Goal: Communication & Community: Answer question/provide support

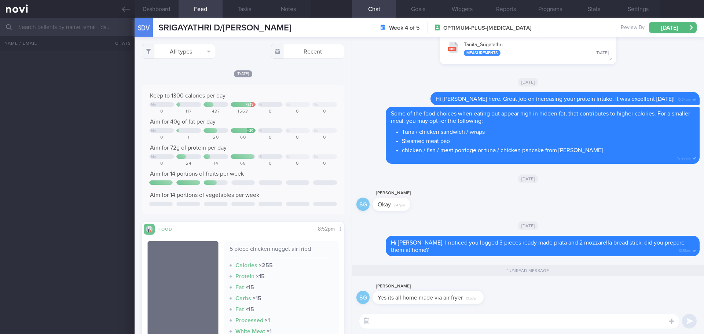
select select "7"
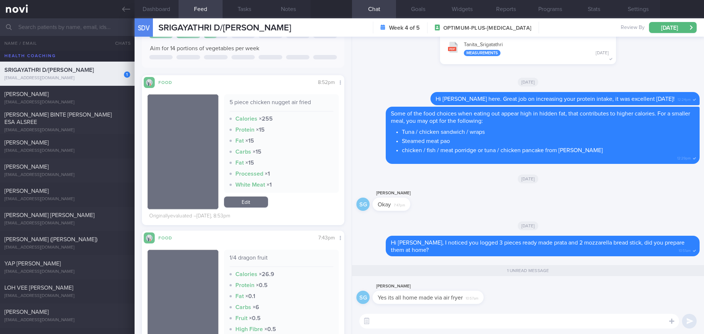
click at [455, 324] on textarea at bounding box center [519, 321] width 320 height 15
type textarea "Using air fryer is good, it's not required additional oil in cooking 👍🏻"
click at [582, 333] on div "Using air fryer is good, it's not required additional oil in cooking 👍🏻 Using a…" at bounding box center [528, 321] width 352 height 26
click at [590, 330] on div "Using air fryer is good, it's not required additional oil in cooking 👍🏻 Using a…" at bounding box center [528, 321] width 352 height 26
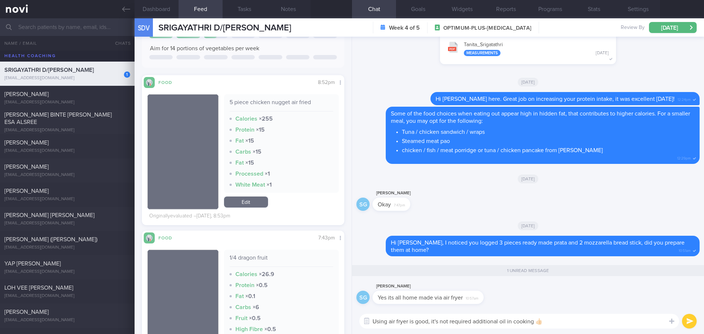
click at [594, 328] on textarea "Using air fryer is good, it's not required additional oil in cooking 👍🏻" at bounding box center [519, 321] width 320 height 15
click at [597, 324] on textarea "Using air fryer is good, it's not required additional oil in cooking 👍🏻" at bounding box center [519, 321] width 320 height 15
click at [599, 323] on textarea "Using air fryer is good, it's not required additional oil in cooking 👍🏻" at bounding box center [519, 321] width 320 height 15
click at [686, 321] on button "submit" at bounding box center [689, 321] width 15 height 15
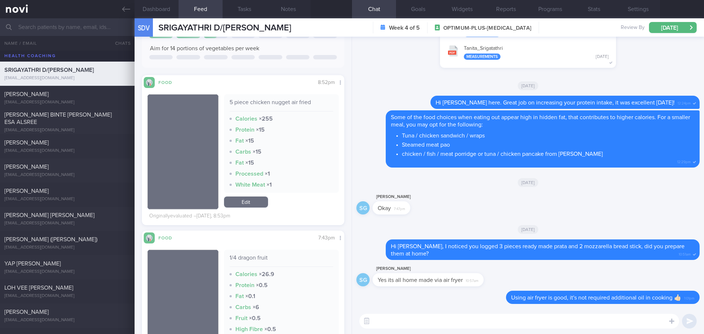
click at [587, 321] on textarea at bounding box center [519, 321] width 320 height 15
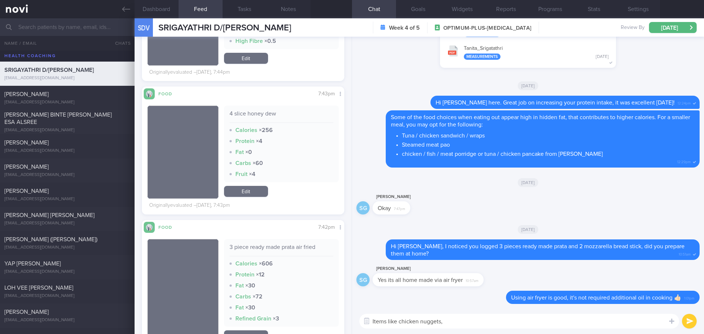
scroll to position [587, 0]
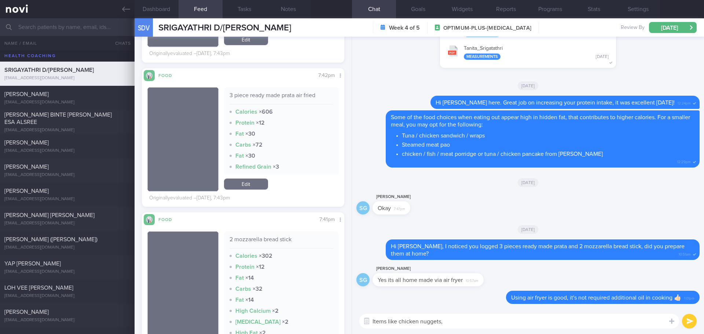
click at [445, 322] on textarea "Items like chicken nuggets," at bounding box center [519, 321] width 320 height 15
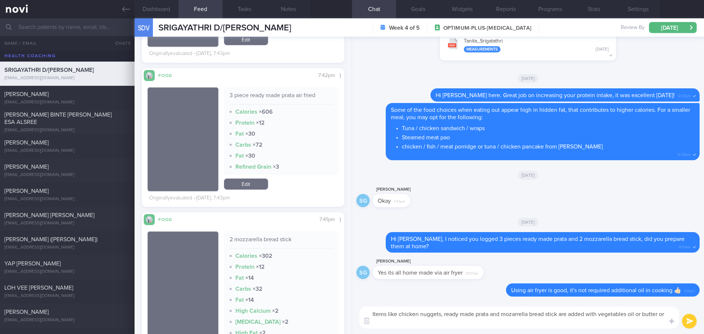
scroll to position [0, 0]
click at [433, 323] on textarea "Items like chicken nuggets, ready made prata and mozarrella bread stick are add…" at bounding box center [519, 318] width 320 height 22
click at [610, 325] on textarea "Items like chicken nuggets, ready made prata and mozarrella bread stick are add…" at bounding box center [519, 318] width 320 height 22
type textarea "Items like chicken nuggets, ready made prata and mozarrella bread stick are add…"
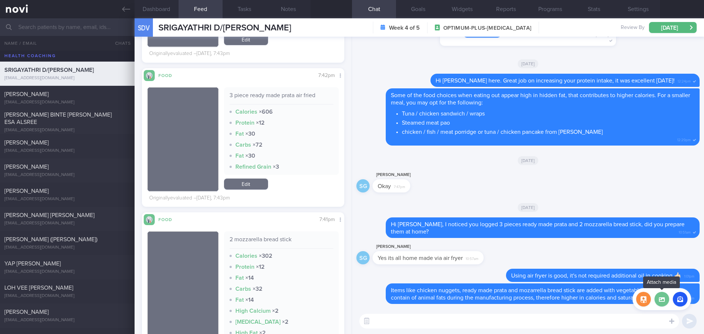
click at [666, 304] on label at bounding box center [661, 299] width 15 height 15
click at [0, 0] on input "file" at bounding box center [0, 0] width 0 height 0
click at [643, 302] on button "button" at bounding box center [643, 299] width 15 height 15
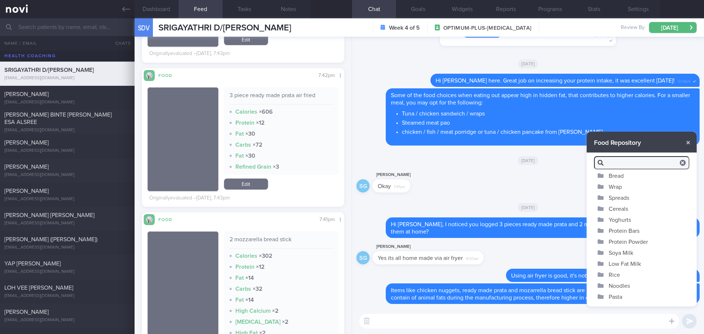
click at [617, 187] on button "Wrap" at bounding box center [642, 186] width 110 height 11
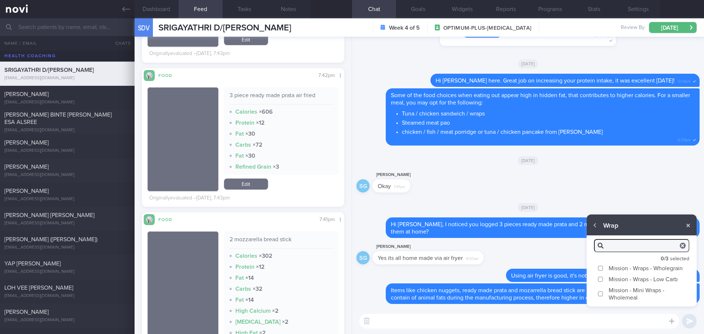
click at [599, 270] on input "Mission - Wraps - Wholegrain" at bounding box center [600, 268] width 5 height 5
checkbox input "true"
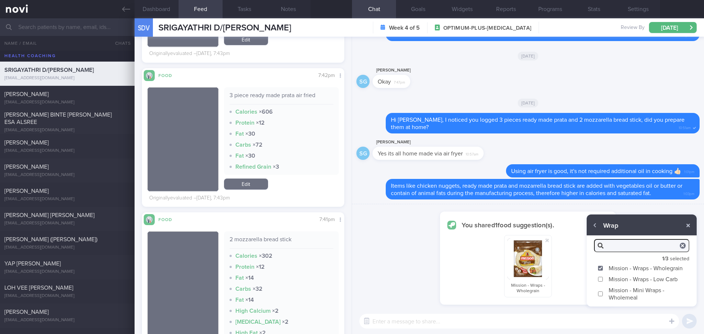
click at [602, 280] on input "Mission - Wraps - Low Carb" at bounding box center [600, 279] width 5 height 5
checkbox input "true"
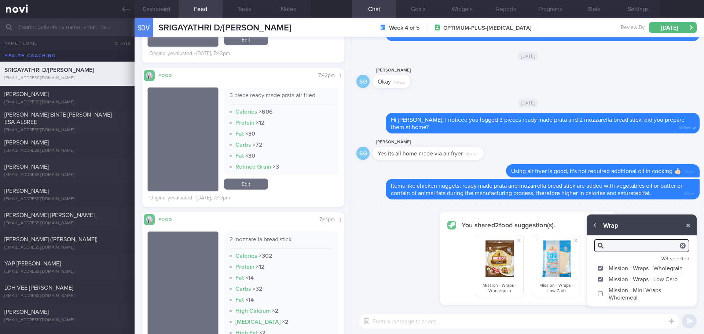
click at [601, 295] on input "Mission - Mini Wraps - Wholemeal" at bounding box center [600, 293] width 5 height 5
checkbox input "true"
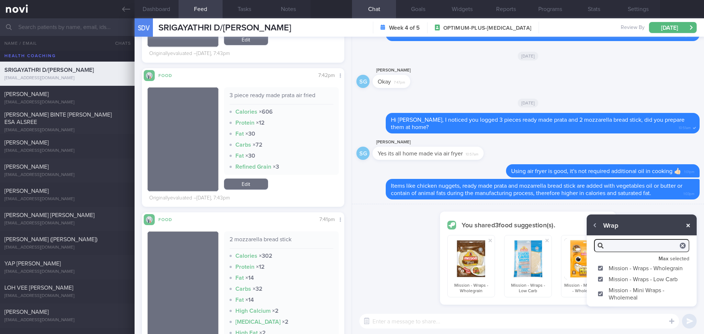
click at [685, 224] on button "button" at bounding box center [688, 225] width 13 height 13
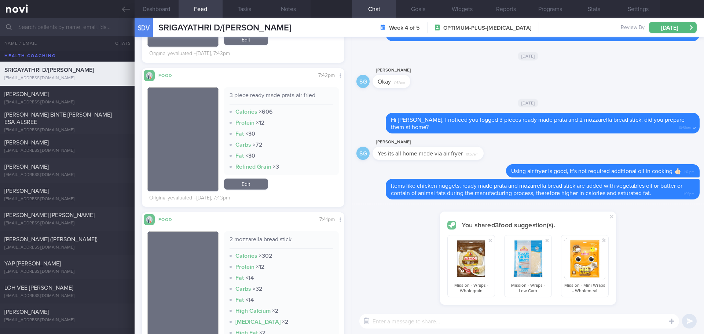
click at [597, 322] on textarea at bounding box center [519, 321] width 320 height 15
type textarea "Instead of prata, you can use these wraps for carbohydrate."
checkbox input "false"
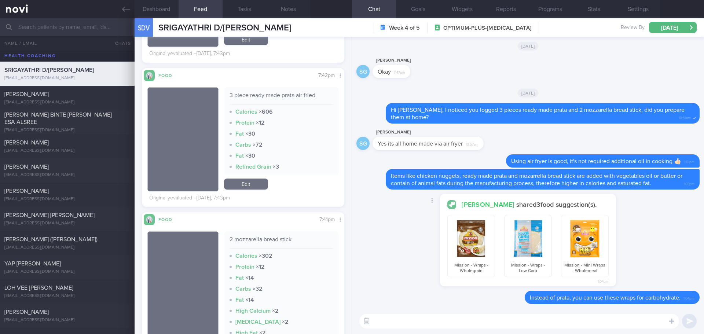
click at [634, 236] on div "[PERSON_NAME] shared 3 food suggestion(s). Mission - Wraps - Wholegrain Mission…" at bounding box center [527, 242] width 343 height 97
click at [650, 235] on div "[PERSON_NAME] shared 3 food suggestion(s). Mission - Wraps - Wholegrain Mission…" at bounding box center [527, 242] width 343 height 97
click at [649, 235] on div "[PERSON_NAME] shared 3 food suggestion(s). Mission - Wraps - Wholegrain Mission…" at bounding box center [527, 242] width 343 height 97
click at [665, 305] on label at bounding box center [661, 299] width 15 height 15
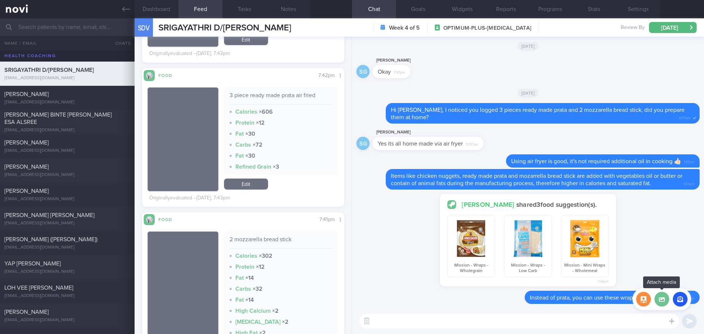
click at [0, 0] on input "file" at bounding box center [0, 0] width 0 height 0
click at [640, 302] on button "button" at bounding box center [643, 299] width 15 height 15
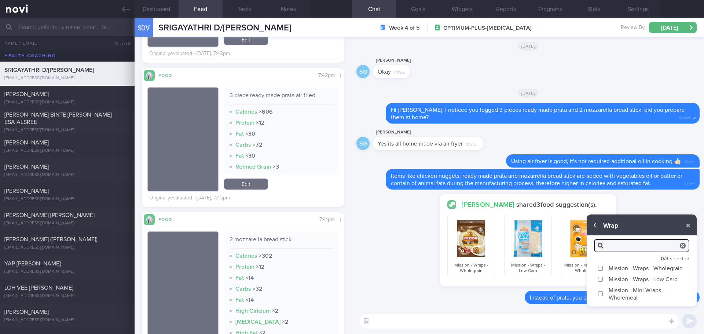
click at [594, 225] on button "button" at bounding box center [594, 225] width 13 height 13
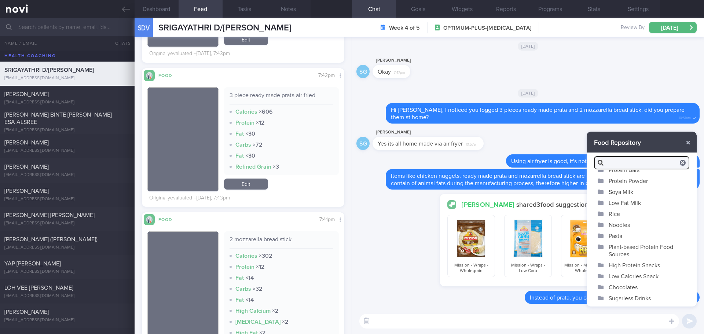
scroll to position [62, 0]
click at [688, 140] on button "button" at bounding box center [688, 142] width 13 height 13
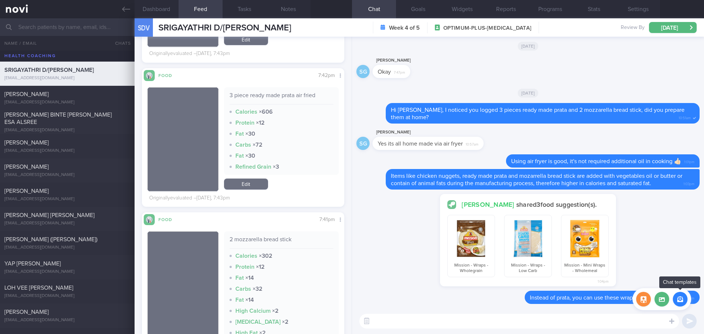
click at [678, 301] on button "button" at bounding box center [680, 299] width 15 height 15
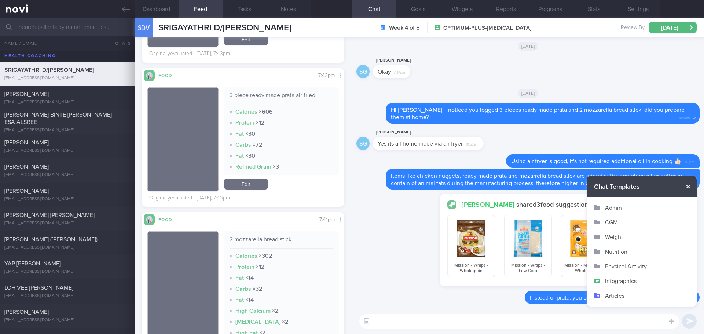
click at [688, 187] on button "button" at bounding box center [688, 186] width 13 height 13
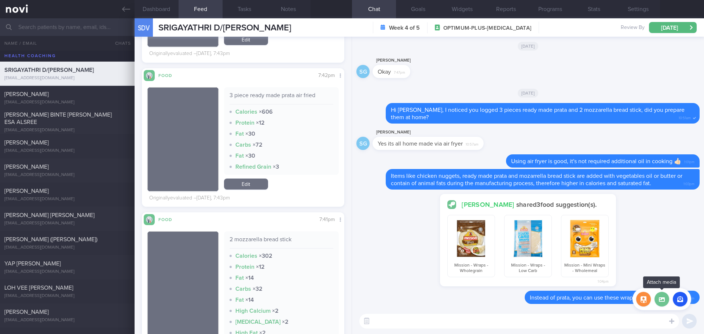
click at [662, 303] on label at bounding box center [661, 299] width 15 height 15
click at [0, 0] on input "file" at bounding box center [0, 0] width 0 height 0
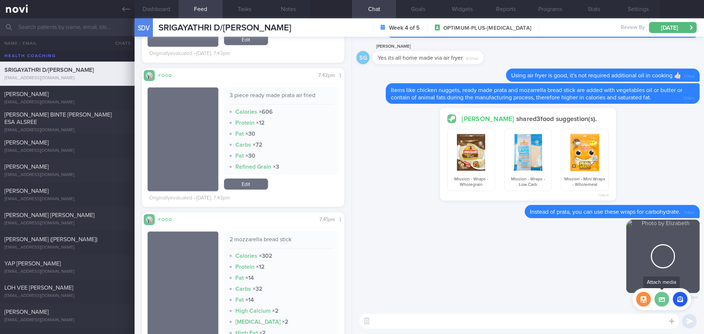
click at [663, 301] on label at bounding box center [661, 299] width 15 height 15
click at [0, 0] on input "file" at bounding box center [0, 0] width 0 height 0
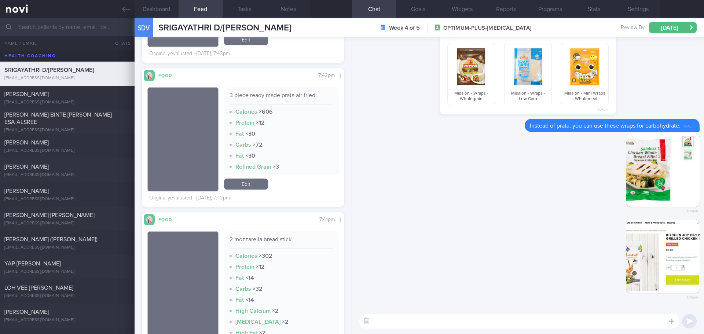
click at [469, 319] on textarea at bounding box center [519, 321] width 320 height 15
type textarea "C"
type textarea "Y"
click at [390, 321] on textarea "These chicken breast are less processed and provides very good amount of protei…" at bounding box center [519, 321] width 320 height 15
click at [546, 319] on textarea "These chicken breast are less processed and provides very good amount of protei…" at bounding box center [519, 321] width 320 height 15
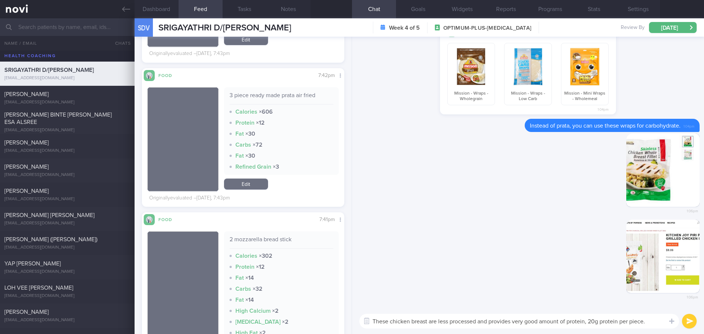
click at [551, 325] on textarea "These chicken breast are less processed and provides very good amount of protei…" at bounding box center [519, 321] width 320 height 15
click at [570, 323] on textarea "These chicken breast are less processed and provides very good amount of protei…" at bounding box center [519, 321] width 320 height 15
drag, startPoint x: 580, startPoint y: 323, endPoint x: 597, endPoint y: 323, distance: 16.9
click at [581, 323] on textarea "These chicken breast are less processed and provides very good amount of protei…" at bounding box center [519, 321] width 320 height 15
drag, startPoint x: 597, startPoint y: 323, endPoint x: 620, endPoint y: 323, distance: 23.1
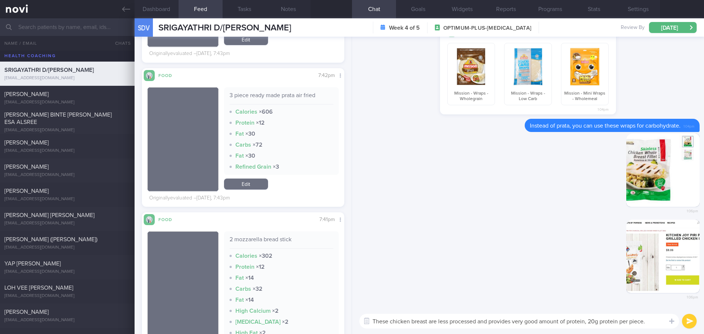
click at [597, 323] on textarea "These chicken breast are less processed and provides very good amount of protei…" at bounding box center [519, 321] width 320 height 15
click at [620, 323] on textarea "These chicken breast are less processed and provides very good amount of protei…" at bounding box center [519, 321] width 320 height 15
click at [512, 322] on textarea "These chicken breast are less processed and provides very good amount of protei…" at bounding box center [519, 321] width 320 height 15
click at [561, 326] on textarea "These chicken breast are less processed and provide very good amount of protein…" at bounding box center [519, 321] width 320 height 15
click at [571, 326] on textarea "These chicken breast are less processed and provide very good amount of protein…" at bounding box center [519, 321] width 320 height 15
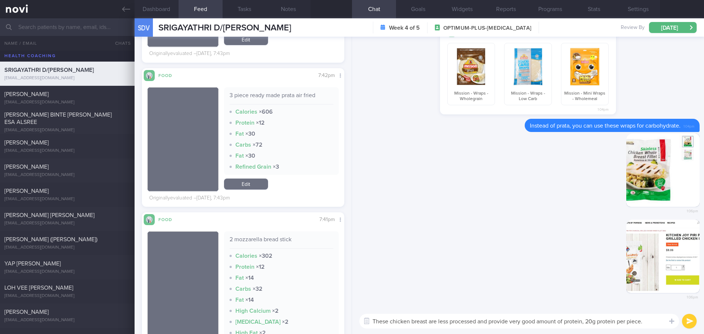
drag, startPoint x: 606, startPoint y: 324, endPoint x: 635, endPoint y: 324, distance: 29.3
click at [606, 324] on textarea "These chicken breast are less processed and provide very good amount of protein…" at bounding box center [519, 321] width 320 height 15
click at [635, 324] on textarea "These chicken breast are less processed and provide very good amount of protein…" at bounding box center [519, 321] width 320 height 15
click at [651, 325] on textarea "These chicken breast are less processed and provide very good amount of protein…" at bounding box center [519, 321] width 320 height 15
click at [653, 326] on textarea "These chicken breast are less processed and provide very good amount of protein…" at bounding box center [519, 321] width 320 height 15
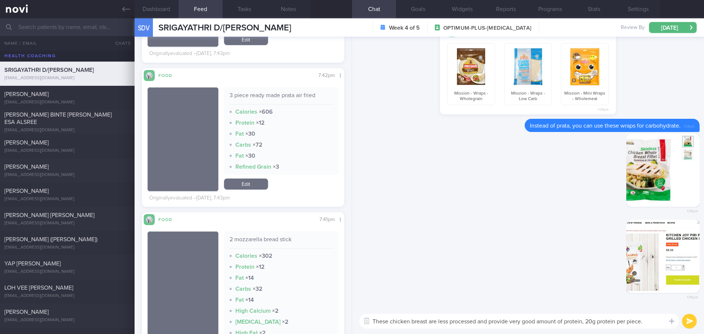
type textarea "These chicken breast are less processed and provide very good amount of protein…"
click at [690, 320] on button "submit" at bounding box center [689, 321] width 15 height 15
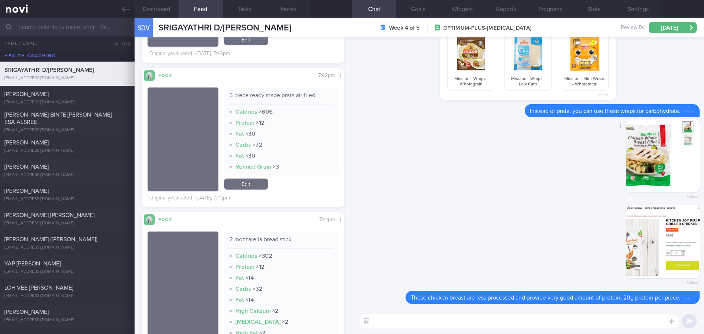
click at [451, 186] on div "Delete 1:06pm" at bounding box center [527, 162] width 343 height 86
drag, startPoint x: 451, startPoint y: 186, endPoint x: 575, endPoint y: 88, distance: 157.9
click at [451, 186] on div "Delete 1:06pm" at bounding box center [527, 162] width 343 height 86
click at [49, 96] on span "[PERSON_NAME]" at bounding box center [26, 94] width 44 height 6
checkbox input "false"
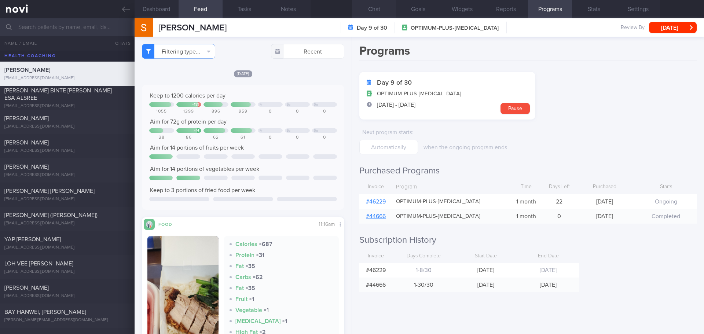
click at [378, 10] on button "Chat" at bounding box center [374, 9] width 44 height 18
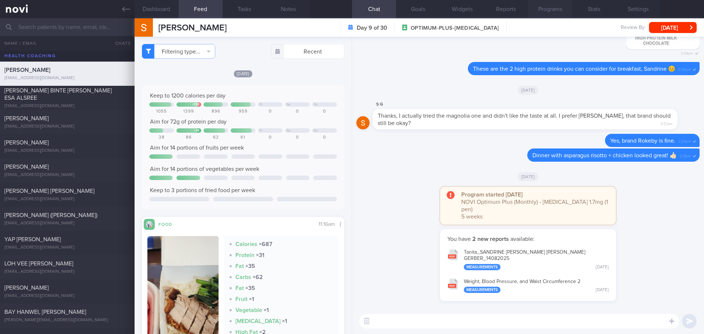
click at [544, 8] on button "Programs" at bounding box center [550, 9] width 44 height 18
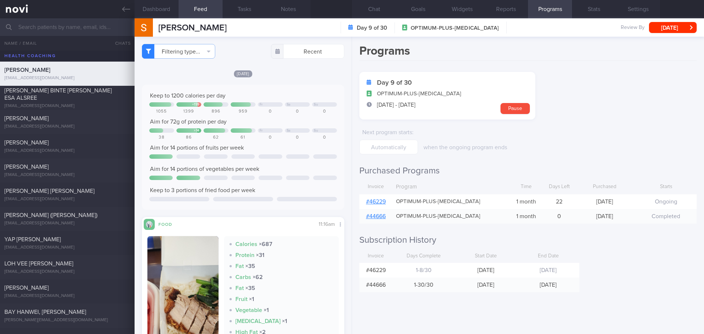
click at [377, 203] on link "# 46229" at bounding box center [376, 202] width 20 height 6
click at [363, 8] on button "Chat" at bounding box center [374, 9] width 44 height 18
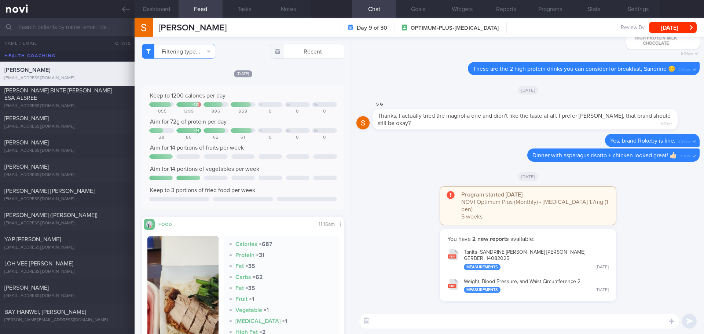
click at [420, 319] on textarea at bounding box center [519, 321] width 320 height 15
type textarea "Hi [PERSON_NAME] here. How have you been over the past week?"
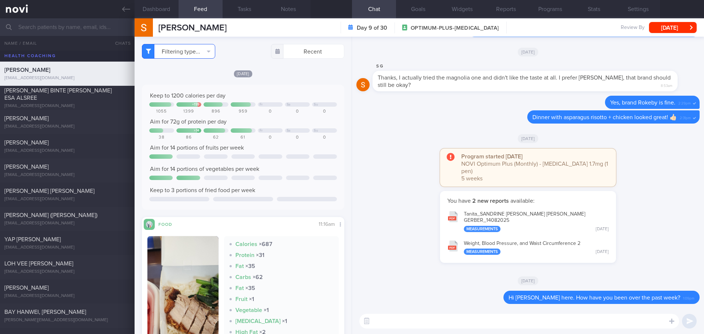
click at [171, 54] on button "Filtering type..." at bounding box center [178, 51] width 73 height 15
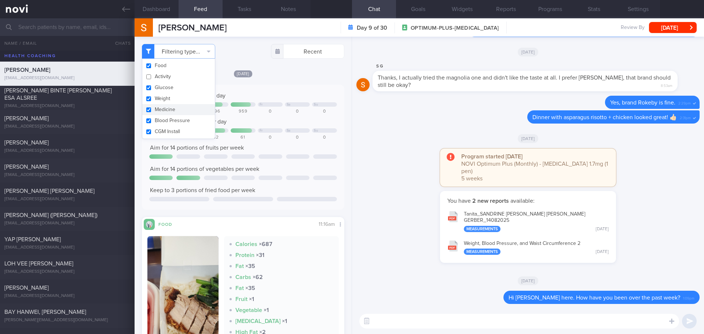
click at [162, 108] on button "Medicine" at bounding box center [178, 109] width 73 height 11
checkbox input "false"
click at [163, 98] on button "Weight" at bounding box center [178, 98] width 73 height 11
checkbox input "false"
click at [164, 88] on button "Glucose" at bounding box center [178, 87] width 73 height 11
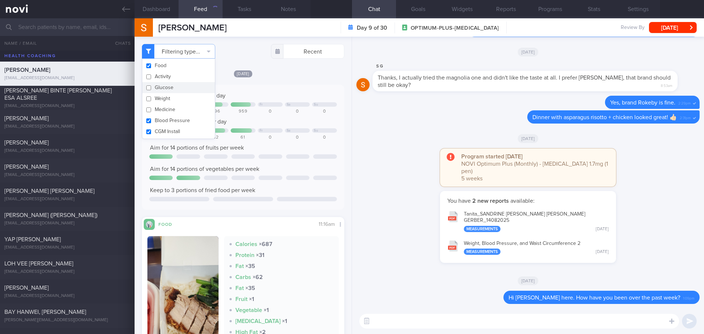
checkbox input "false"
click at [163, 63] on button "Food" at bounding box center [178, 65] width 73 height 11
checkbox input "false"
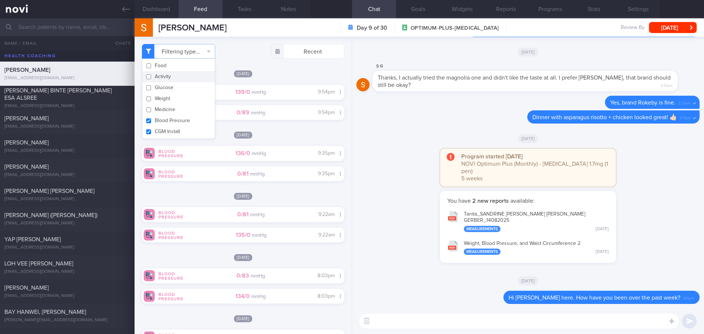
click at [280, 72] on div "[DATE]" at bounding box center [243, 74] width 202 height 8
click at [487, 323] on textarea at bounding box center [519, 321] width 320 height 15
type textarea "D"
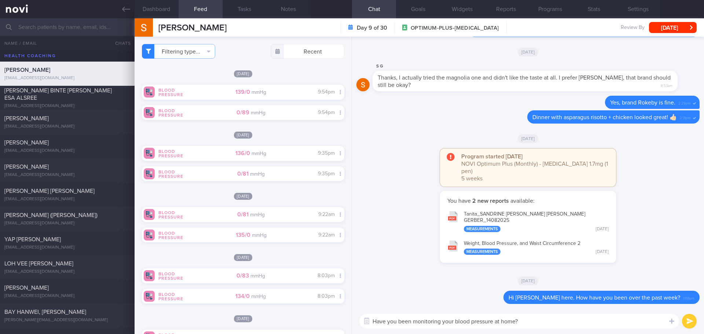
type textarea "Have you been monitoring your blood pressure at home?"
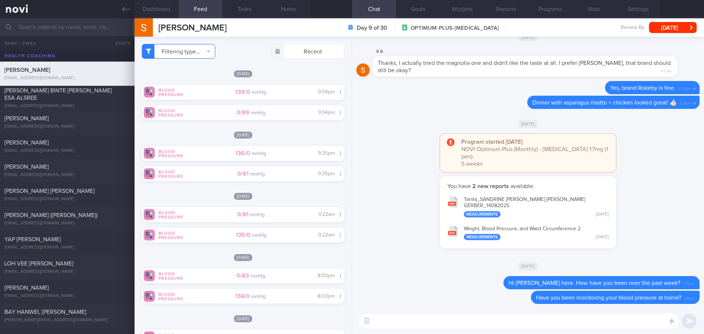
click at [202, 54] on button "Filtering type..." at bounding box center [178, 51] width 73 height 15
click at [173, 75] on button "Activity" at bounding box center [178, 76] width 73 height 11
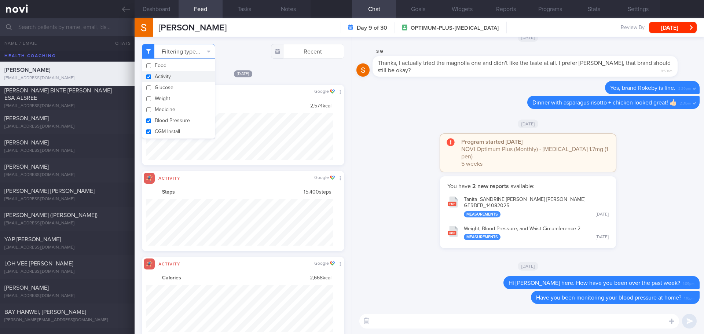
click at [171, 78] on button "Activity" at bounding box center [178, 76] width 73 height 11
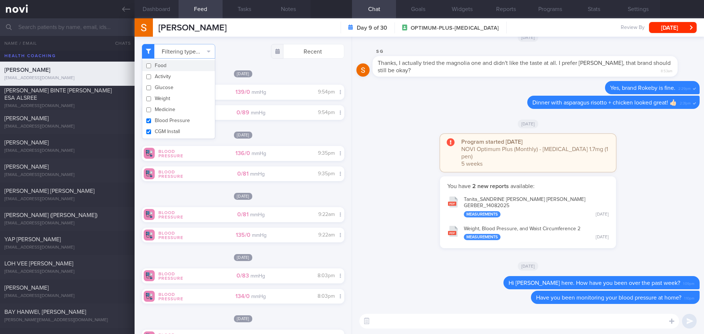
click at [236, 57] on div "Filtering type... Food Activity Glucose Weight Medicine Blood Pressure CGM Inst…" at bounding box center [243, 51] width 202 height 15
click at [192, 56] on button "Filtering type..." at bounding box center [178, 51] width 73 height 15
click at [177, 73] on button "Activity" at bounding box center [178, 76] width 73 height 11
checkbox input "true"
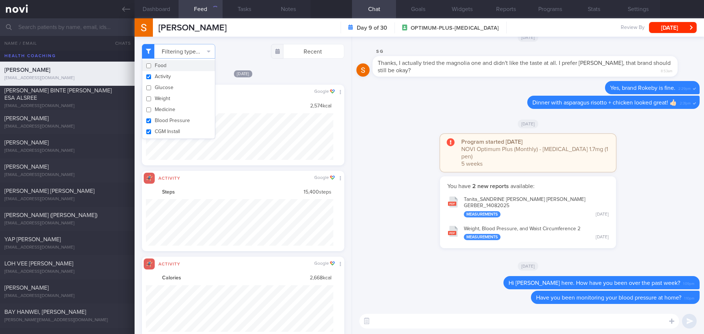
scroll to position [47, 188]
click at [234, 60] on div "Filtering type... Food Activity Glucose Weight Medicine Blood Pressure [MEDICAL…" at bounding box center [243, 185] width 217 height 297
click at [470, 205] on button "Tanita_ SANDRINE [PERSON_NAME] [PERSON_NAME] GERBER_ 14082025 Measurements [DAT…" at bounding box center [528, 206] width 169 height 29
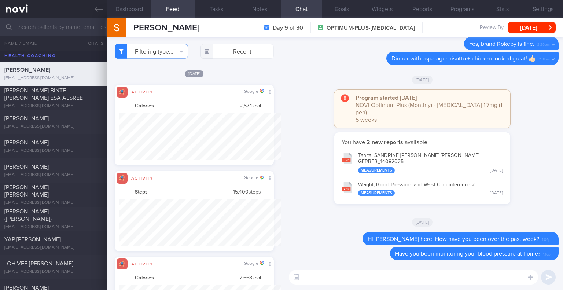
scroll to position [36, 144]
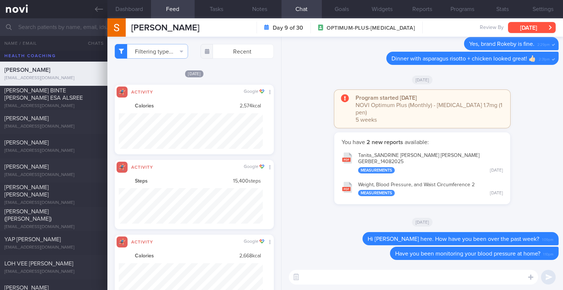
click at [544, 29] on button "[DATE]" at bounding box center [532, 27] width 48 height 11
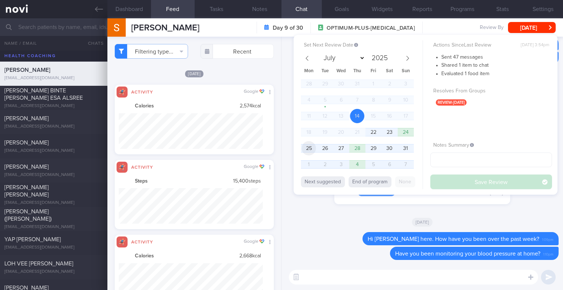
click at [311, 148] on span "25" at bounding box center [309, 148] width 14 height 14
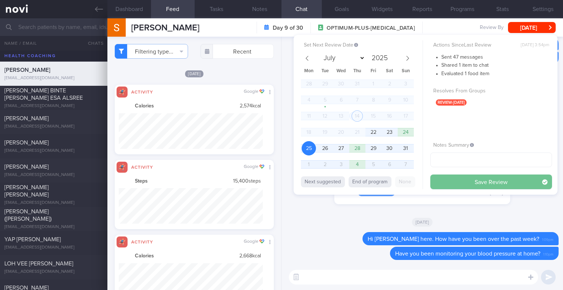
click at [449, 182] on button "Save Review" at bounding box center [491, 182] width 122 height 15
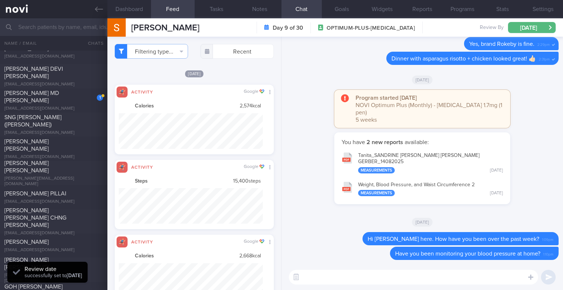
scroll to position [1450, 0]
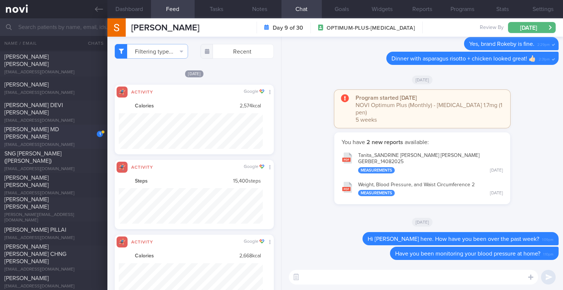
click at [44, 136] on div "[PERSON_NAME] MD [PERSON_NAME]" at bounding box center [52, 133] width 97 height 15
type input "[DATE]"
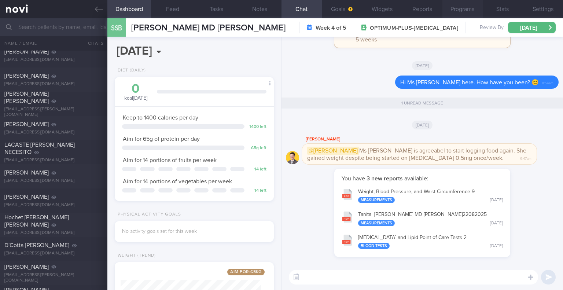
click at [465, 7] on button "Programs" at bounding box center [463, 9] width 40 height 18
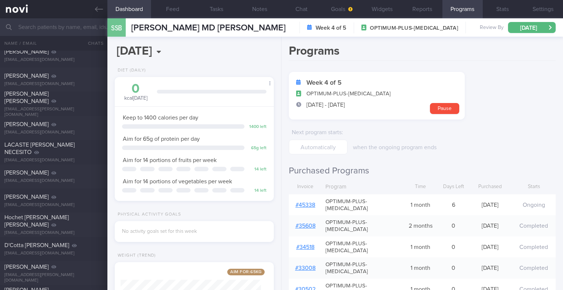
click at [308, 202] on link "# 45338" at bounding box center [306, 205] width 20 height 6
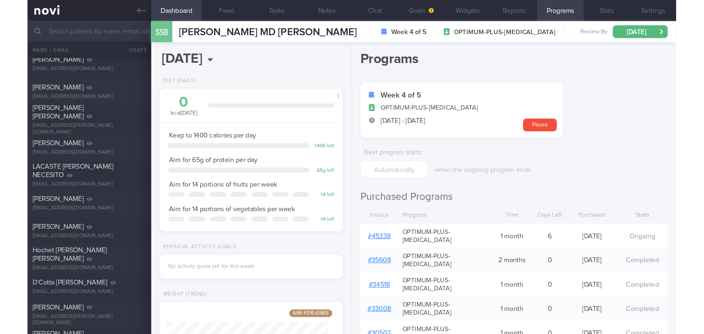
scroll to position [92, 184]
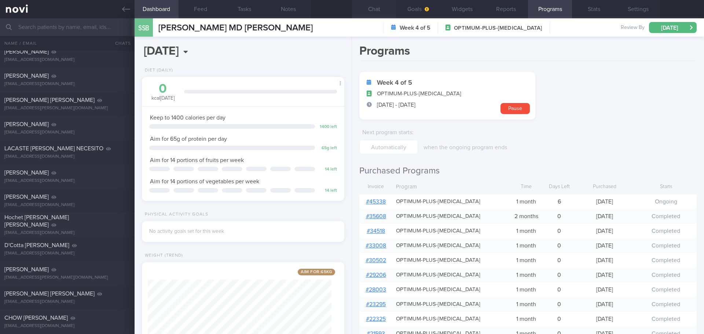
click at [384, 6] on button "Chat" at bounding box center [374, 9] width 44 height 18
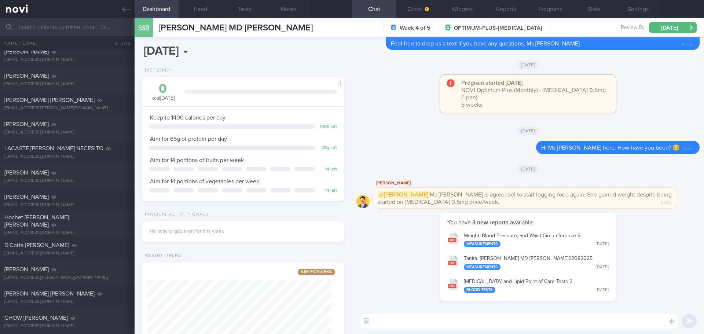
scroll to position [0, 0]
click at [413, 290] on div "You have 3 new reports available: Weight, Blood Pressure, and Waist Circumferen…" at bounding box center [527, 260] width 343 height 96
click at [443, 321] on textarea at bounding box center [519, 321] width 320 height 15
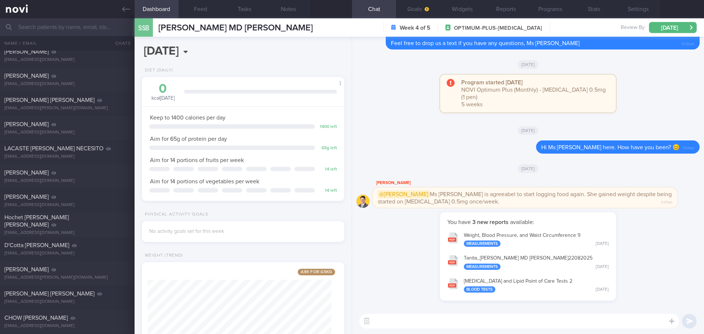
click at [443, 321] on textarea at bounding box center [519, 321] width 320 height 15
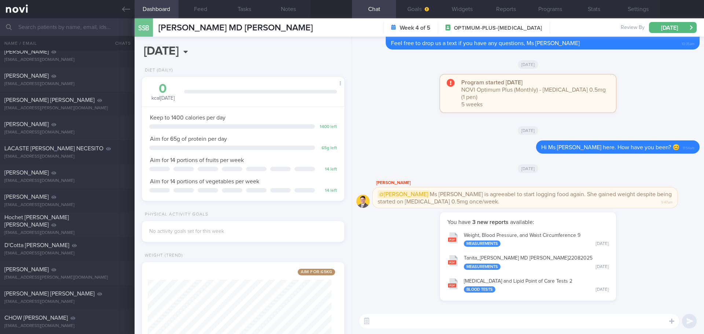
click at [443, 321] on textarea at bounding box center [519, 321] width 320 height 15
click at [512, 232] on button "Weight, Blood Pressure, and Waist Circumference 9 Measurements [DATE]" at bounding box center [528, 239] width 169 height 23
click at [443, 320] on textarea "Hi Ms [PERSON_NAME] here." at bounding box center [519, 321] width 320 height 15
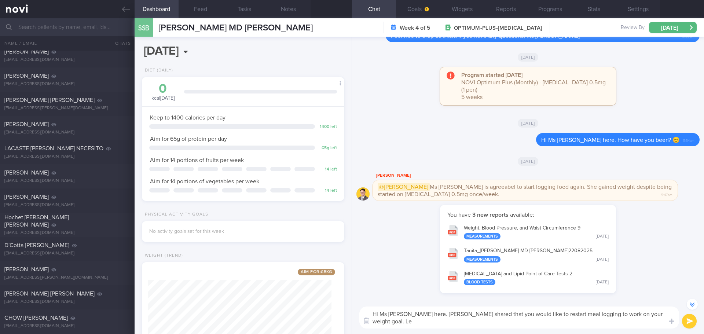
scroll to position [-7, 0]
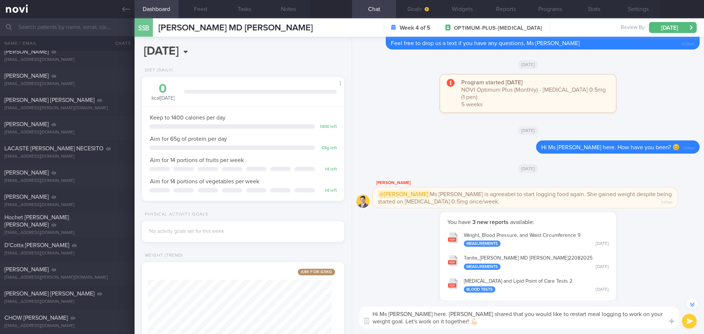
click at [486, 323] on textarea "Hi Ms [PERSON_NAME] here. [PERSON_NAME] shared that you would like to restart m…" at bounding box center [519, 318] width 320 height 22
click at [490, 323] on textarea "Hi Ms [PERSON_NAME] here. [PERSON_NAME] shared that you would like to restart m…" at bounding box center [519, 318] width 320 height 22
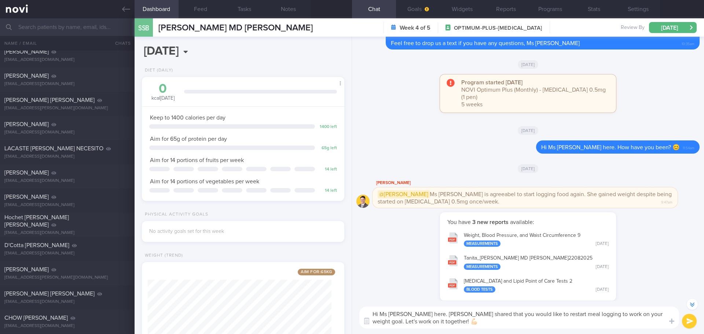
click at [489, 323] on textarea "Hi Ms [PERSON_NAME] here. [PERSON_NAME] shared that you would like to restart m…" at bounding box center [519, 318] width 320 height 22
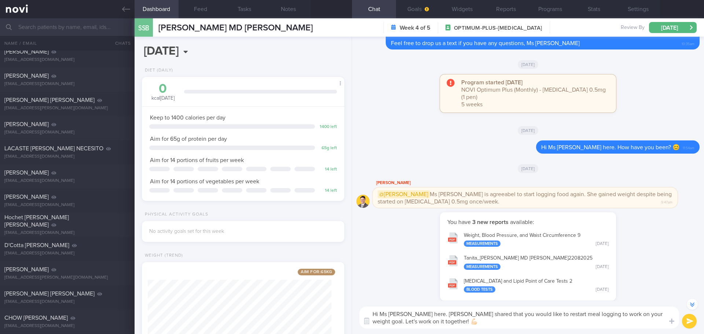
click at [489, 323] on textarea "Hi Ms [PERSON_NAME] here. [PERSON_NAME] shared that you would like to restart m…" at bounding box center [519, 318] width 320 height 22
click at [437, 321] on textarea "Hi Ms [PERSON_NAME] here. [PERSON_NAME] shared that you would like to restart m…" at bounding box center [519, 318] width 320 height 22
click at [374, 321] on textarea "Hi Ms [PERSON_NAME] here. [PERSON_NAME] shared that you would like to restart m…" at bounding box center [519, 318] width 320 height 22
click at [573, 327] on textarea "Hi Ms [PERSON_NAME] here. [PERSON_NAME] shared that you would like to restart m…" at bounding box center [519, 318] width 320 height 22
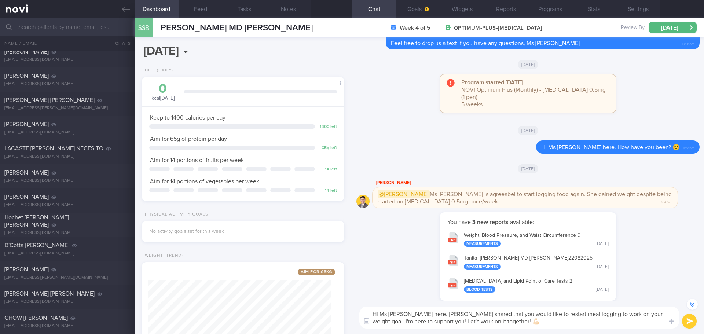
type textarea "Hi Ms [PERSON_NAME] here. [PERSON_NAME] shared that you would like to restart m…"
click at [693, 323] on button "submit" at bounding box center [689, 321] width 15 height 15
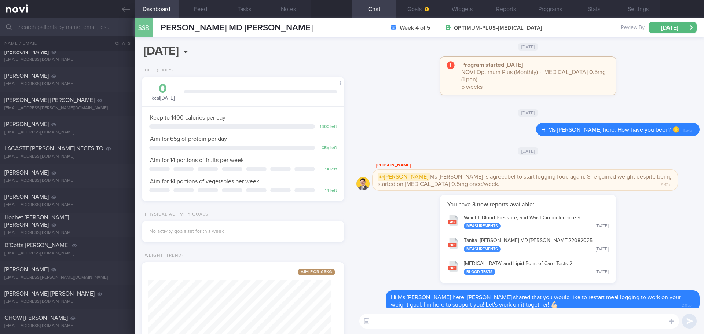
scroll to position [0, 0]
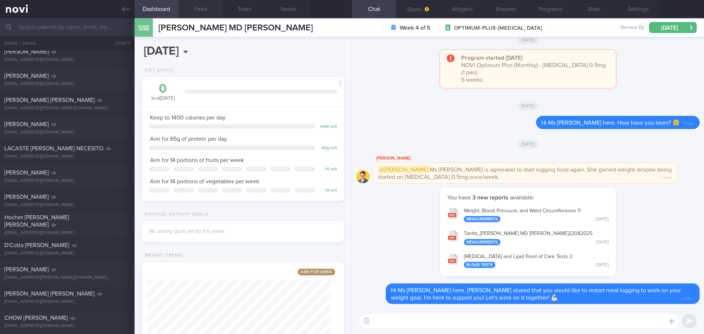
click at [203, 10] on button "Feed" at bounding box center [201, 9] width 44 height 18
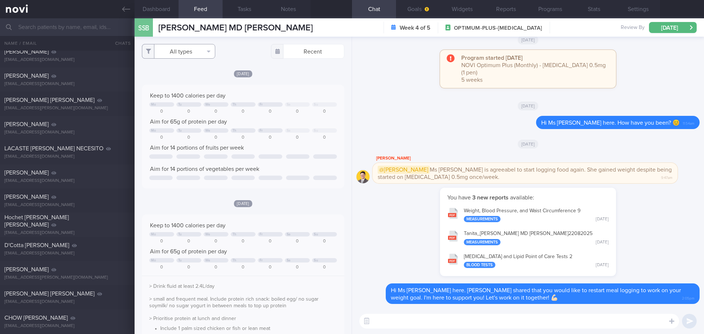
click at [209, 49] on button "All types" at bounding box center [178, 51] width 73 height 15
click at [263, 72] on div "[DATE]" at bounding box center [243, 74] width 202 height 8
click at [390, 87] on div "Program started [DATE] NOVI Optimum Plus (Monthly) - [MEDICAL_DATA] 0.5mg (1 pe…" at bounding box center [527, 72] width 343 height 45
click at [405, 324] on textarea at bounding box center [519, 321] width 320 height 15
type textarea "I"
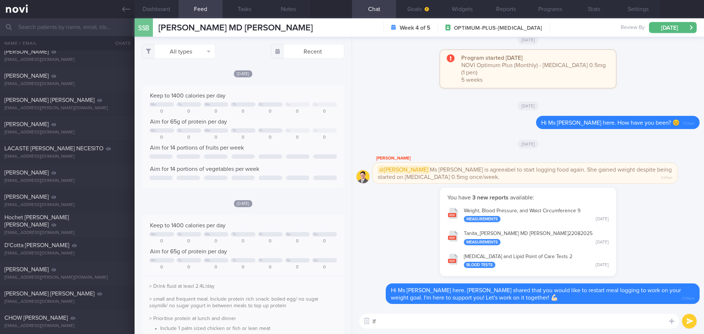
type textarea "I"
type textarea "Y"
type textarea "I"
type textarea "Y"
type textarea "I"
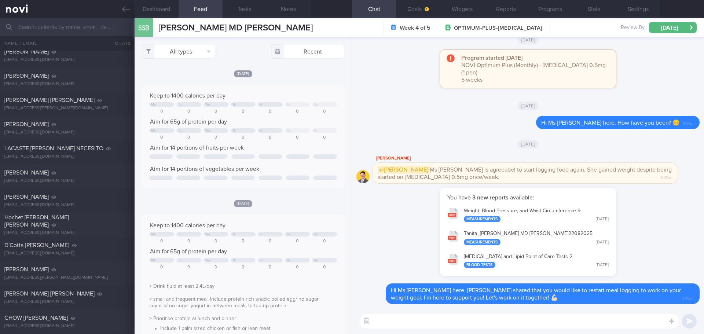
click at [522, 325] on textarea at bounding box center [519, 321] width 320 height 15
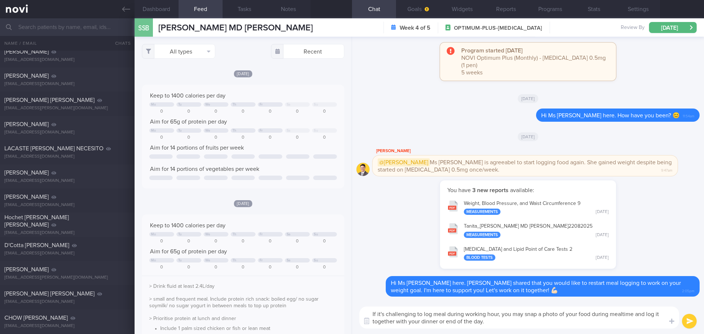
drag, startPoint x: 633, startPoint y: 315, endPoint x: 610, endPoint y: 315, distance: 22.7
click at [610, 315] on textarea "If it's challenging to log meal during working hour, you may snap a photo of yo…" at bounding box center [519, 318] width 320 height 22
click at [576, 326] on textarea "If it's challenging to log meal during working hour, you may snap a photo of yo…" at bounding box center [519, 318] width 320 height 22
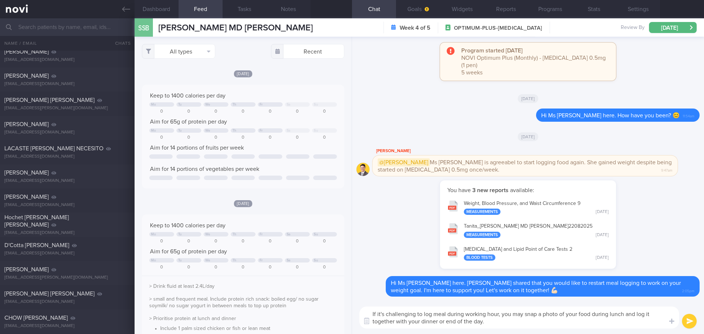
click at [576, 326] on textarea "If it's challenging to log meal during working hour, you may snap a photo of yo…" at bounding box center [519, 318] width 320 height 22
click at [649, 327] on textarea "If it's challenging to log meal during working hour, you may snap a photo of yo…" at bounding box center [519, 318] width 320 height 22
click at [591, 323] on textarea "If it's challenging to log meal during working hour, you may snap a photo of yo…" at bounding box center [519, 318] width 320 height 22
type textarea "If it's challenging to log meal during working hour, you may snap a photo of yo…"
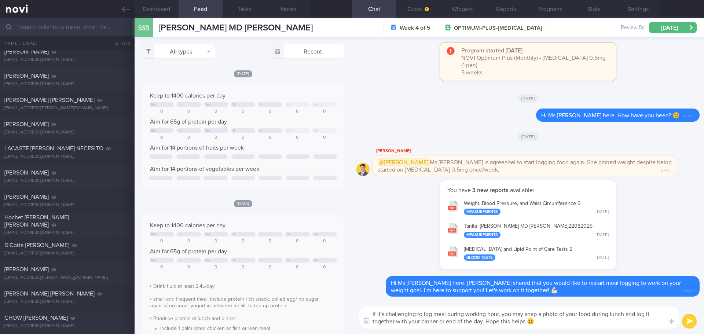
click at [685, 321] on button "submit" at bounding box center [689, 321] width 15 height 15
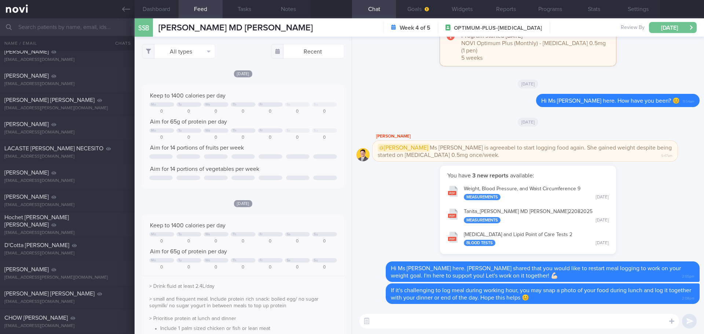
click at [657, 27] on button "[DATE]" at bounding box center [673, 27] width 48 height 11
click at [387, 102] on div "Delete Hi Ms [PERSON_NAME] here. How have you been? 😊 11:54am" at bounding box center [527, 103] width 343 height 18
drag, startPoint x: 662, startPoint y: 25, endPoint x: 660, endPoint y: 32, distance: 7.4
click at [662, 25] on button "[DATE]" at bounding box center [673, 27] width 48 height 11
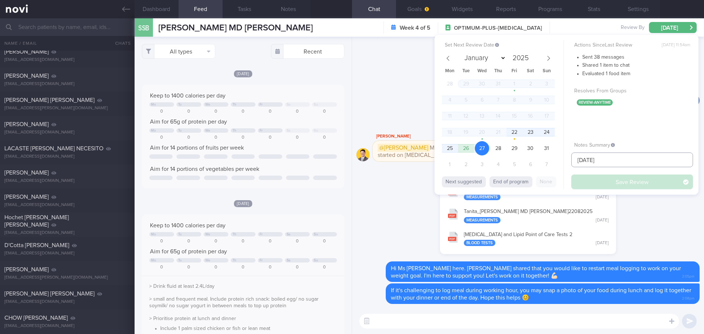
drag, startPoint x: 606, startPoint y: 159, endPoint x: 498, endPoint y: 173, distance: 109.8
click at [498, 174] on div "Set Next Review Date [DATE] January February March April May June July August S…" at bounding box center [566, 115] width 264 height 160
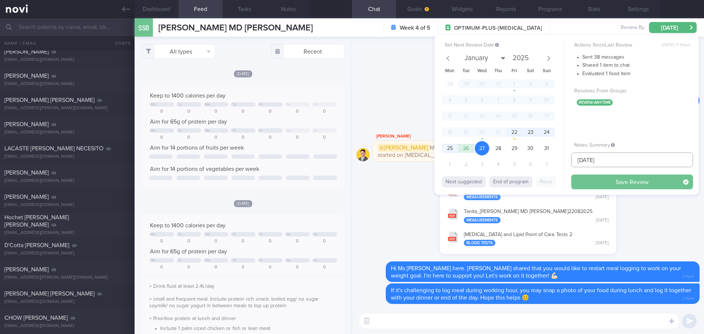
type input "[DATE]"
click at [594, 177] on button "Save Review" at bounding box center [632, 182] width 122 height 15
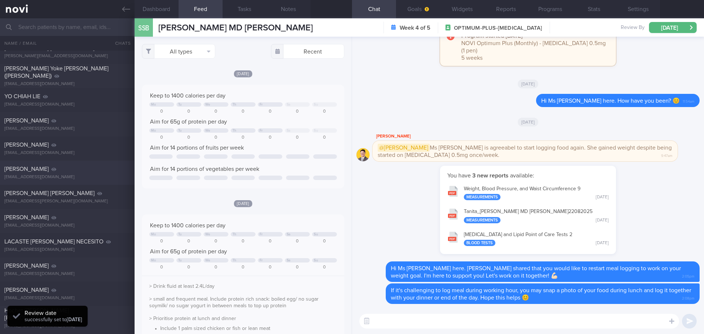
scroll to position [2776, 0]
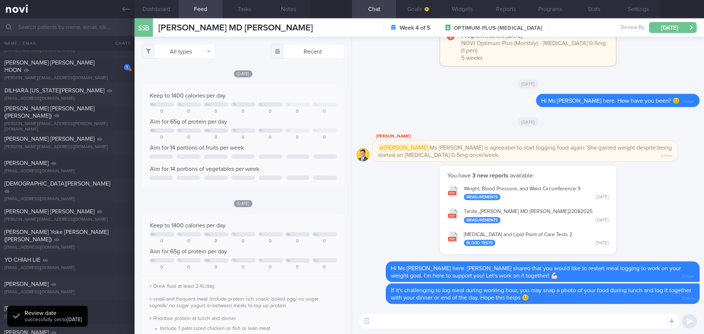
click at [689, 26] on button "[DATE]" at bounding box center [673, 27] width 48 height 11
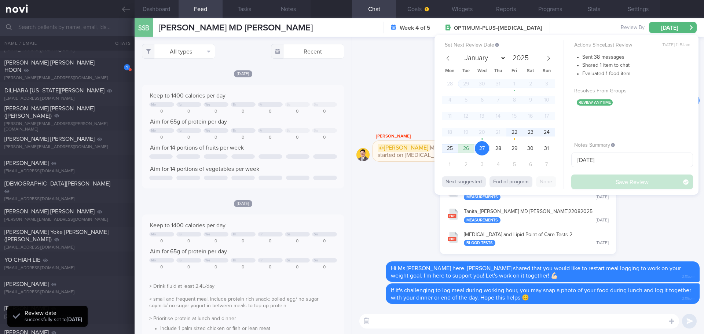
click at [396, 103] on div "Delete Hi Ms [PERSON_NAME] here. How have you been? 😊 11:54am" at bounding box center [527, 103] width 343 height 18
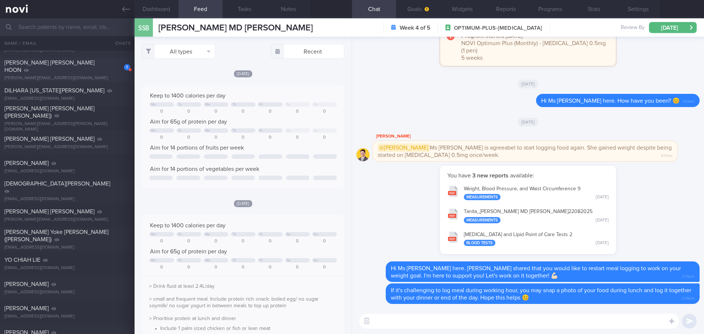
click at [62, 70] on div "[PERSON_NAME] [PERSON_NAME] HOON" at bounding box center [66, 66] width 124 height 15
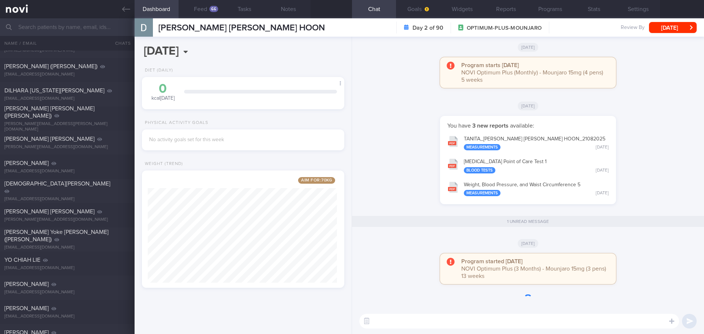
scroll to position [0, 0]
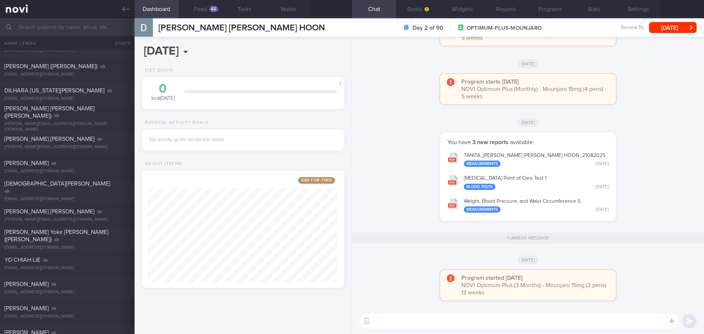
click at [655, 159] on div "You have 3 new reports available: TANITA_ [PERSON_NAME] [PERSON_NAME] HOON_ 210…" at bounding box center [527, 180] width 343 height 96
click at [683, 28] on button "[DATE]" at bounding box center [673, 27] width 48 height 11
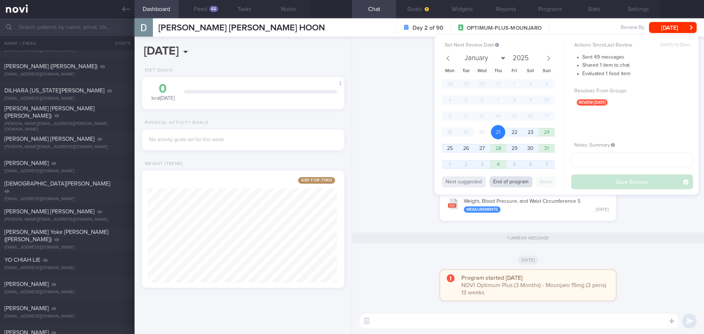
click at [519, 184] on button "End of program" at bounding box center [510, 181] width 43 height 11
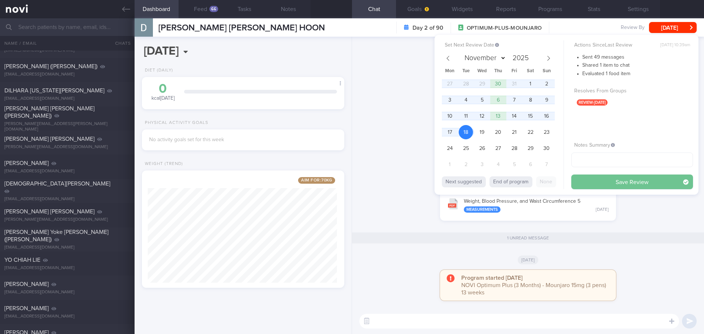
click at [600, 183] on button "Save Review" at bounding box center [632, 182] width 122 height 15
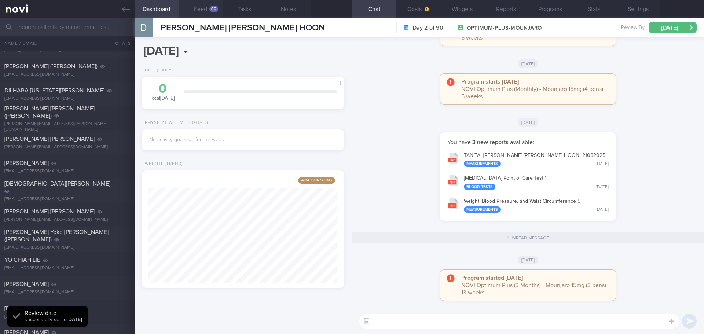
click at [205, 7] on button "Feed 66" at bounding box center [201, 9] width 44 height 18
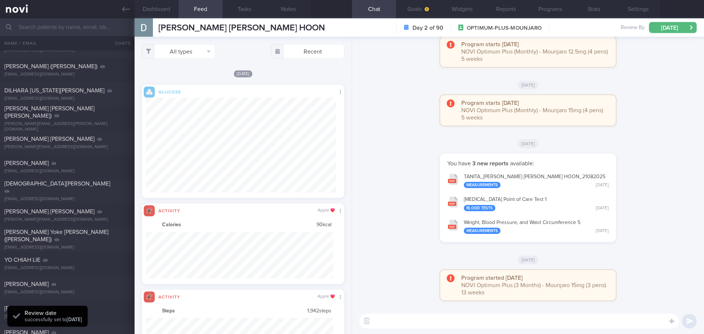
scroll to position [47, 188]
click at [195, 72] on div "[DATE]" at bounding box center [243, 74] width 202 height 8
click at [421, 10] on button "Goals" at bounding box center [418, 9] width 44 height 18
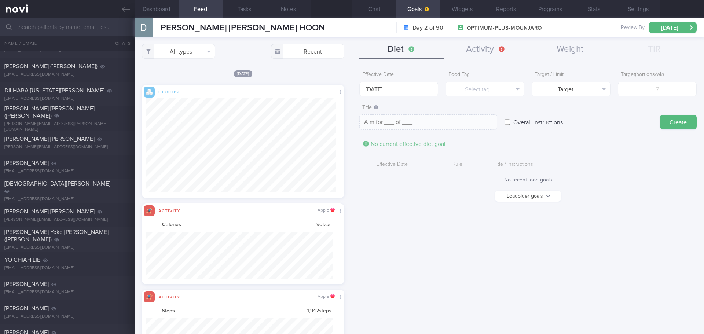
click at [523, 193] on button "Load older goals" at bounding box center [528, 196] width 66 height 11
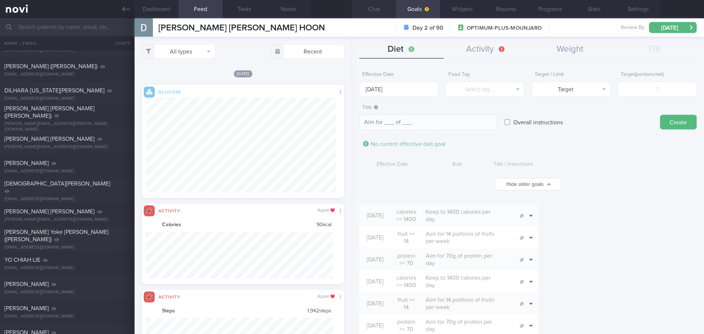
click at [377, 10] on button "Chat" at bounding box center [374, 9] width 44 height 18
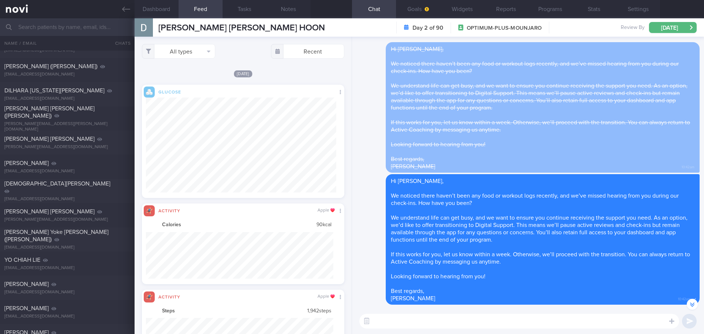
scroll to position [-110, 0]
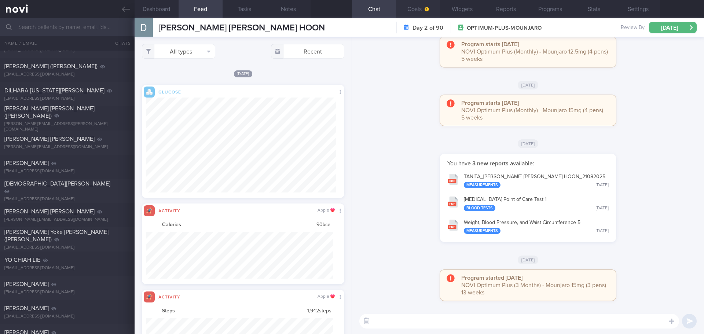
click at [412, 14] on button "Goals" at bounding box center [418, 9] width 44 height 18
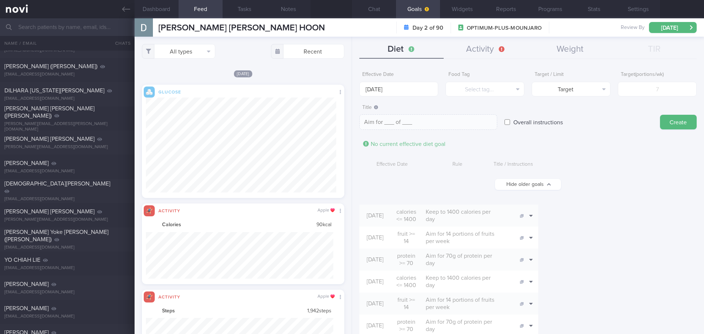
click at [566, 163] on div "Title / Instructions" at bounding box center [580, 165] width 181 height 14
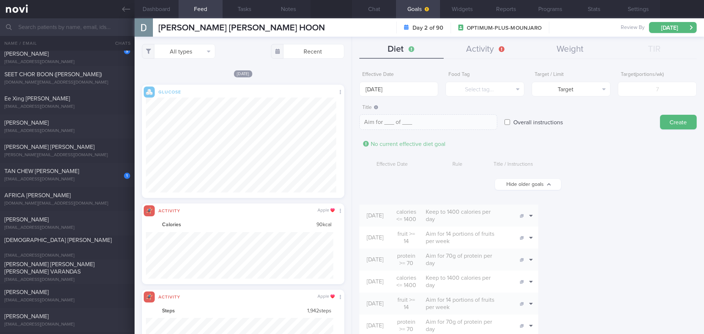
click at [598, 163] on div "Title / Instructions" at bounding box center [580, 165] width 181 height 14
click at [114, 175] on div "1" at bounding box center [122, 173] width 16 height 11
select select "8"
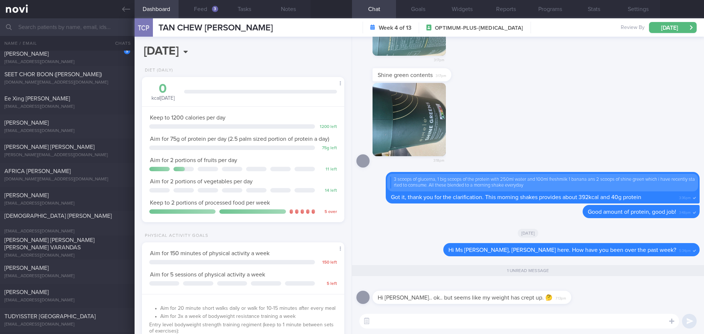
click at [404, 233] on div "[DATE]" at bounding box center [527, 233] width 343 height 21
click at [404, 232] on div "[DATE]" at bounding box center [527, 233] width 343 height 21
click at [404, 231] on div "[DATE]" at bounding box center [527, 233] width 343 height 21
click at [404, 230] on div "[DATE]" at bounding box center [527, 233] width 343 height 21
click at [403, 227] on div "[DATE]" at bounding box center [527, 233] width 343 height 21
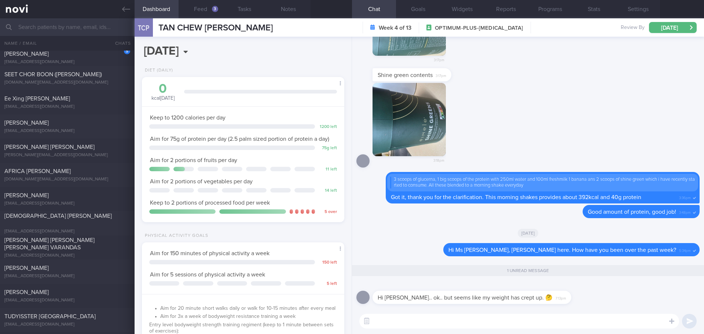
click at [403, 227] on div "[DATE]" at bounding box center [527, 233] width 343 height 21
click at [401, 223] on div "[DATE]" at bounding box center [527, 233] width 343 height 21
click at [401, 221] on div "Delete Good amount of protein, good job! 3:48pm" at bounding box center [527, 214] width 343 height 18
click at [208, 8] on button "Feed 3" at bounding box center [201, 9] width 44 height 18
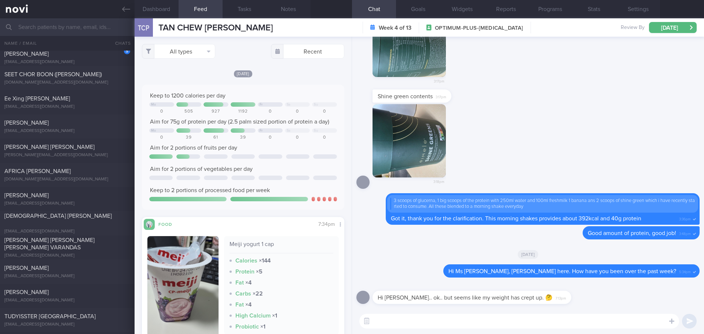
click at [289, 85] on div "Keep to 1200 calories per day Mo Fr Sa Su 0 505 927 1192 0 0 0 Aim for 75g of p…" at bounding box center [243, 147] width 202 height 125
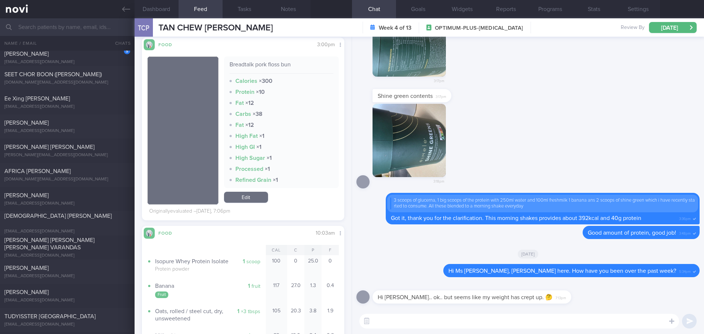
scroll to position [995, 0]
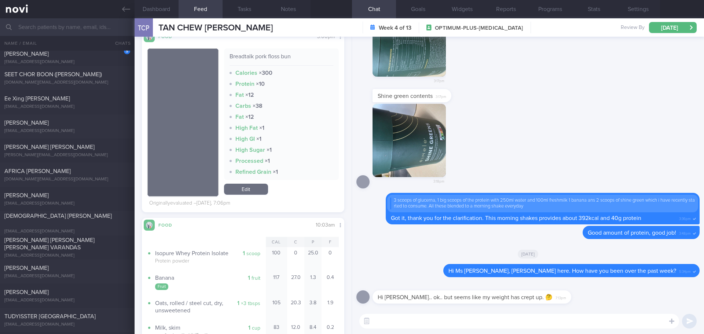
click at [411, 319] on textarea at bounding box center [519, 321] width 320 height 15
type textarea "D"
click at [170, 11] on button "Dashboard" at bounding box center [157, 9] width 44 height 18
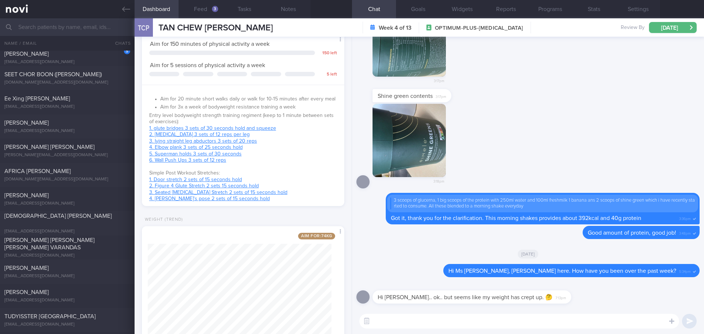
scroll to position [220, 0]
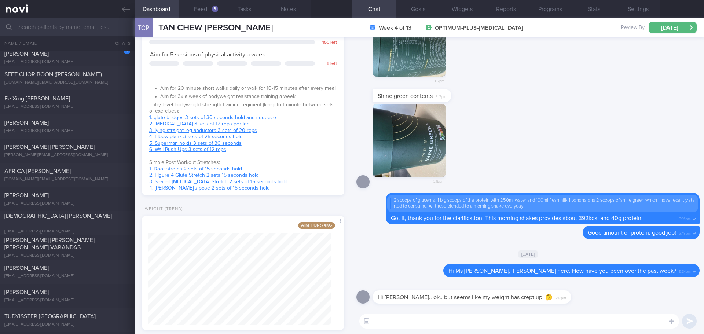
click at [405, 319] on textarea at bounding box center [519, 321] width 320 height 15
click at [386, 323] on textarea at bounding box center [519, 321] width 320 height 15
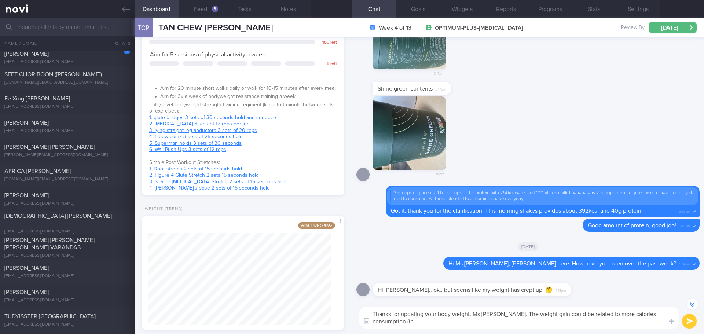
scroll to position [-7, 0]
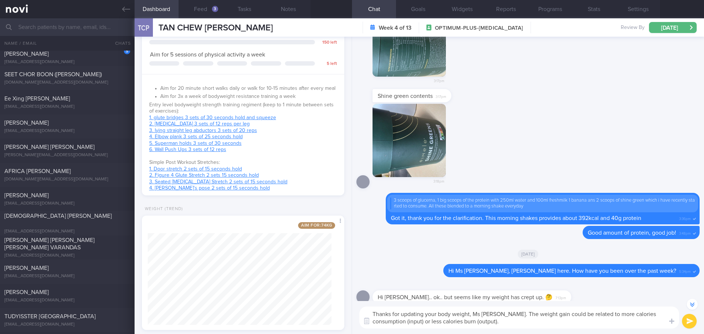
click at [499, 312] on textarea "Thanks for updating your body weight, Ms [PERSON_NAME]. The weight gain could b…" at bounding box center [519, 318] width 320 height 22
click at [642, 327] on textarea "Thanks for updating your body weight, Ms [PERSON_NAME]. The weight gain could b…" at bounding box center [519, 318] width 320 height 22
drag, startPoint x: 478, startPoint y: 315, endPoint x: 466, endPoint y: 316, distance: 12.5
click at [466, 316] on textarea "Thanks for updating your body weight, Ms [PERSON_NAME]. The weight gain could b…" at bounding box center [519, 313] width 320 height 29
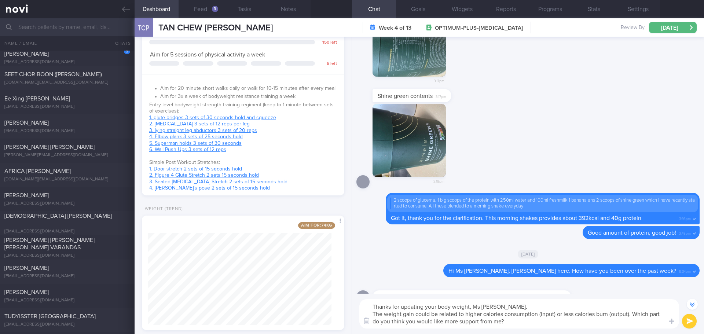
click at [524, 324] on textarea "Thanks for updating your body weight, Ms [PERSON_NAME]. The weight gain could b…" at bounding box center [519, 313] width 320 height 29
click at [550, 324] on textarea "Thanks for updating your body weight, Ms [PERSON_NAME]. The weight gain could b…" at bounding box center [519, 313] width 320 height 29
click at [571, 325] on textarea "Thanks for updating your body weight, Ms [PERSON_NAME]. The weight gain could b…" at bounding box center [519, 313] width 320 height 29
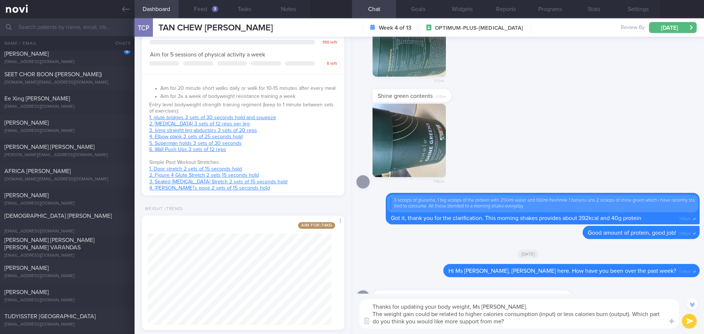
click at [596, 323] on textarea "Thanks for updating your body weight, Ms [PERSON_NAME]. The weight gain could b…" at bounding box center [519, 313] width 320 height 29
click at [611, 323] on textarea "Thanks for updating your body weight, Ms [PERSON_NAME]. The weight gain could b…" at bounding box center [519, 313] width 320 height 29
click at [622, 323] on textarea "Thanks for updating your body weight, Ms [PERSON_NAME]. The weight gain could b…" at bounding box center [519, 313] width 320 height 29
type textarea "Thanks for updating your body weight, Ms [PERSON_NAME]. The weight gain could b…"
click at [688, 319] on button "submit" at bounding box center [689, 321] width 15 height 15
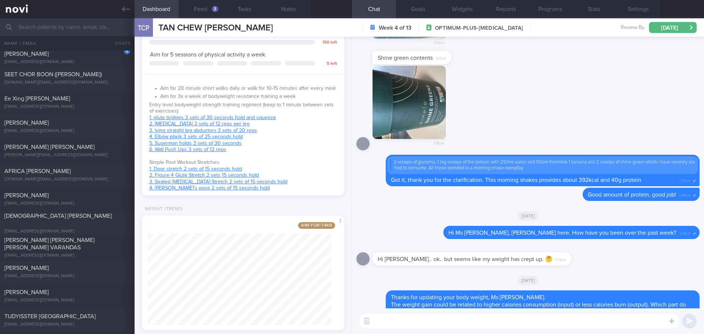
scroll to position [0, 0]
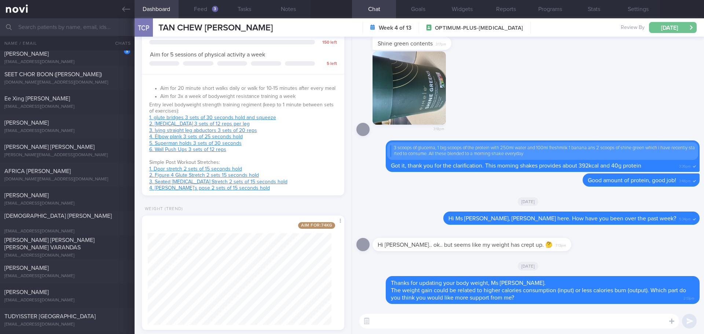
click at [653, 26] on button "[DATE]" at bounding box center [673, 27] width 48 height 11
click at [440, 202] on div "[DATE]" at bounding box center [527, 201] width 343 height 21
click at [671, 323] on icon at bounding box center [671, 321] width 5 height 7
click at [680, 299] on button "button" at bounding box center [680, 299] width 15 height 15
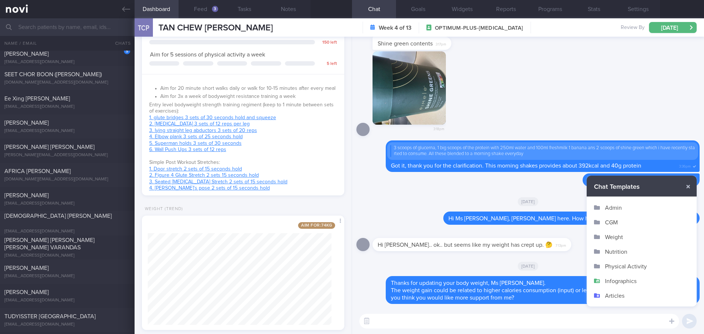
click at [628, 278] on button "Infographics" at bounding box center [642, 281] width 110 height 15
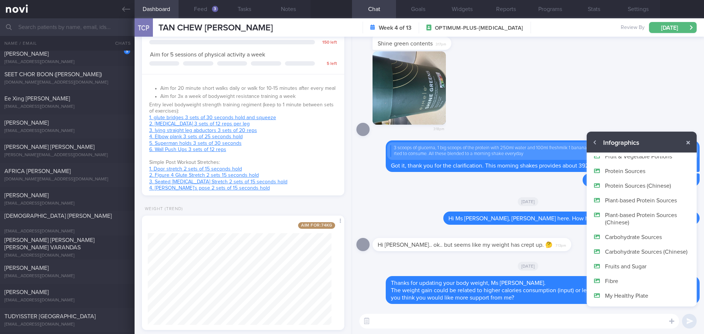
scroll to position [44, 0]
click at [690, 140] on button "button" at bounding box center [688, 142] width 13 height 13
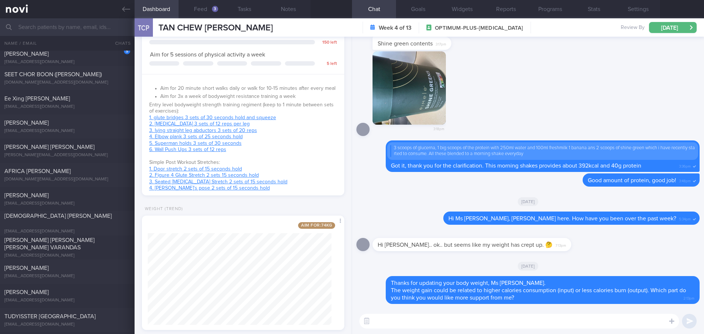
scroll to position [0, 0]
click at [649, 91] on div "3:18pm" at bounding box center [527, 95] width 343 height 89
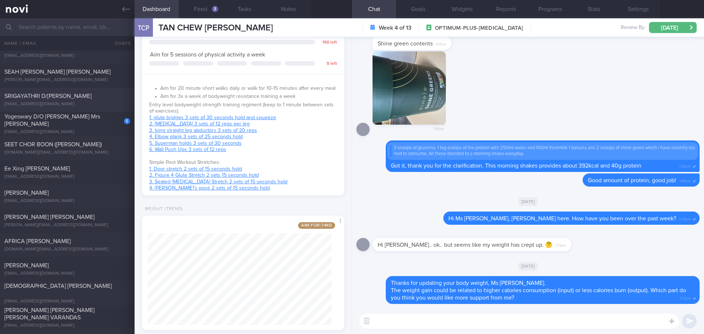
scroll to position [1896, 0]
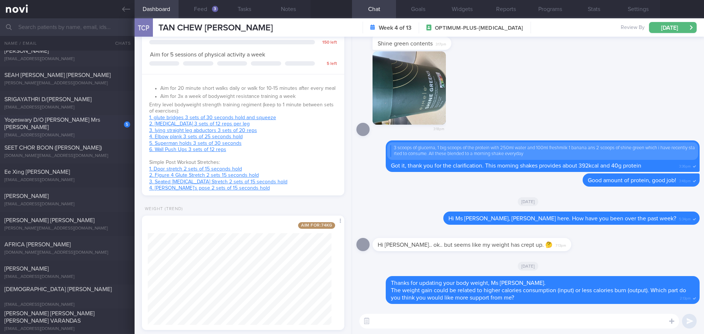
click at [72, 121] on span "Yogeswary D/O [PERSON_NAME] Mrs [PERSON_NAME]" at bounding box center [52, 123] width 96 height 13
checkbox input "false"
select select "7"
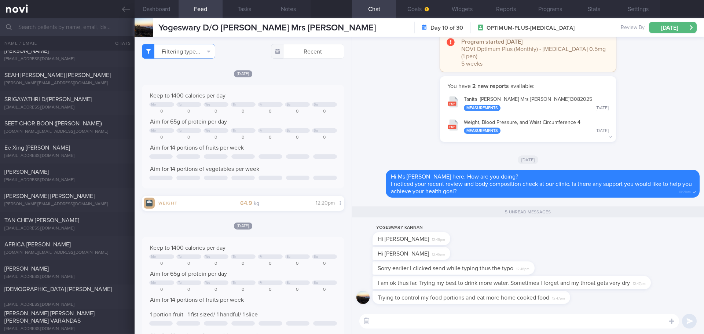
click at [575, 263] on div "Sorry earlier I clicked send while typing thus the typo 12:46pm" at bounding box center [527, 268] width 343 height 15
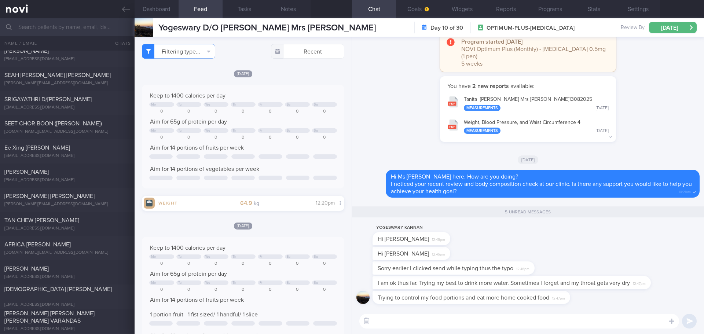
click at [575, 263] on div "Sorry earlier I clicked send while typing thus the typo 12:46pm" at bounding box center [527, 268] width 343 height 15
click at [575, 256] on div "Hi [PERSON_NAME] 12:46pm" at bounding box center [527, 254] width 343 height 15
click at [577, 227] on div "YOGESWARY KANNAN Hi [PERSON_NAME] 12:46pm" at bounding box center [527, 234] width 343 height 23
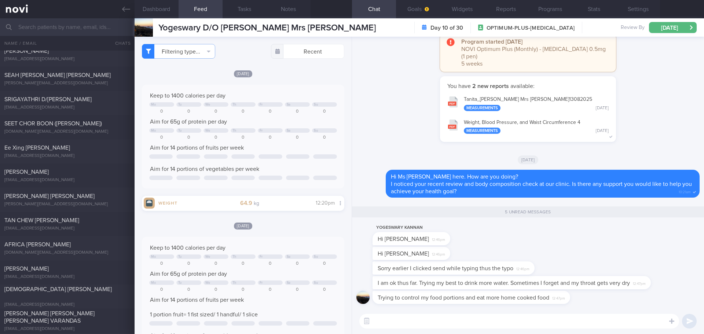
click at [577, 227] on div "YOGESWARY KANNAN Hi [PERSON_NAME] 12:46pm" at bounding box center [527, 234] width 343 height 23
click at [576, 238] on div "YOGESWARY KANNAN Hi [PERSON_NAME] 12:46pm" at bounding box center [527, 234] width 343 height 23
click at [602, 249] on div "Hi [PERSON_NAME] 12:46pm" at bounding box center [527, 254] width 343 height 15
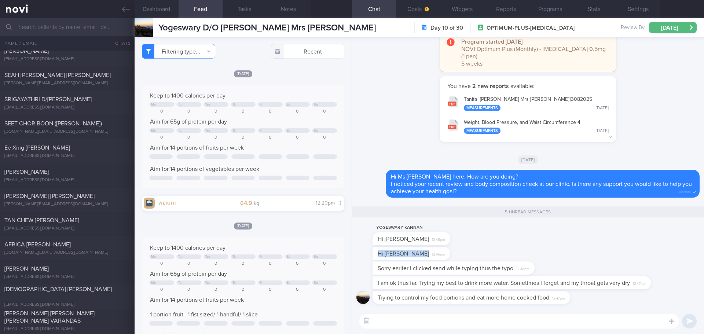
click at [602, 249] on div "Hi [PERSON_NAME] 12:46pm" at bounding box center [527, 254] width 343 height 15
click at [575, 271] on div "Sorry earlier I clicked send while typing thus the typo 12:46pm" at bounding box center [527, 268] width 343 height 15
click at [560, 264] on div "Sorry earlier I clicked send while typing thus the typo 12:46pm" at bounding box center [527, 268] width 343 height 15
drag, startPoint x: 532, startPoint y: 269, endPoint x: 606, endPoint y: 270, distance: 74.1
click at [606, 270] on div "Sorry earlier I clicked send while typing thus the typo 12:46pm" at bounding box center [527, 268] width 343 height 15
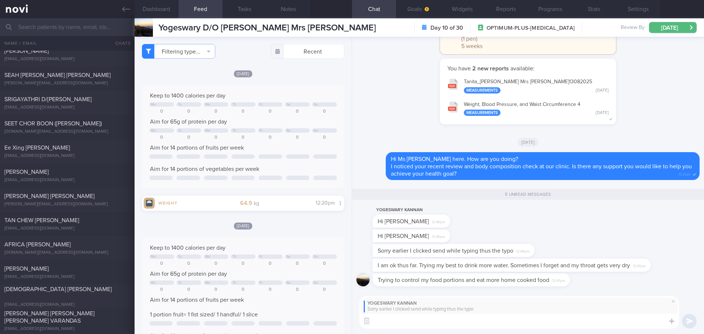
click at [551, 328] on textarea at bounding box center [519, 321] width 320 height 15
type textarea "I"
click at [487, 319] on textarea "It's okay, no worries 😊" at bounding box center [519, 321] width 320 height 15
type textarea "It's okay, no worries 😊"
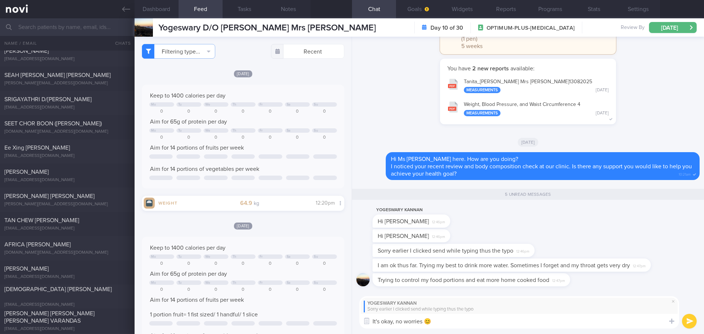
click at [687, 322] on button "submit" at bounding box center [689, 321] width 15 height 15
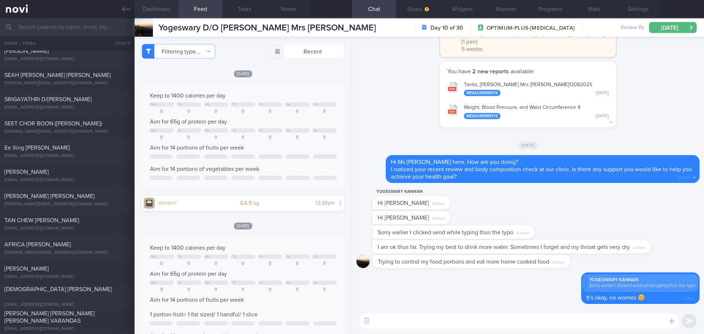
click at [164, 7] on button "Dashboard" at bounding box center [157, 9] width 44 height 18
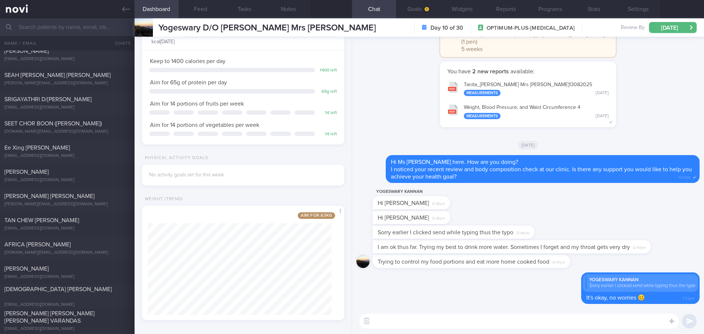
scroll to position [61, 0]
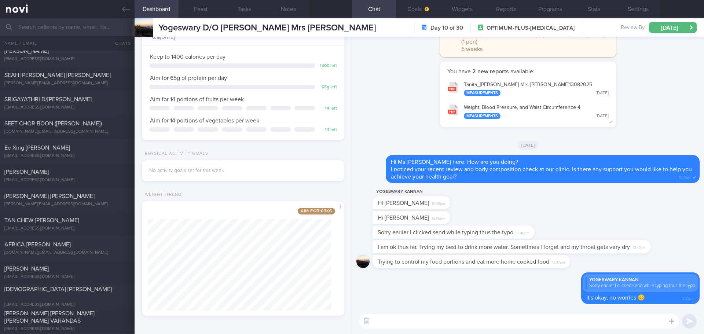
click at [480, 106] on button "Weight, Blood Pressure, and Waist Circumference 4 Measurements [DATE]" at bounding box center [528, 111] width 169 height 23
drag, startPoint x: 562, startPoint y: 253, endPoint x: 612, endPoint y: 255, distance: 50.3
click at [617, 253] on div "I am ok thus far. Trying my best to drink more water. Sometimes I forget and my…" at bounding box center [527, 247] width 343 height 15
drag, startPoint x: 620, startPoint y: 252, endPoint x: 658, endPoint y: 254, distance: 38.2
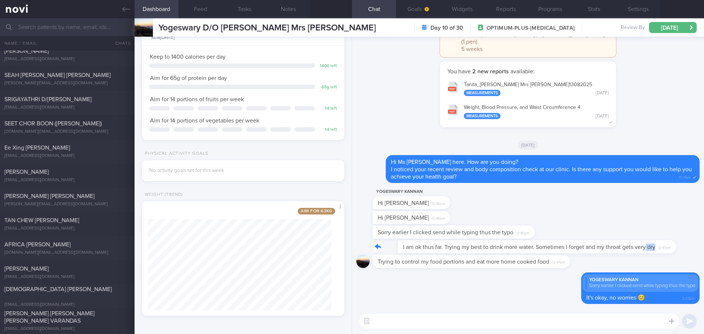
click at [658, 254] on div "I am ok thus far. Trying my best to drink more water. Sometimes I forget and my…" at bounding box center [527, 247] width 343 height 15
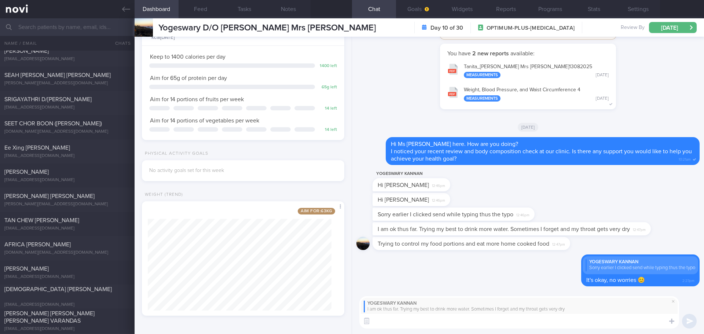
drag, startPoint x: 555, startPoint y: 321, endPoint x: 555, endPoint y: 316, distance: 4.8
click at [555, 320] on textarea at bounding box center [519, 321] width 320 height 15
type textarea "Y"
type textarea "You can try to drink 1.9-2L per day for hydration."
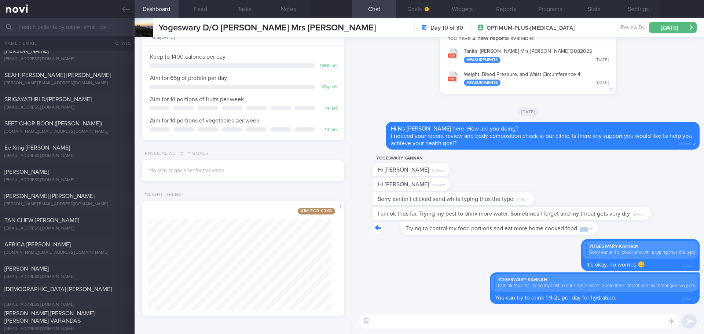
drag, startPoint x: 561, startPoint y: 234, endPoint x: 612, endPoint y: 237, distance: 51.4
click at [612, 237] on div "Trying to control my food portions and eat more home cooked food 12:47pm" at bounding box center [527, 230] width 343 height 18
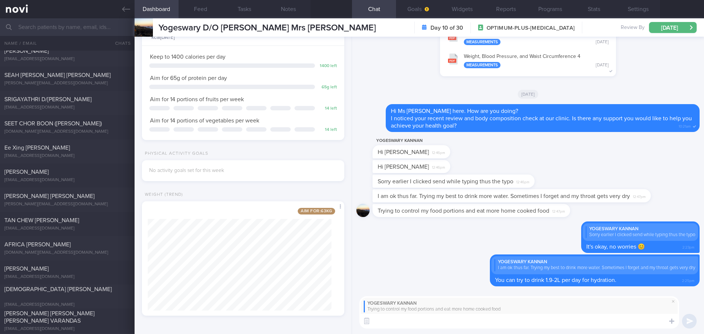
click at [461, 325] on textarea at bounding box center [519, 321] width 320 height 15
click at [200, 8] on button "Feed" at bounding box center [201, 9] width 44 height 18
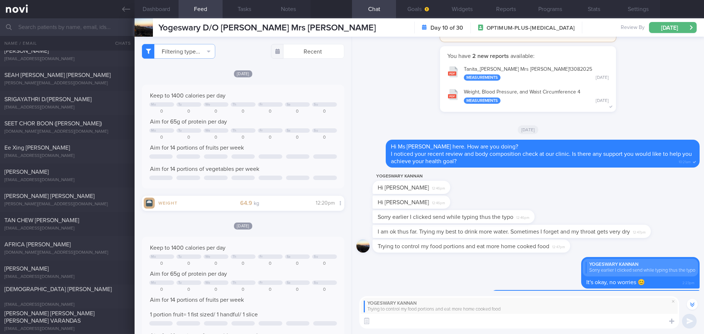
scroll to position [-37, 0]
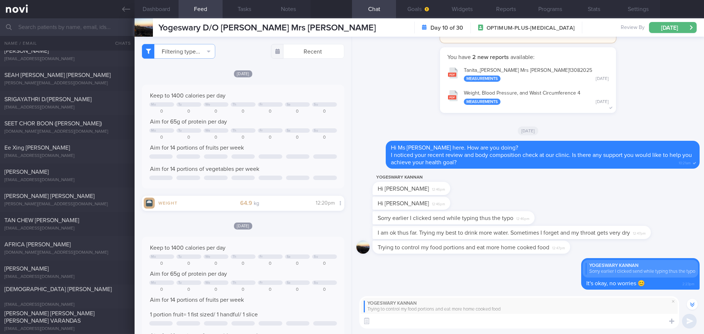
click at [522, 74] on button "Tanita_ [PERSON_NAME] Mrs [PERSON_NAME] 13082025 Measurements [DATE]" at bounding box center [528, 74] width 169 height 23
click at [505, 186] on div "YOGESWARY KANNAN Hi [PERSON_NAME] 12:46pm" at bounding box center [527, 184] width 343 height 23
click at [543, 5] on button "Programs" at bounding box center [550, 9] width 44 height 18
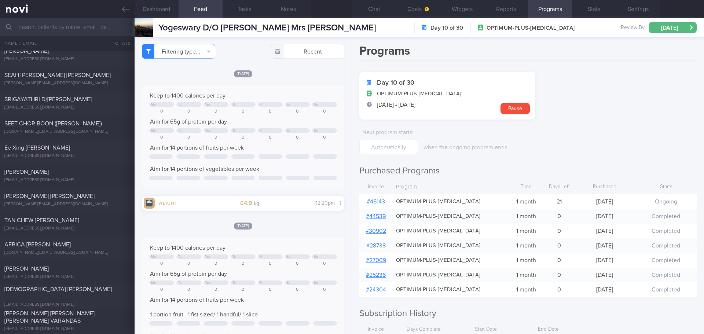
click at [377, 201] on link "# 46143" at bounding box center [376, 202] width 18 height 6
click at [363, 6] on button "Chat" at bounding box center [374, 9] width 44 height 18
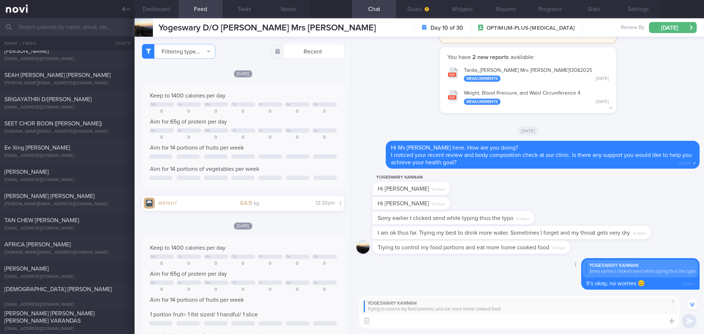
click at [499, 277] on div "Delete YOGESWARY KANNAN Sorry earlier I clicked send while typing thus the typo…" at bounding box center [527, 274] width 343 height 33
click at [460, 318] on textarea at bounding box center [519, 321] width 320 height 15
type textarea "W"
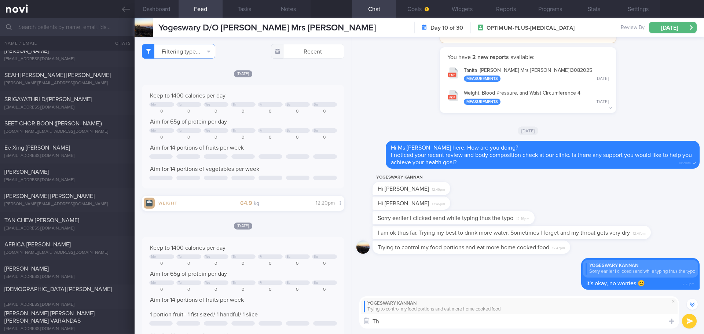
type textarea "T"
click at [405, 322] on textarea "That's good! How often do you have home cooked food in a week?" at bounding box center [519, 321] width 320 height 15
click at [619, 322] on textarea "That's good! May I know how often do you have home cooked food in a week?" at bounding box center [519, 321] width 320 height 15
type textarea "That's good! May I know how often do you have home cooked food in a week?"
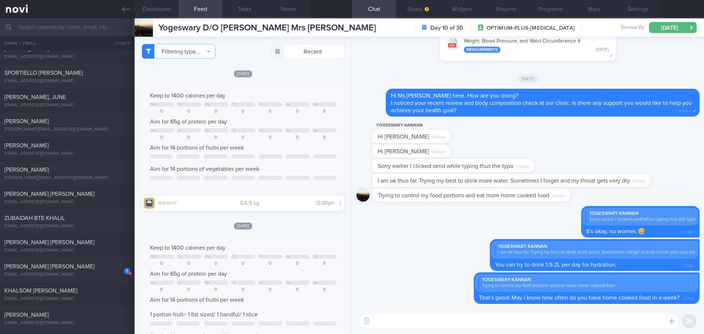
scroll to position [1089, 0]
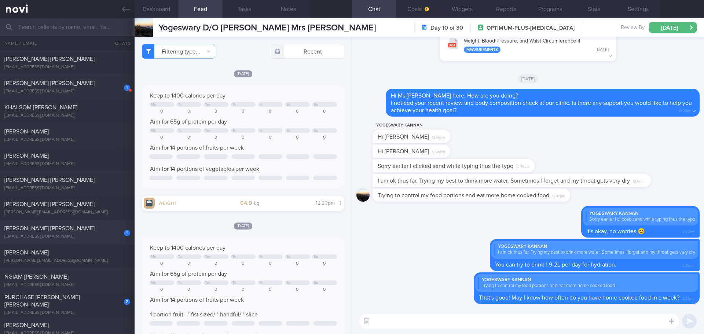
click at [76, 231] on div "[PERSON_NAME] [PERSON_NAME]" at bounding box center [66, 228] width 124 height 7
checkbox input "true"
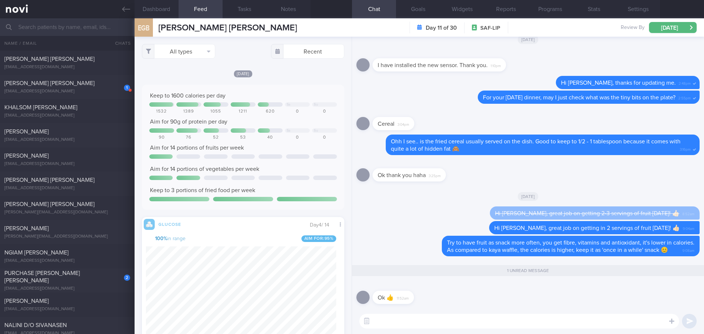
scroll to position [120, 191]
click at [63, 286] on div "[EMAIL_ADDRESS][DOMAIN_NAME]" at bounding box center [67, 288] width 126 height 5
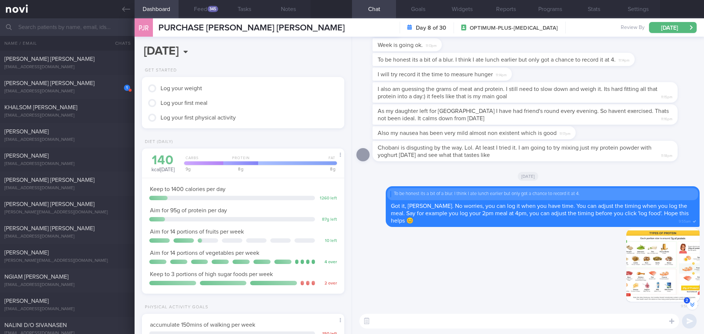
scroll to position [0, 0]
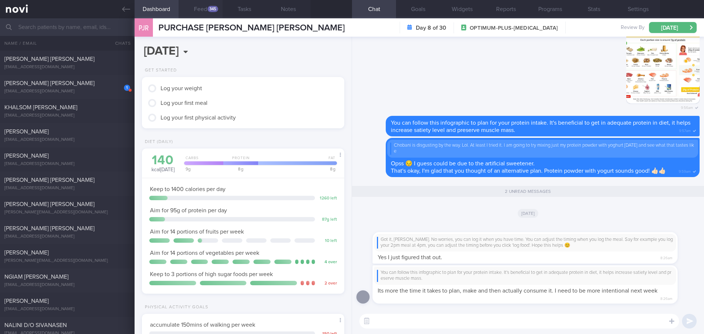
click at [208, 9] on div "345" at bounding box center [213, 9] width 11 height 6
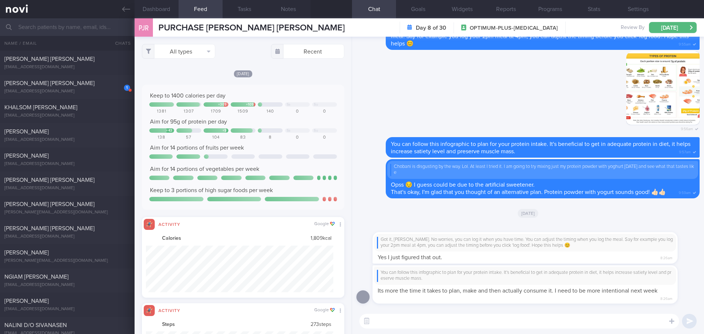
scroll to position [47, 188]
click at [184, 55] on button "All types" at bounding box center [178, 51] width 73 height 15
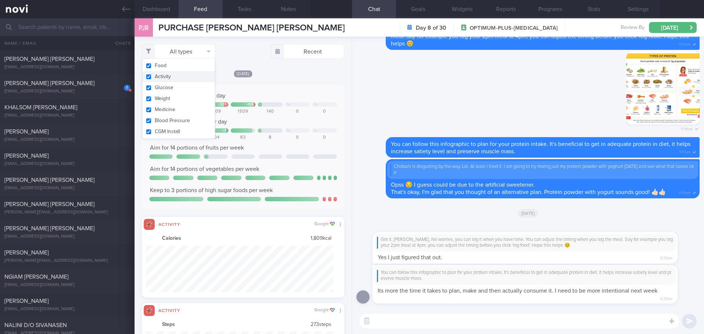
click at [177, 74] on button "Activity" at bounding box center [178, 76] width 73 height 11
checkbox input "false"
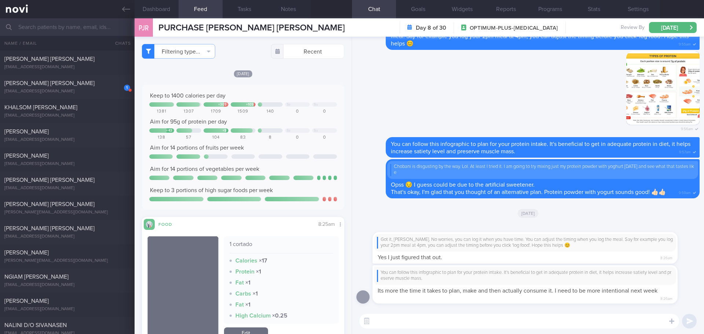
click at [288, 74] on div "[DATE]" at bounding box center [243, 74] width 202 height 8
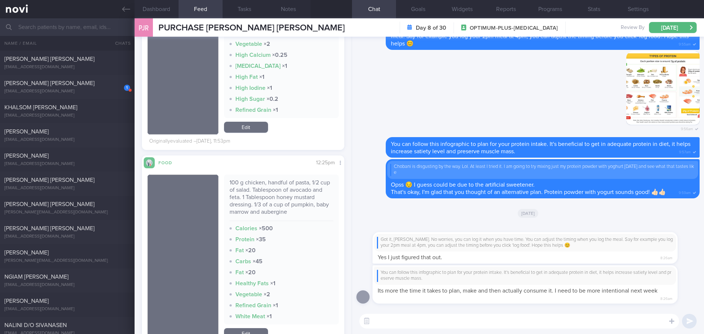
scroll to position [1069, 0]
click at [377, 318] on textarea at bounding box center [519, 321] width 320 height 15
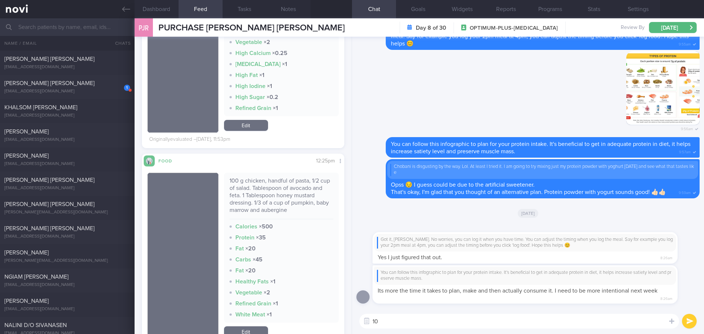
type textarea "1"
drag, startPoint x: 571, startPoint y: 319, endPoint x: 505, endPoint y: 320, distance: 66.7
click at [505, 320] on textarea "You logged 100g chicken & 150g salmon for meals, these portions are great!" at bounding box center [519, 321] width 320 height 15
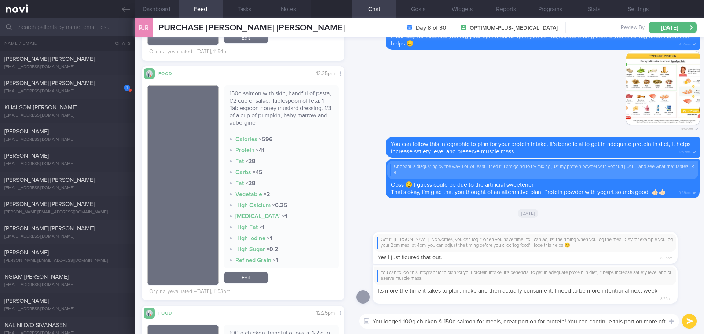
scroll to position [-7, 0]
type textarea "You logged 100g chicken & 150g salmon for meals, great portion for protein! You…"
click at [241, 278] on link "Edit" at bounding box center [246, 277] width 44 height 11
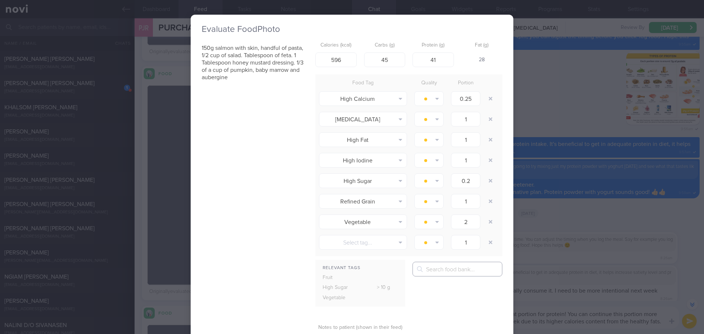
click at [427, 270] on input "text" at bounding box center [457, 269] width 90 height 15
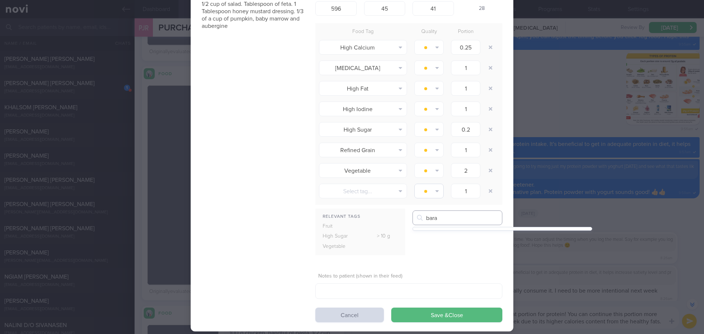
scroll to position [63, 0]
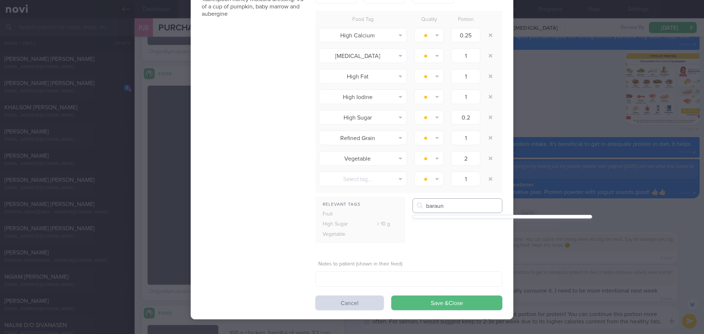
drag, startPoint x: 445, startPoint y: 206, endPoint x: 432, endPoint y: 206, distance: 13.6
click at [432, 206] on input "baraun" at bounding box center [457, 205] width 90 height 15
type input "barramundi"
drag, startPoint x: 460, startPoint y: 206, endPoint x: 397, endPoint y: 208, distance: 63.1
click at [397, 208] on div "Relevant Tags Fruit High Sugar > 10 g Vegetable [GEOGRAPHIC_DATA]" at bounding box center [408, 223] width 187 height 51
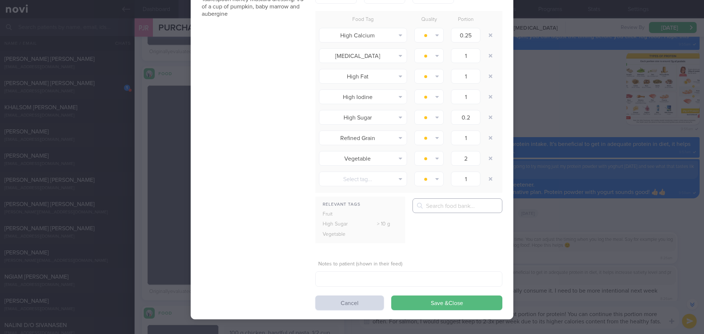
type input "b"
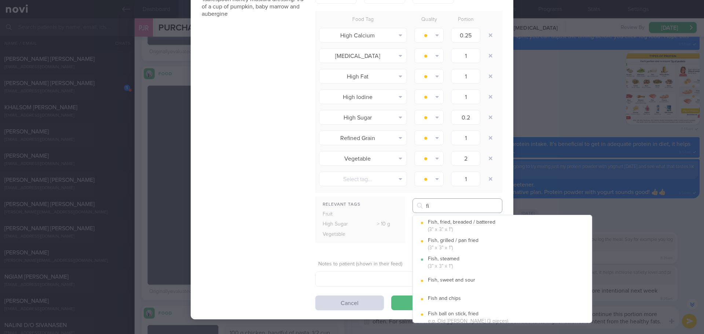
type input "f"
type input "b"
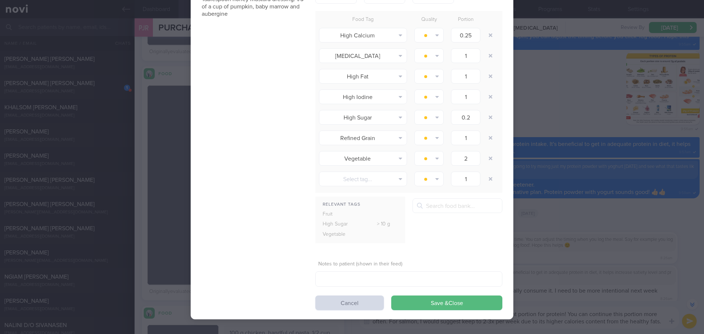
click at [559, 46] on div "Evaluate Food Photo 150g salmon with skin, handful of pasta, 1/2 cup of salad. …" at bounding box center [352, 167] width 704 height 334
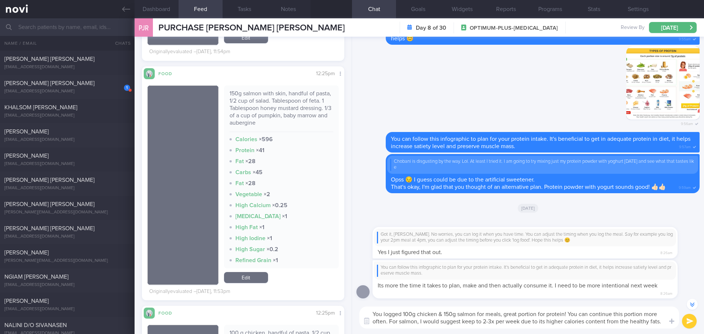
scroll to position [0, 0]
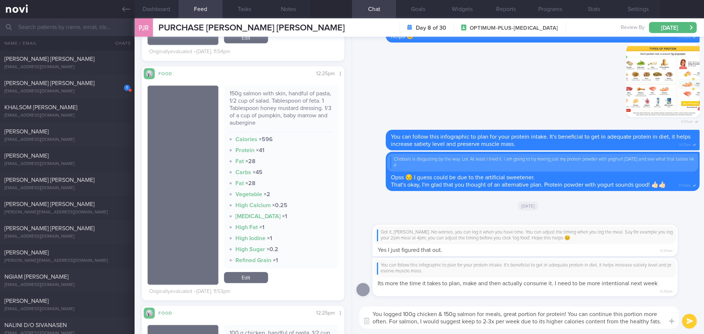
click at [386, 323] on textarea "You logged 100g chicken & 150g salmon for meals, great portion for protein! You…" at bounding box center [519, 318] width 320 height 22
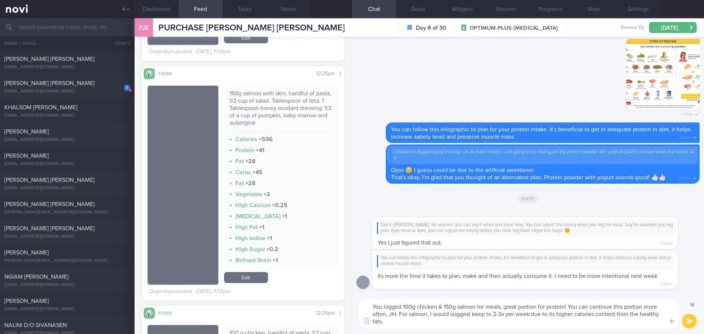
scroll to position [-7, 0]
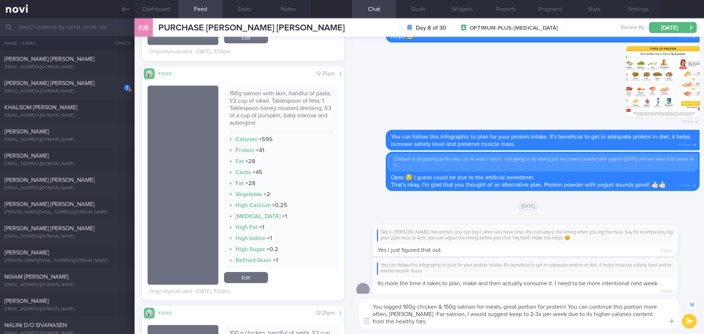
click at [645, 308] on textarea "You logged 100g chicken & 150g salmon for meals, great portion for protein! You…" at bounding box center [519, 313] width 320 height 29
click at [502, 324] on textarea "You logged 100g chicken & 150g salmon for meals, great portion for protein! You…" at bounding box center [519, 313] width 320 height 29
click at [465, 313] on textarea "You logged 100g chicken & 150g salmon for meals, great portion for protein! You…" at bounding box center [519, 313] width 320 height 29
click at [484, 315] on textarea "You logged 100g chicken & 150g salmon for meals, great portion for protein! You…" at bounding box center [519, 313] width 320 height 29
click at [495, 314] on textarea "You logged 100g chicken & 150g salmon for meals, great portion for protein! You…" at bounding box center [519, 313] width 320 height 29
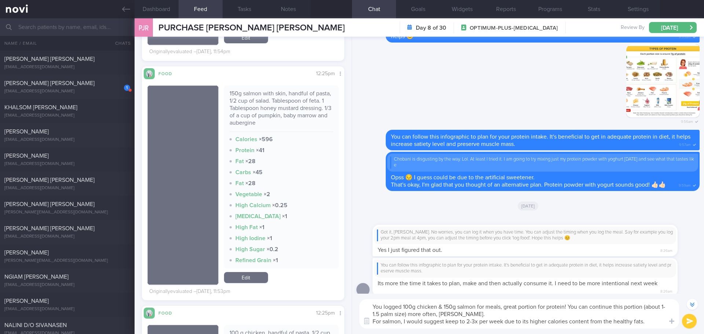
click at [511, 313] on textarea "You logged 100g chicken & 150g salmon for meals, great portion for protein! You…" at bounding box center [519, 313] width 320 height 29
click at [515, 313] on textarea "You logged 100g chicken & 150g salmon for meals, great portion for protein! You…" at bounding box center [519, 313] width 320 height 29
click at [533, 315] on textarea "You logged 100g chicken & 150g salmon for meals, great portion for protein! You…" at bounding box center [519, 313] width 320 height 29
click at [553, 316] on textarea "You logged 100g chicken & 150g salmon for meals, great portion for protein! You…" at bounding box center [519, 313] width 320 height 29
drag, startPoint x: 572, startPoint y: 313, endPoint x: 632, endPoint y: 313, distance: 60.5
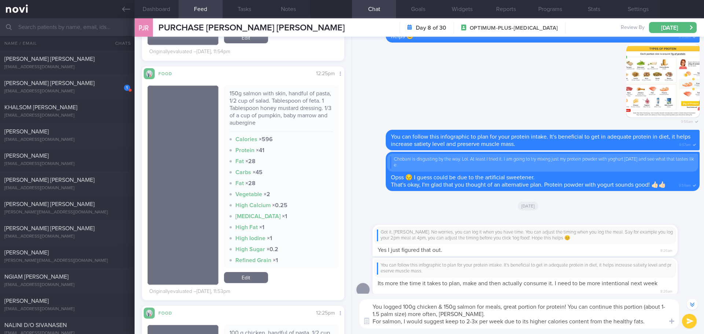
click at [572, 313] on textarea "You logged 100g chicken & 150g salmon for meals, great portion for protein! You…" at bounding box center [519, 313] width 320 height 29
click at [637, 312] on textarea "You logged 100g chicken & 150g salmon for meals, great portion for protein! You…" at bounding box center [519, 313] width 320 height 29
click at [652, 320] on textarea "You logged 100g chicken & 150g salmon for meals, great portion for protein! You…" at bounding box center [519, 313] width 320 height 29
type textarea "You logged 100g chicken & 150g salmon for meals, great portion for protein! You…"
click at [686, 321] on button "submit" at bounding box center [689, 321] width 15 height 15
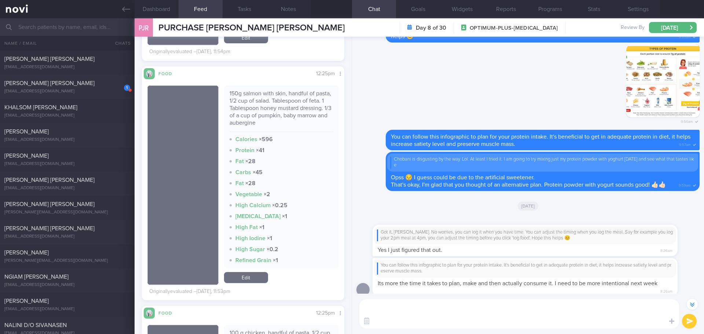
scroll to position [0, 0]
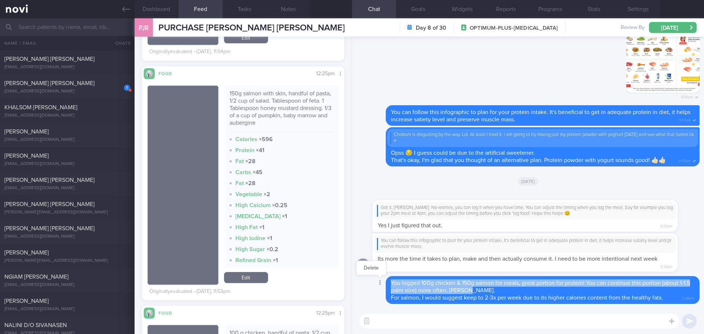
drag, startPoint x: 476, startPoint y: 291, endPoint x: 386, endPoint y: 285, distance: 90.4
click at [386, 285] on div "Delete You logged 100g chicken & 150g salmon for meals, great portion for prote…" at bounding box center [527, 290] width 343 height 28
copy span "You logged 100g chicken & 150g salmon for meals, great portion for protein! You…"
click at [376, 271] on button "Delete" at bounding box center [371, 268] width 30 height 11
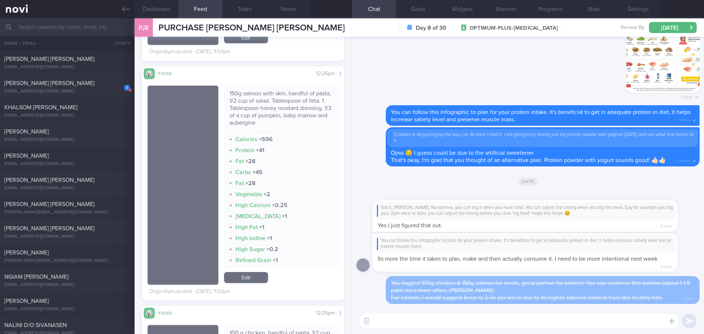
click at [425, 322] on textarea at bounding box center [519, 321] width 320 height 15
paste textarea "You logged 100g chicken & 150g salmon for meals, great portion for protein! You…"
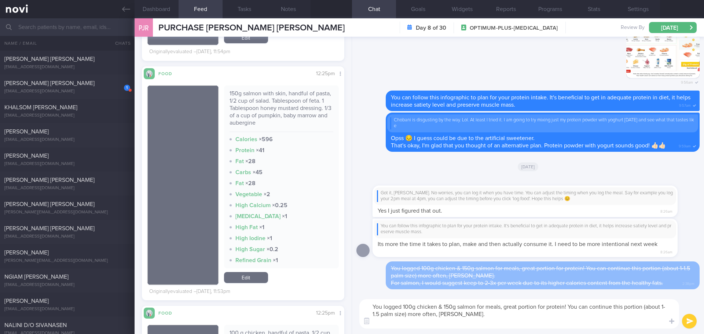
type textarea "You logged 100g chicken & 150g salmon for meals, great portion for protein! You…"
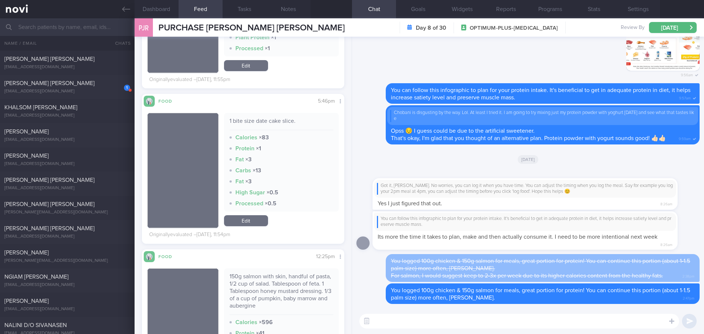
scroll to position [739, 0]
click at [396, 322] on textarea at bounding box center [519, 321] width 320 height 15
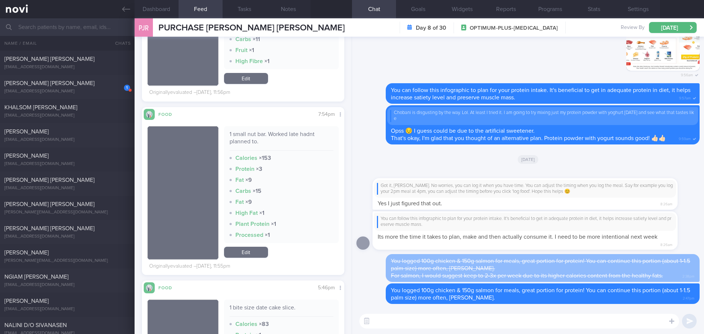
scroll to position [555, 0]
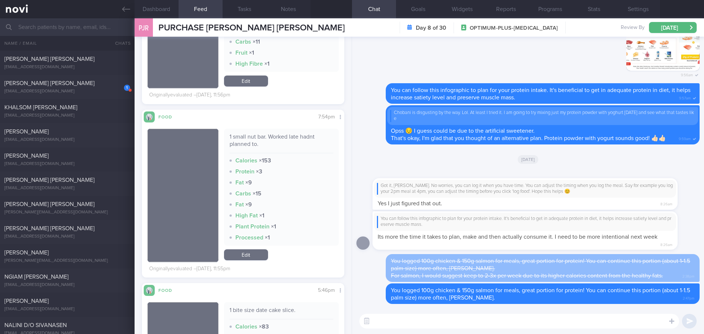
click at [396, 323] on textarea at bounding box center [519, 321] width 320 height 15
type textarea "You logged 1 small nut bar, may I know was it a home-baked nut bar?"
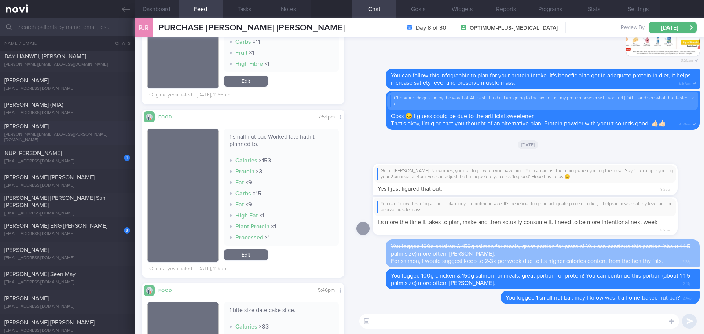
scroll to position [246, 0]
click at [84, 157] on div "1 NUR KHAIRUNNISA BINTE AZHAR [EMAIL_ADDRESS][DOMAIN_NAME]" at bounding box center [67, 155] width 135 height 15
type input "[DATE]"
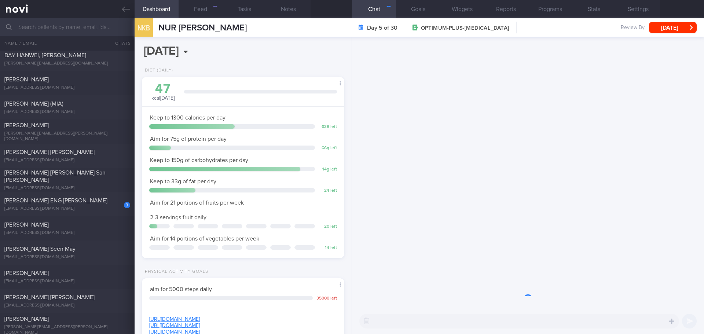
scroll to position [102, 184]
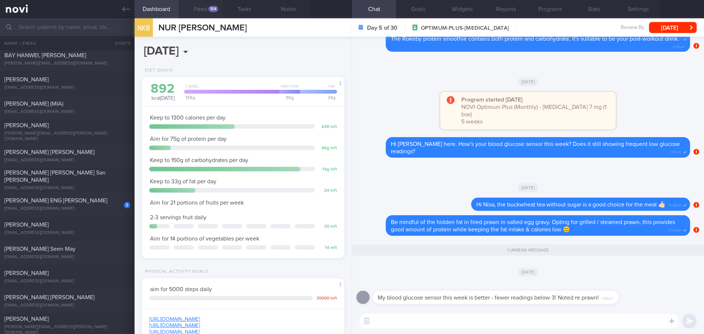
click at [204, 11] on button "Feed 154" at bounding box center [201, 9] width 44 height 18
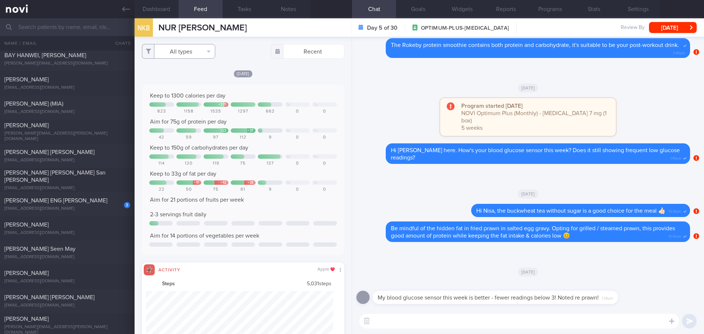
click at [205, 52] on button "All types" at bounding box center [178, 51] width 73 height 15
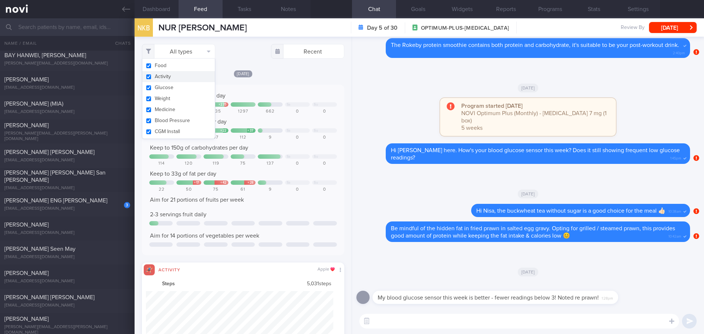
click at [182, 76] on button "Activity" at bounding box center [178, 76] width 73 height 11
checkbox input "false"
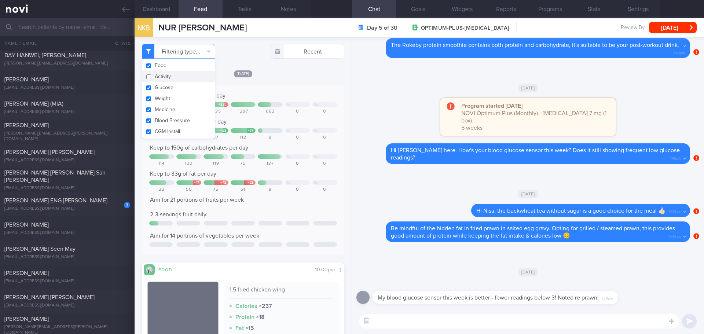
click at [291, 74] on div "[DATE]" at bounding box center [243, 74] width 202 height 8
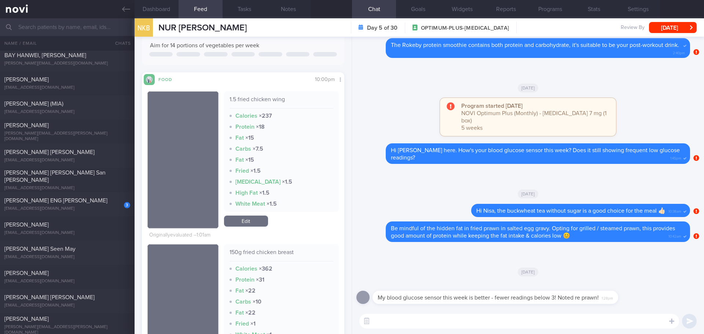
scroll to position [257, 0]
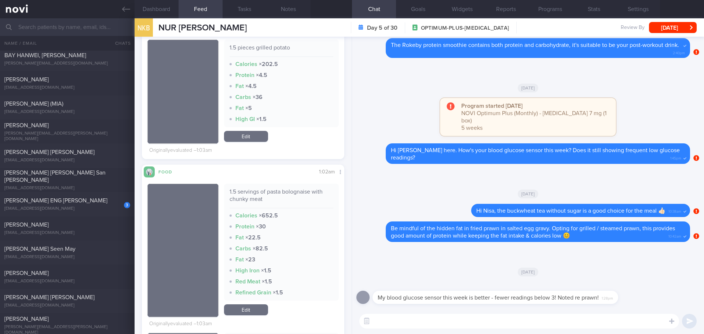
click at [646, 276] on div "[DATE]" at bounding box center [527, 271] width 343 height 21
click at [646, 277] on div "[DATE]" at bounding box center [527, 271] width 343 height 21
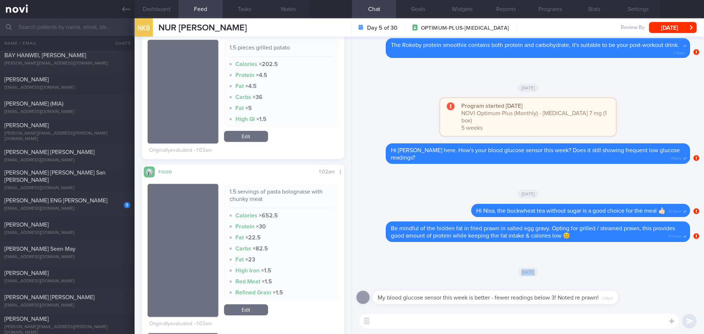
click at [645, 277] on div "[DATE]" at bounding box center [527, 271] width 343 height 21
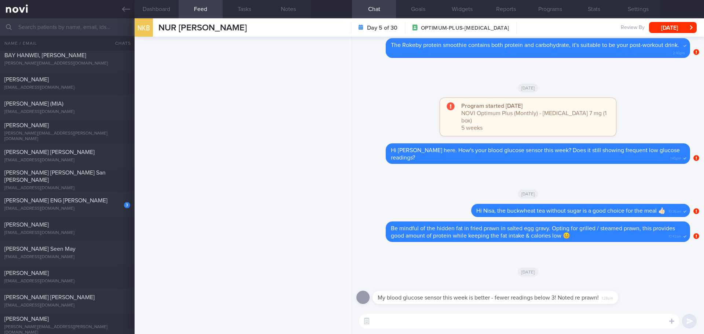
scroll to position [0, 0]
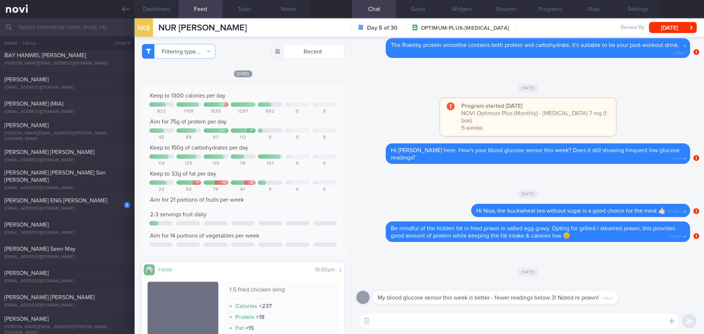
click at [364, 86] on div "[DATE]" at bounding box center [527, 87] width 343 height 21
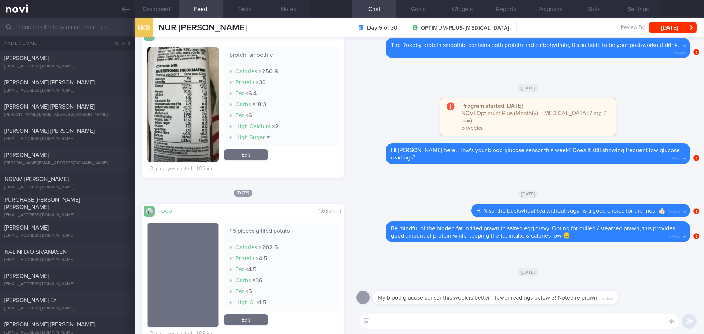
scroll to position [990, 0]
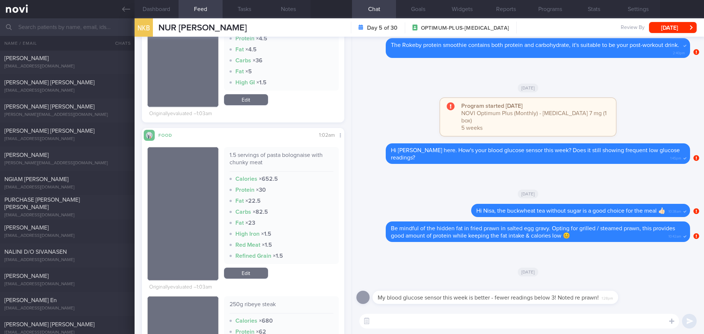
click at [388, 321] on textarea at bounding box center [519, 321] width 320 height 15
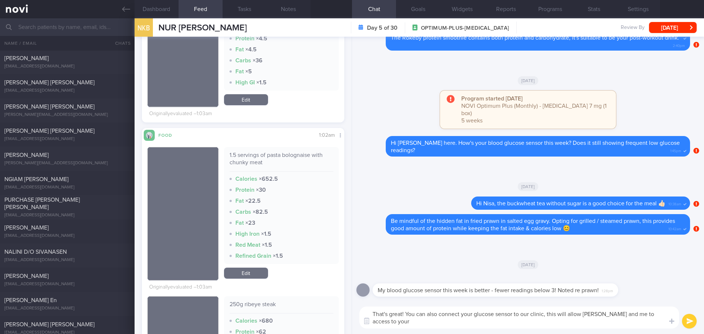
drag, startPoint x: 428, startPoint y: 313, endPoint x: 406, endPoint y: 315, distance: 21.3
click at [406, 315] on textarea "That's great! You can also connect your glucose sensor to our clinic, this will…" at bounding box center [519, 318] width 320 height 22
click at [435, 319] on textarea "That's great! If you are okay, you can also connect your glucose sensor to our …" at bounding box center [519, 318] width 320 height 22
type textarea "That's great! If you are okay, you can also connect your glucose sensor to our …"
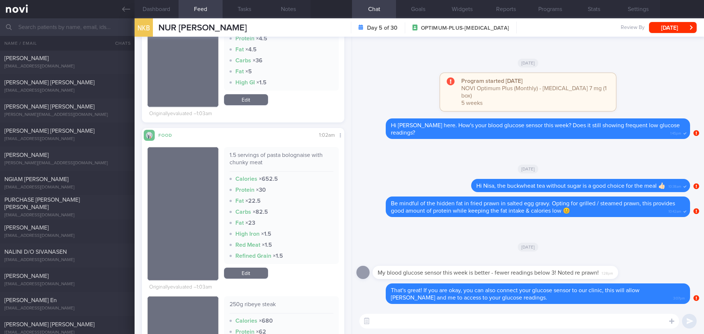
click at [538, 319] on textarea at bounding box center [519, 321] width 320 height 15
type textarea "The medical instruction code is: NOVIHEALTH"
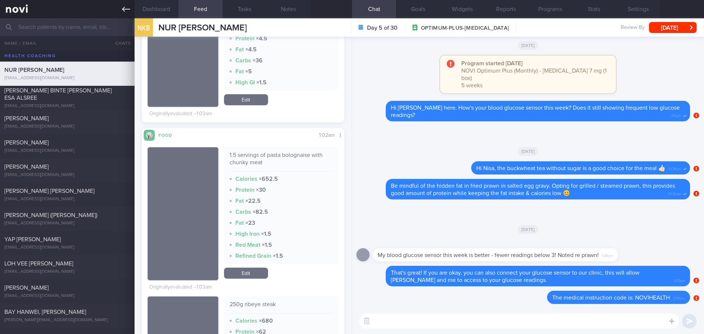
click at [126, 8] on icon at bounding box center [126, 9] width 8 height 8
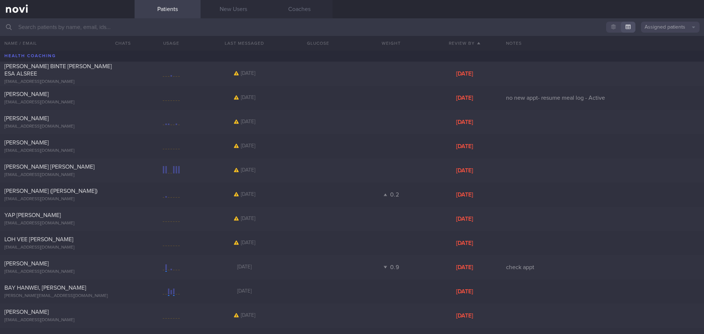
click at [615, 28] on button "button" at bounding box center [613, 27] width 15 height 11
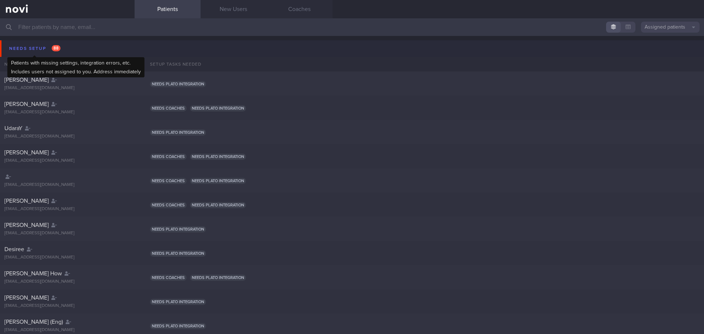
click at [40, 52] on div "Needs setup 88" at bounding box center [34, 49] width 55 height 10
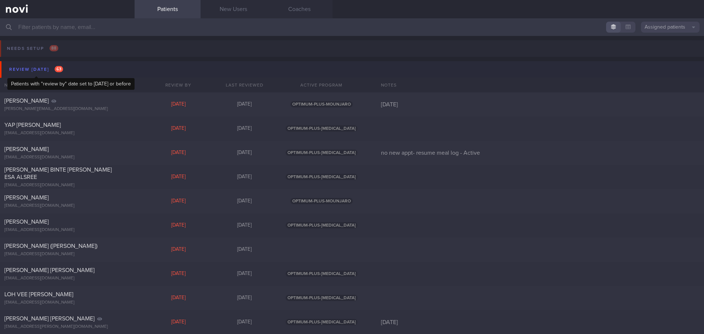
click at [34, 72] on div "Review [DATE] 63" at bounding box center [36, 70] width 58 height 10
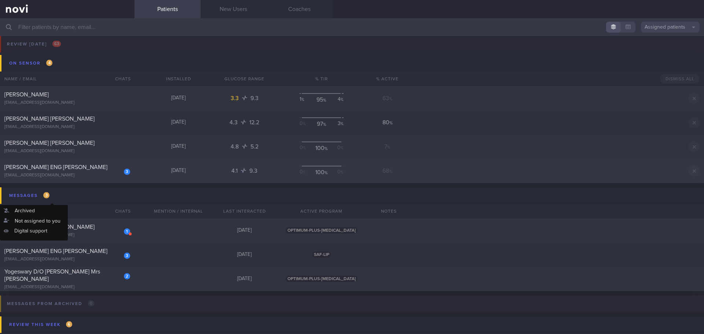
scroll to position [73, 0]
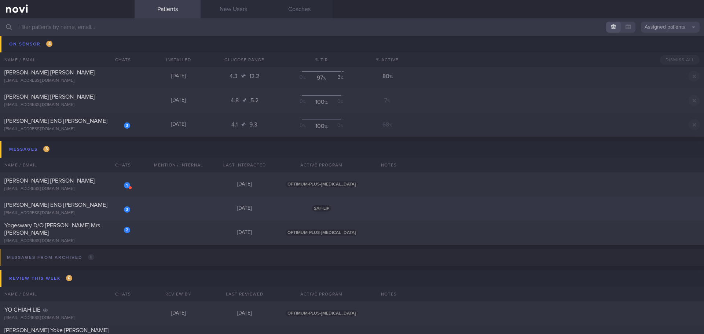
click at [73, 204] on div "[PERSON_NAME] ENG [PERSON_NAME]" at bounding box center [66, 204] width 124 height 7
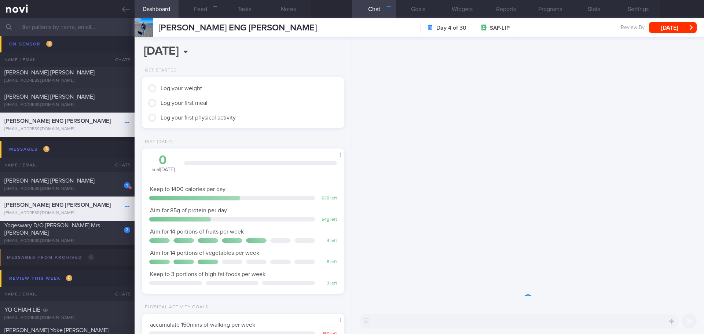
scroll to position [93, 187]
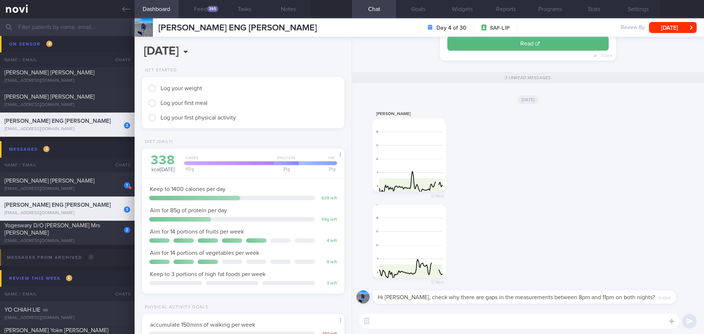
scroll to position [113, 187]
drag, startPoint x: 430, startPoint y: 164, endPoint x: 426, endPoint y: 162, distance: 4.4
click at [426, 163] on button "button" at bounding box center [409, 154] width 73 height 73
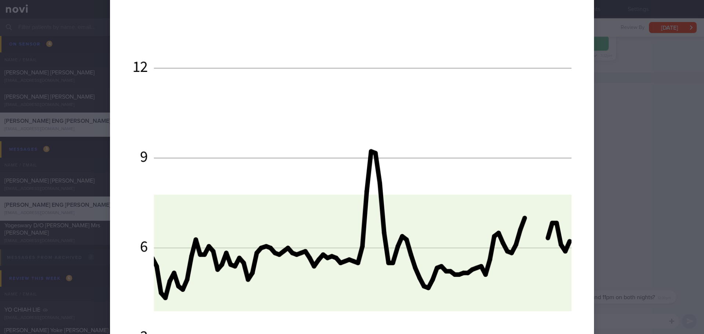
scroll to position [733, 0]
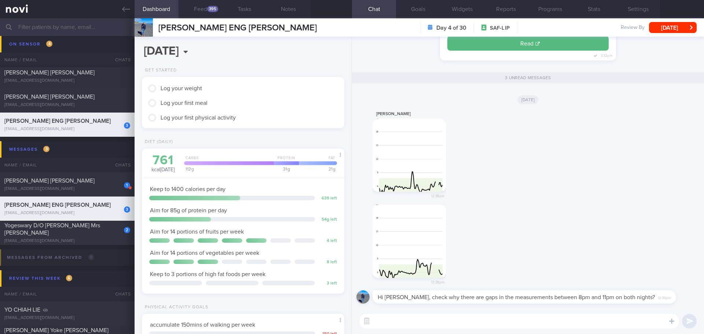
click at [443, 322] on textarea at bounding box center [519, 321] width 320 height 15
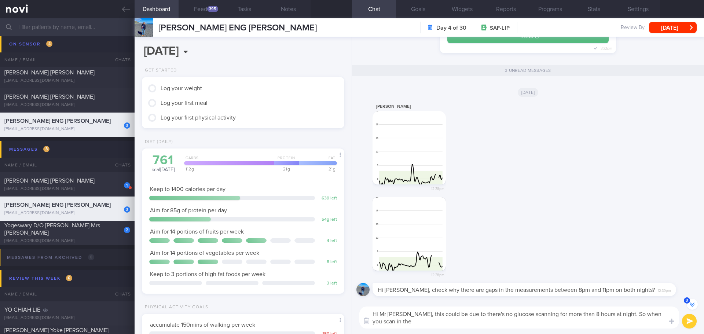
scroll to position [-7, 0]
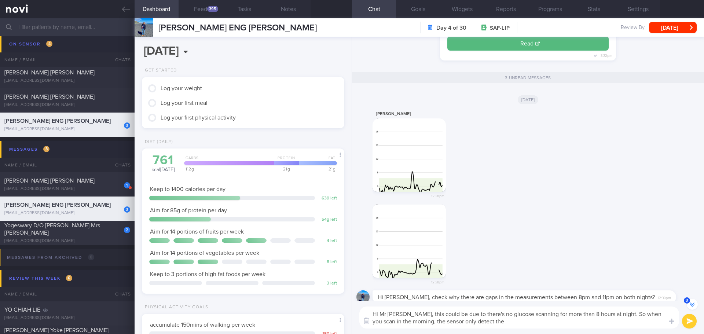
drag, startPoint x: 605, startPoint y: 313, endPoint x: 630, endPoint y: 330, distance: 29.1
click at [630, 330] on div "Hi Mr Eric, this could be due to there's no glucose scanning for more than 8 ho…" at bounding box center [528, 317] width 352 height 33
click at [620, 323] on textarea "Hi Mr Eric, this could be due to there's no glucose scanning for more than 8 ho…" at bounding box center [519, 321] width 320 height 15
drag, startPoint x: 613, startPoint y: 323, endPoint x: 584, endPoint y: 324, distance: 29.3
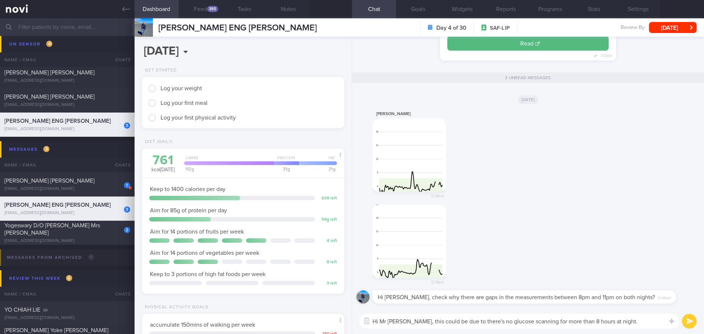
click at [584, 324] on textarea "Hi Mr Eric, this could be due to there's no glucose scanning for more than 8 ho…" at bounding box center [519, 321] width 320 height 15
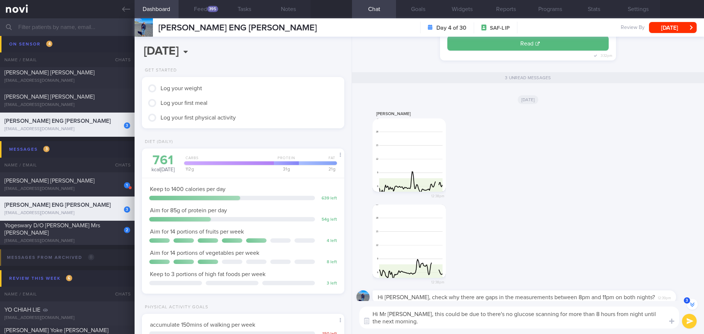
type textarea "Hi Mr Eric, this could be due to there's no glucose scanning for more than 8 ho…"
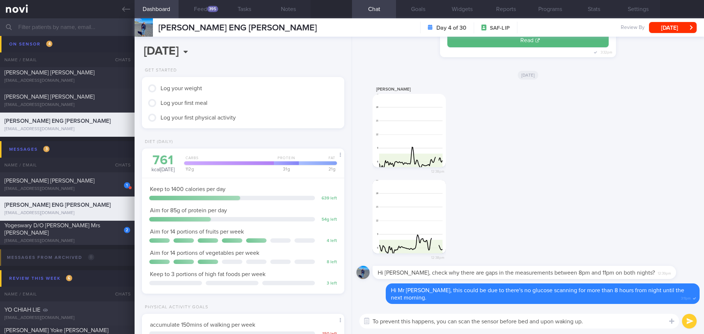
type textarea "To prevent this happens, you can scan the sensor before bed and upon waking up."
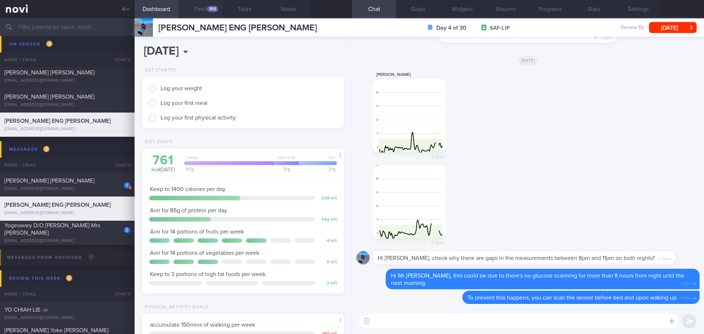
click at [210, 11] on div "395" at bounding box center [212, 9] width 11 height 6
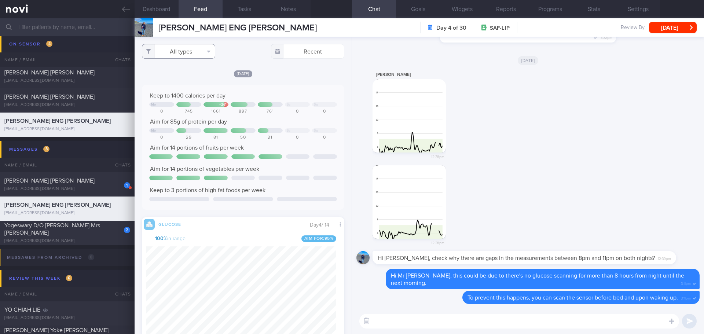
click at [212, 52] on button "All types" at bounding box center [178, 51] width 73 height 15
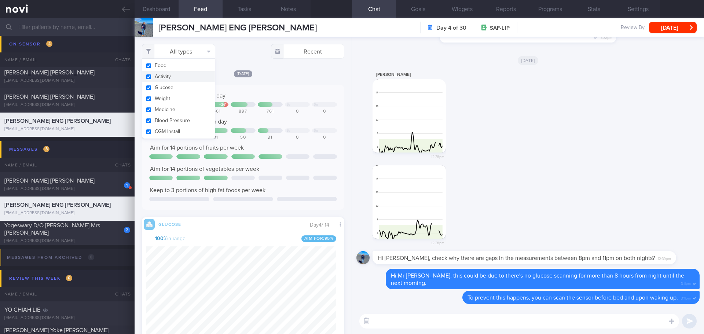
click at [198, 78] on button "Activity" at bounding box center [178, 76] width 73 height 11
checkbox input "false"
click at [285, 76] on div "[DATE]" at bounding box center [243, 74] width 202 height 8
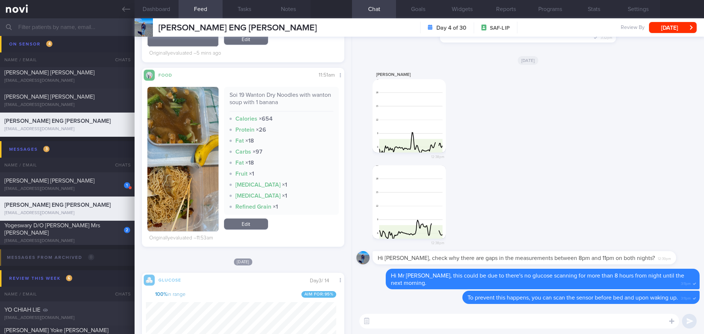
click at [171, 131] on button "button" at bounding box center [182, 159] width 71 height 144
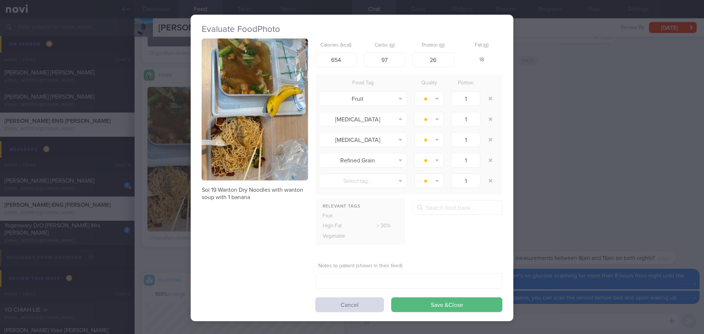
click at [221, 95] on button "button" at bounding box center [255, 109] width 106 height 142
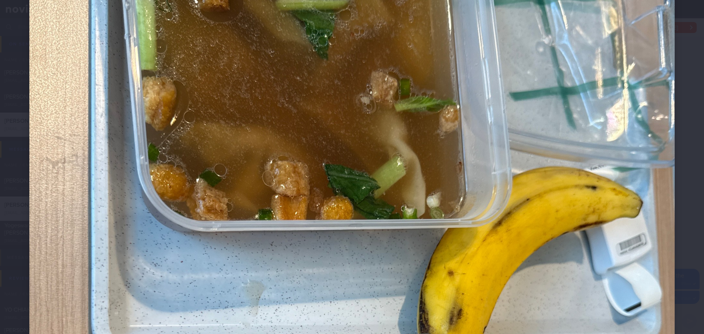
click at [685, 85] on div at bounding box center [352, 312] width 704 height 919
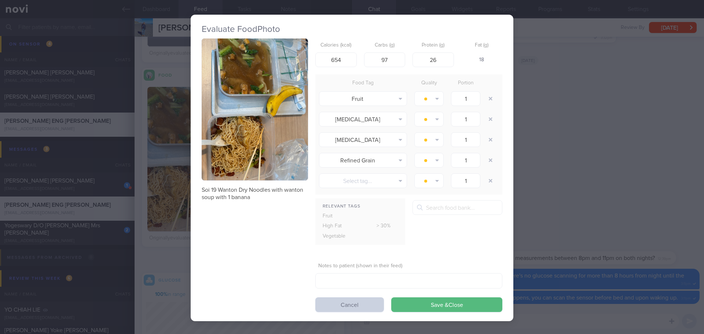
click at [362, 306] on button "Cancel" at bounding box center [349, 304] width 69 height 15
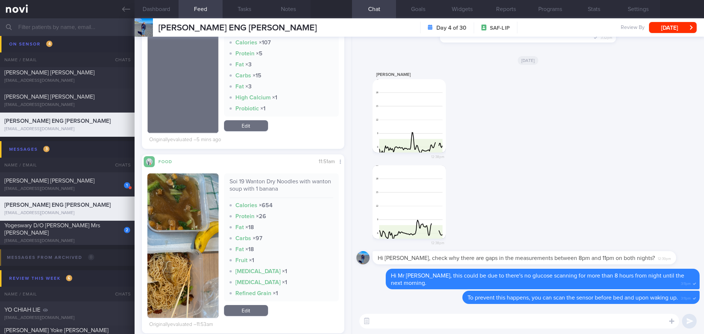
click at [401, 324] on textarea at bounding box center [519, 321] width 320 height 15
type textarea "I"
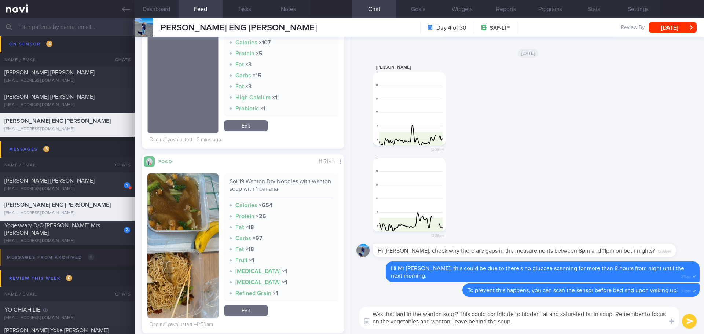
drag, startPoint x: 616, startPoint y: 313, endPoint x: 652, endPoint y: 313, distance: 35.9
click at [652, 313] on textarea "Was that lard in the wanton soup? This could contribute to hidden fat and satur…" at bounding box center [519, 318] width 320 height 22
click at [522, 324] on textarea "Was that lard in the wanton soup? This could contribute to hidden fat and satur…" at bounding box center [519, 318] width 320 height 22
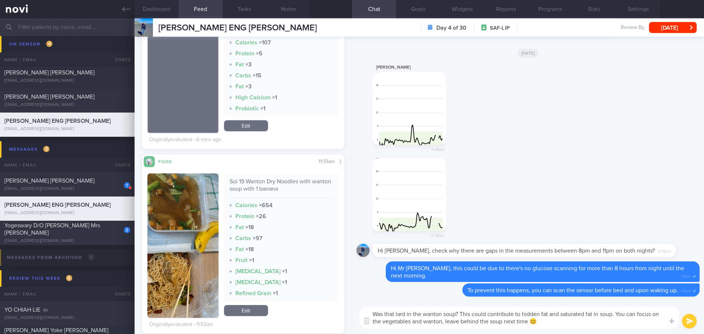
type textarea "Was that lard in the wanton soup? This could contribute to hidden fat and satur…"
click at [687, 322] on button "submit" at bounding box center [689, 321] width 15 height 15
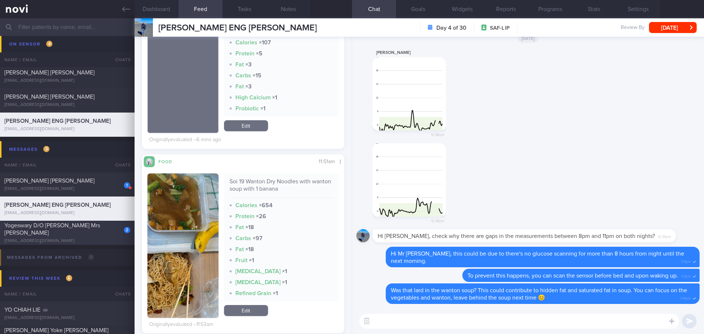
click at [83, 237] on div "2 Yogeswary D/O Nithiah Nandan Mrs Yogeswary Kannan yogeskannan@gmail.com" at bounding box center [67, 233] width 135 height 22
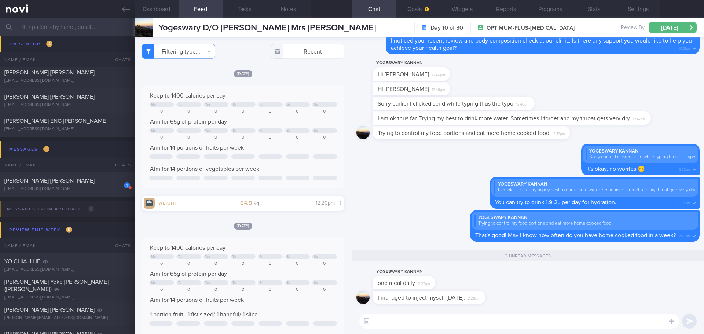
drag, startPoint x: 127, startPoint y: 13, endPoint x: 214, endPoint y: 16, distance: 87.0
click at [127, 13] on icon at bounding box center [126, 9] width 8 height 8
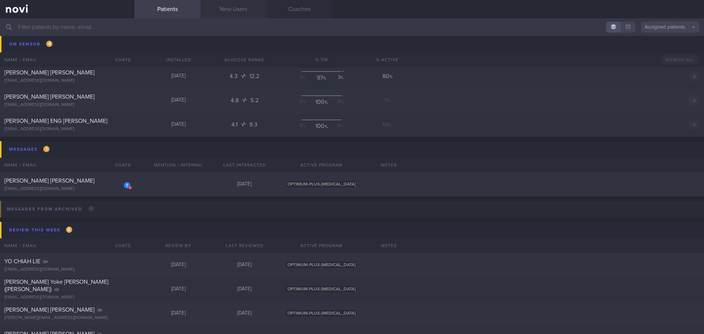
click at [231, 14] on link "New Users" at bounding box center [234, 9] width 66 height 18
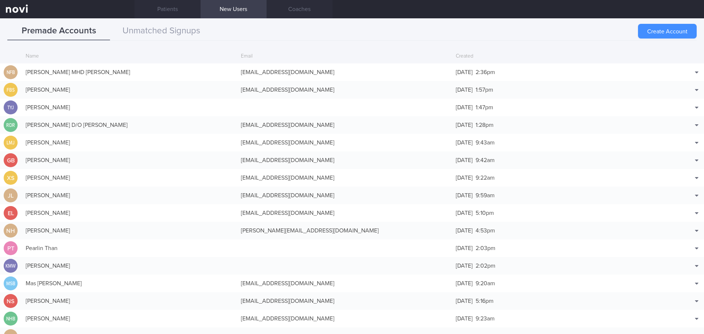
click at [646, 33] on button "Create Account" at bounding box center [667, 31] width 59 height 15
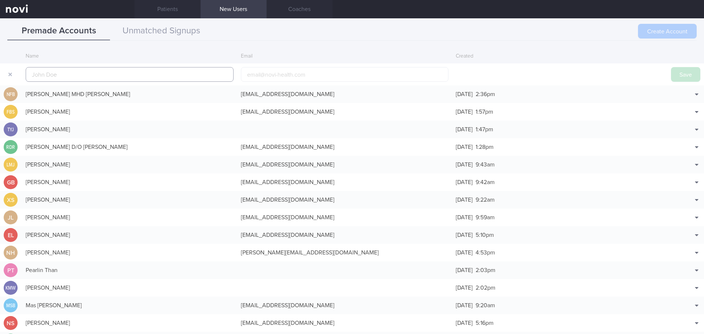
scroll to position [18, 0]
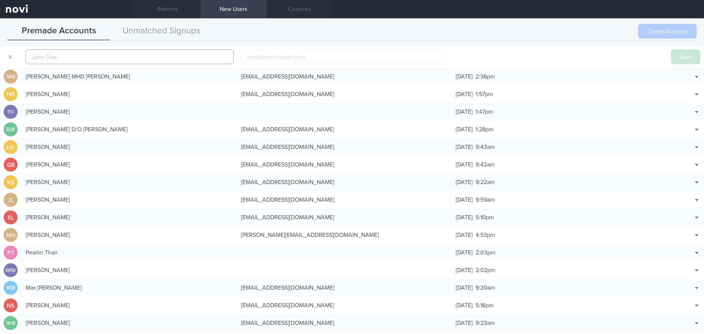
click at [131, 59] on input "text" at bounding box center [130, 56] width 208 height 15
paste input "LEE BEE HOON, SHERLIN"
type input "LEE BEE HOON, SHERLIN"
click at [677, 58] on button "Save" at bounding box center [685, 56] width 29 height 15
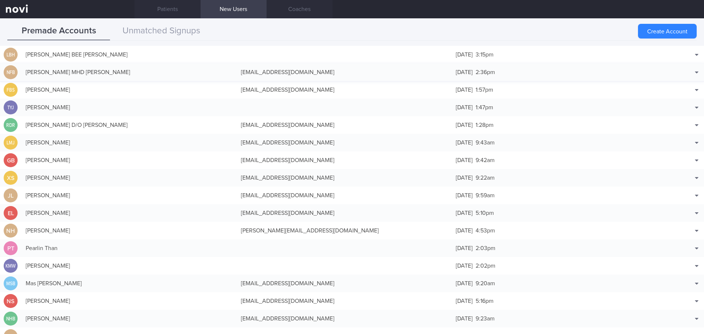
drag, startPoint x: 665, startPoint y: 78, endPoint x: 562, endPoint y: 73, distance: 103.5
click at [665, 78] on button "Edit" at bounding box center [678, 79] width 48 height 11
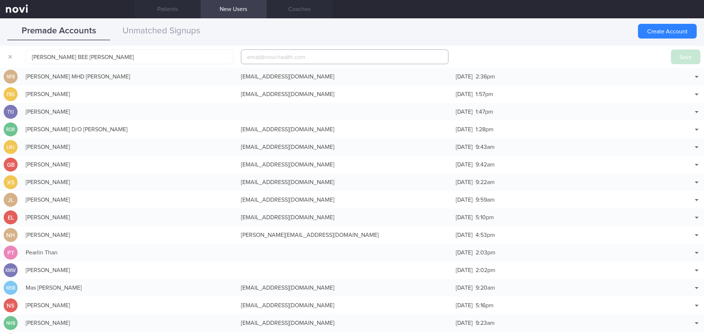
click at [301, 54] on input "email" at bounding box center [345, 56] width 208 height 15
paste input "sherlinlee@hotmail.com"
type input "sherlinlee@hotmail.com"
click at [671, 49] on button "Save" at bounding box center [685, 56] width 29 height 15
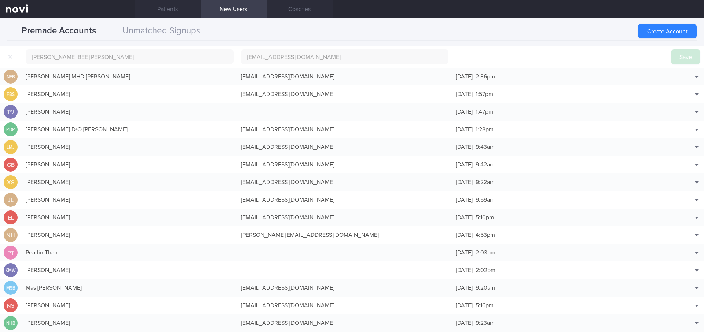
click at [676, 59] on button "Save" at bounding box center [685, 56] width 29 height 15
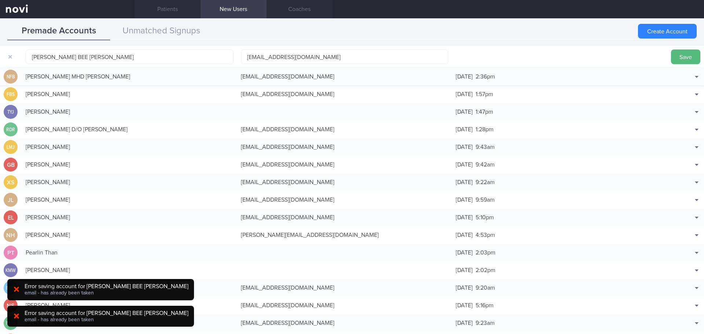
click at [685, 156] on div "NFB NUR FAIZAH BINTE MHD YASSIN nurfaizahmhdyassin1@hotmail.com 22 Aug 2025 2:3…" at bounding box center [352, 165] width 704 height 18
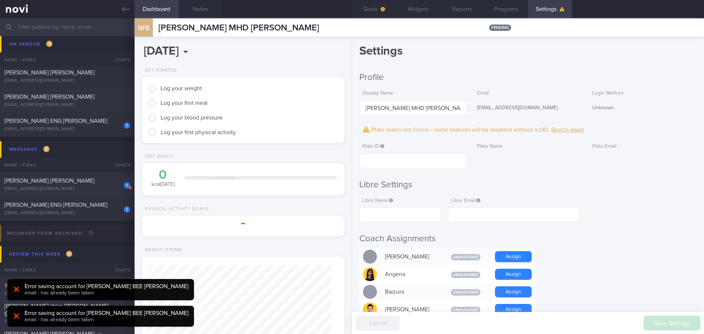
scroll to position [92, 184]
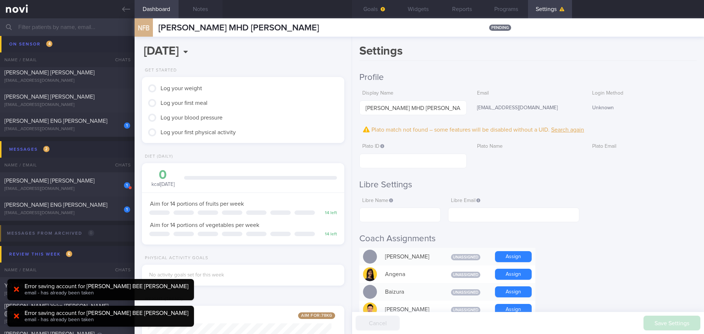
click at [671, 104] on div "Unknown" at bounding box center [642, 107] width 107 height 15
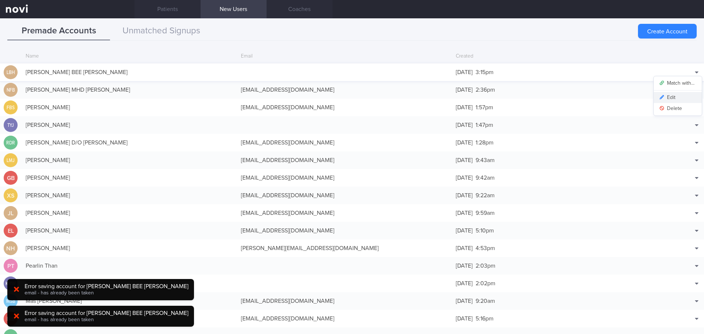
click at [668, 98] on button "Edit" at bounding box center [678, 97] width 48 height 11
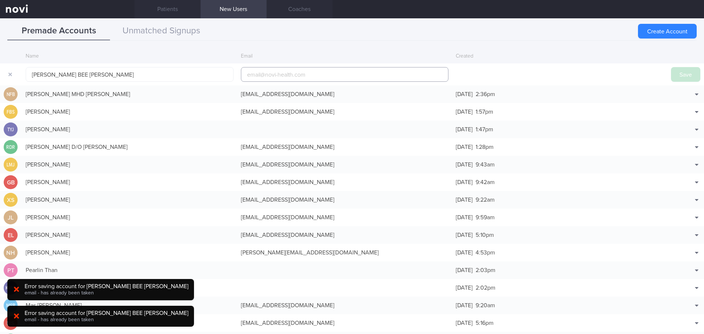
click at [283, 77] on input "email" at bounding box center [345, 74] width 208 height 15
paste input "sherlinlee@hotmail.com"
click at [678, 71] on button "Save" at bounding box center [685, 74] width 29 height 15
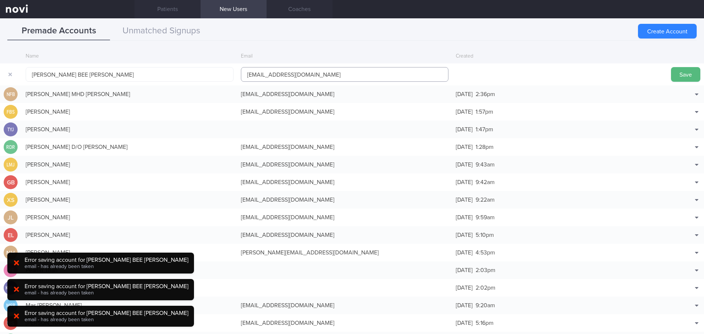
click at [268, 74] on input "sherlinlee@hotmail.com" at bounding box center [345, 74] width 208 height 15
type input "sherlinlee1@hotmail.com"
click at [682, 78] on button "Save" at bounding box center [685, 74] width 29 height 15
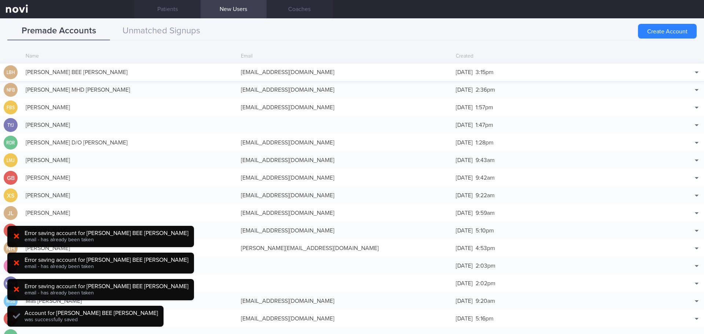
click at [208, 69] on div "LEE BEE HOON, SHERLIN" at bounding box center [129, 72] width 215 height 15
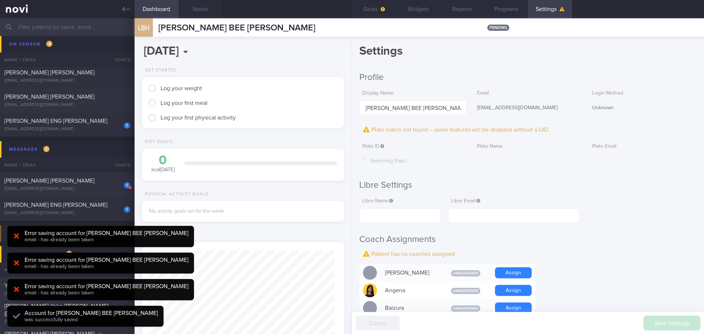
scroll to position [93, 187]
click at [608, 185] on h2 "Libre Settings" at bounding box center [527, 185] width 337 height 11
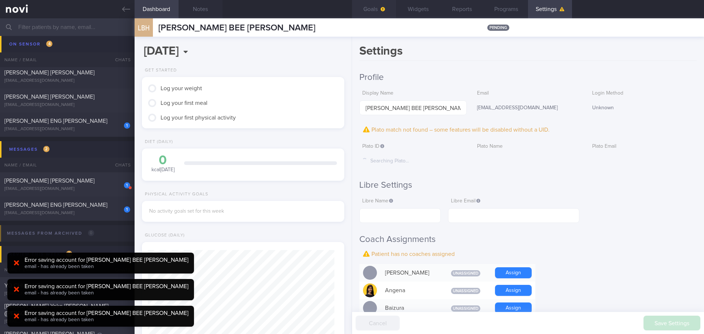
click at [382, 9] on icon "button" at bounding box center [383, 9] width 4 height 4
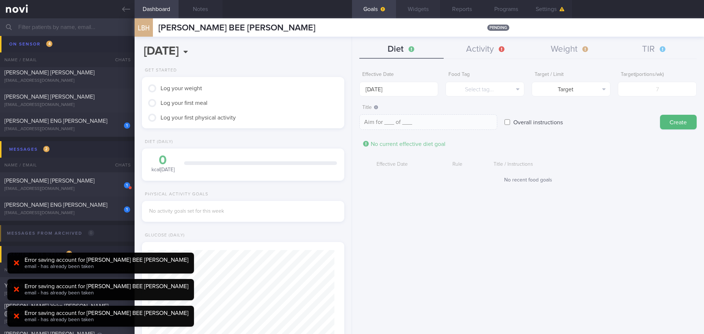
click at [407, 12] on button "Widgets" at bounding box center [418, 9] width 44 height 18
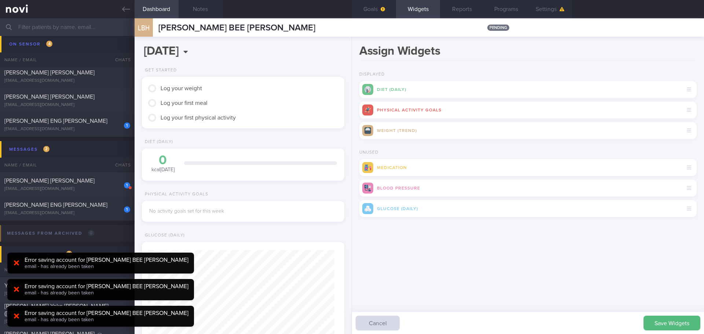
drag, startPoint x: 658, startPoint y: 318, endPoint x: 647, endPoint y: 311, distance: 12.3
click at [658, 318] on button "Save Widgets" at bounding box center [671, 323] width 57 height 15
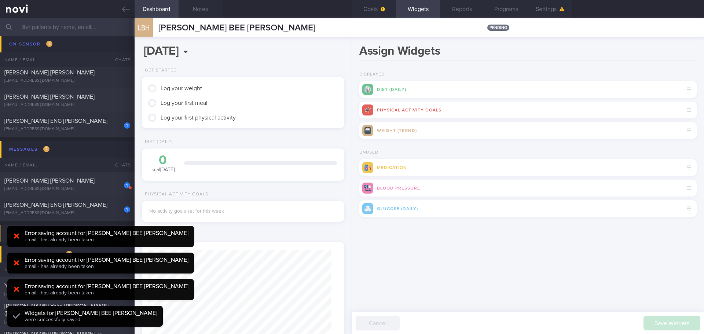
drag, startPoint x: 635, startPoint y: 289, endPoint x: 422, endPoint y: 219, distance: 223.9
click at [635, 289] on div "Assign Widgets Displayed Diet (Daily) Physical Activity Goals Weight (Trend) Un…" at bounding box center [528, 185] width 352 height 297
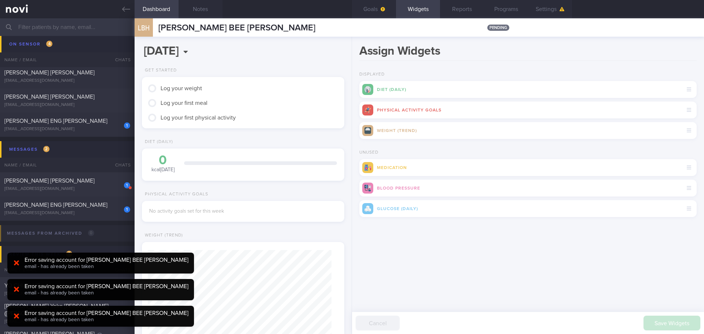
click at [421, 263] on div "Assign Widgets Displayed Diet (Daily) Physical Activity Goals Weight (Trend) Un…" at bounding box center [528, 185] width 352 height 297
click at [425, 259] on div "Assign Widgets Displayed Diet (Daily) Physical Activity Goals Weight (Trend) Un…" at bounding box center [528, 185] width 352 height 297
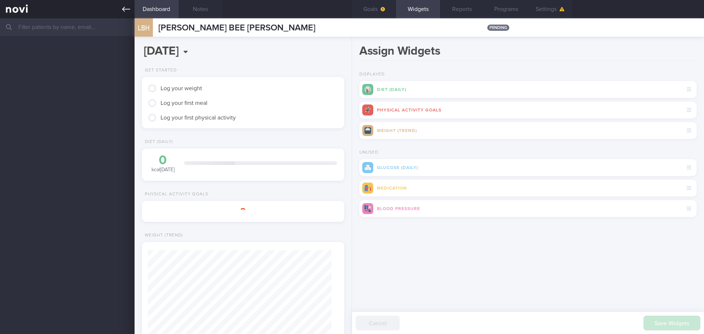
scroll to position [92, 184]
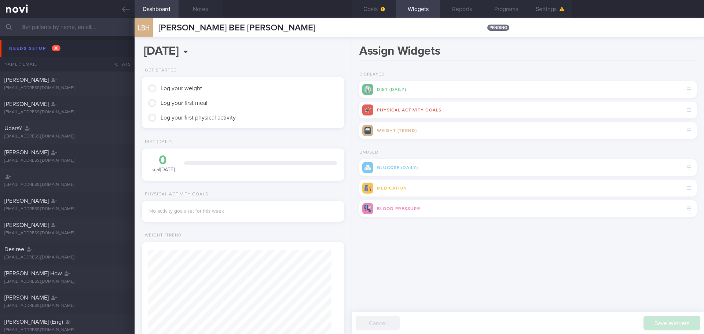
click at [506, 267] on div "Assign Widgets Displayed Diet (Daily) Physical Activity Goals Weight (Trend) Un…" at bounding box center [528, 185] width 352 height 297
click at [35, 49] on div "Needs setup 88" at bounding box center [34, 49] width 55 height 10
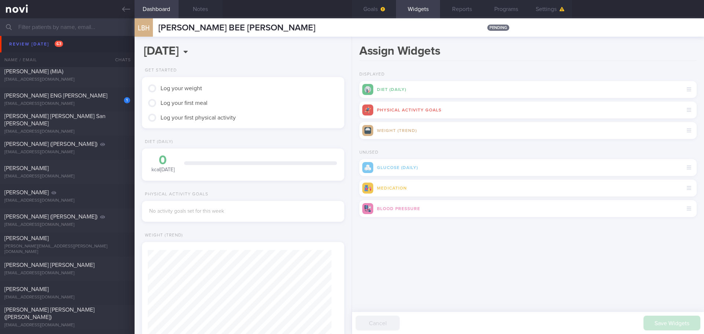
scroll to position [330, 0]
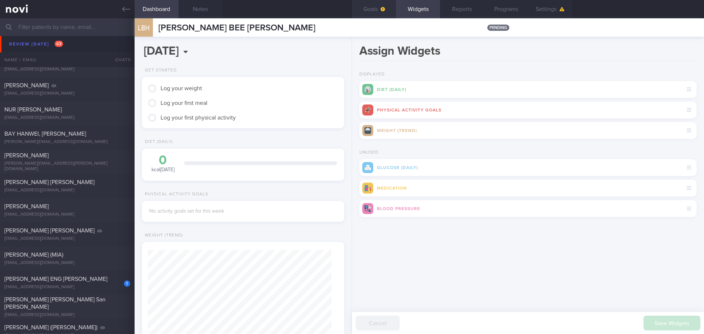
click at [386, 10] on button "Goals" at bounding box center [374, 9] width 44 height 18
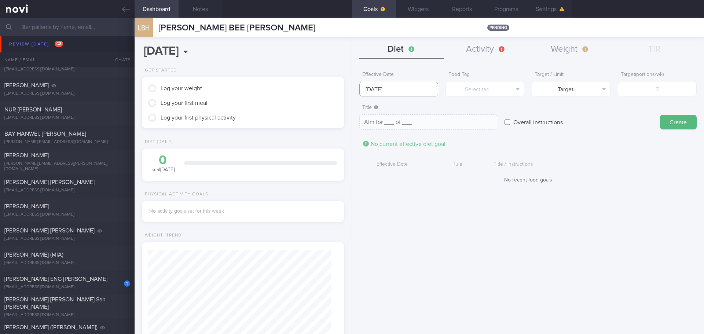
click at [392, 88] on input "[DATE]" at bounding box center [398, 89] width 79 height 15
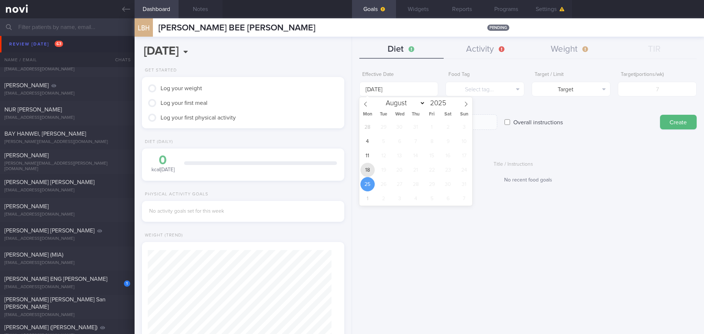
click at [369, 170] on span "18" at bounding box center [367, 170] width 14 height 14
type input "[DATE]"
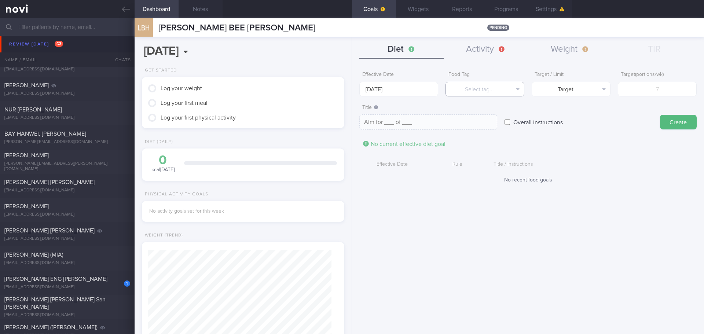
click at [480, 86] on button "Select tag..." at bounding box center [484, 89] width 79 height 15
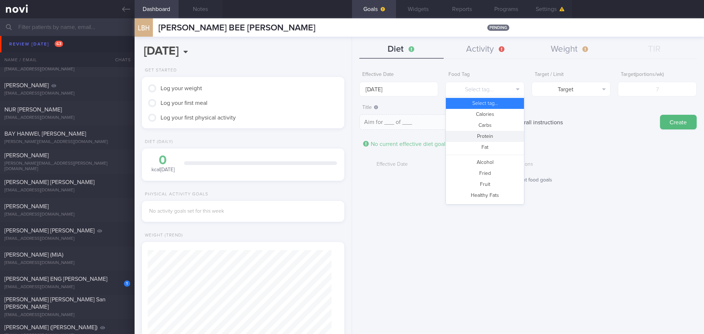
click at [492, 137] on button "Protein" at bounding box center [485, 136] width 78 height 11
type textarea "Aim for __g of protein per day"
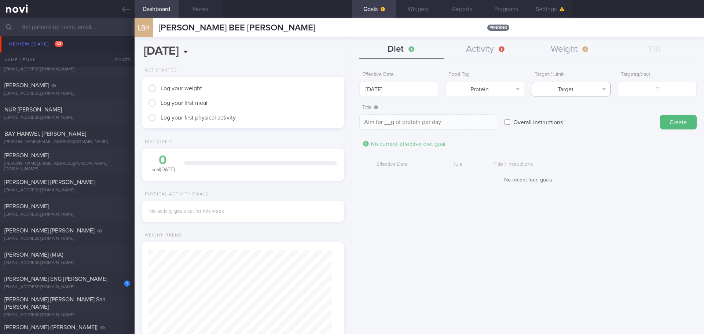
click at [560, 89] on button "Target" at bounding box center [571, 89] width 79 height 15
click at [574, 104] on button "Target" at bounding box center [571, 103] width 78 height 11
click at [654, 91] on input "number" at bounding box center [657, 89] width 79 height 15
type input "8"
type textarea "Aim for 8g of protein per day"
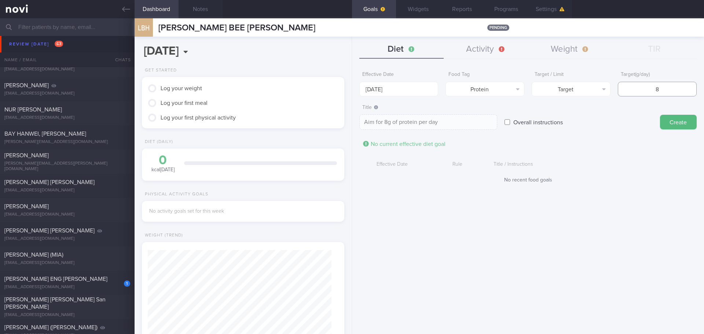
type input "80"
type textarea "Aim for 80g of protein per day"
type input "80"
click at [672, 117] on button "Create" at bounding box center [678, 122] width 37 height 15
type input "[DATE]"
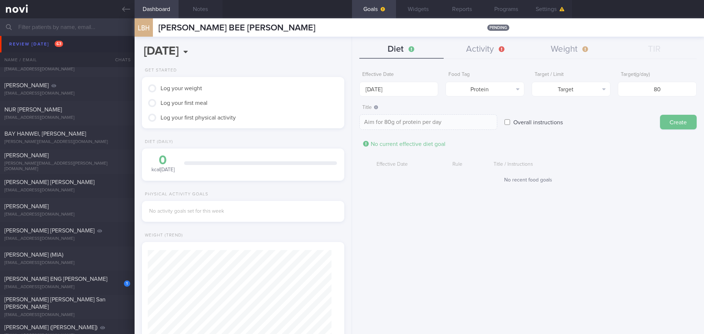
type textarea "Aim for ___ of ___"
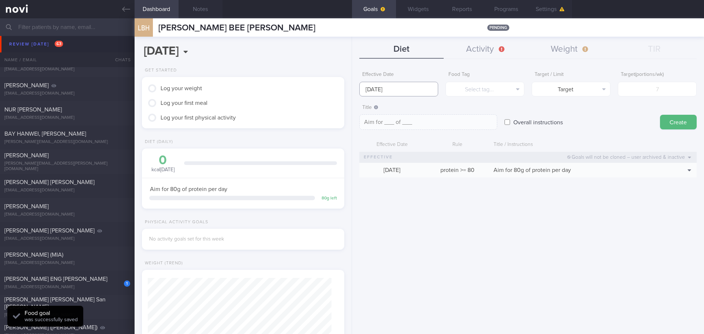
click at [408, 88] on input "[DATE]" at bounding box center [398, 89] width 79 height 15
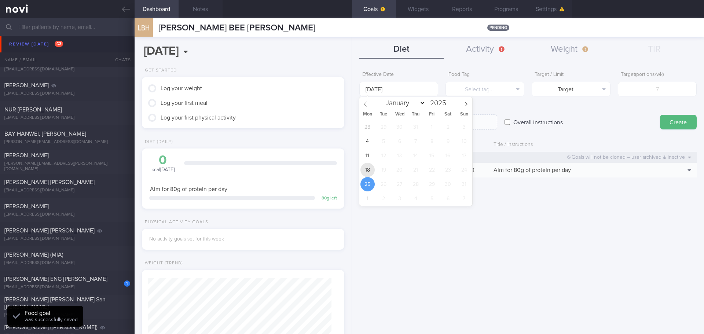
click at [364, 165] on span "18" at bounding box center [367, 170] width 14 height 14
type input "[DATE]"
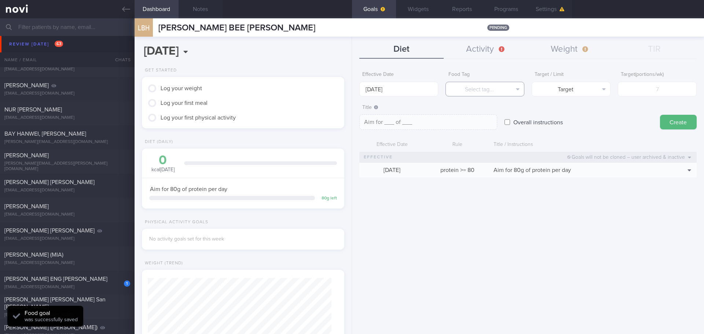
click at [479, 90] on button "Select tag..." at bounding box center [484, 89] width 79 height 15
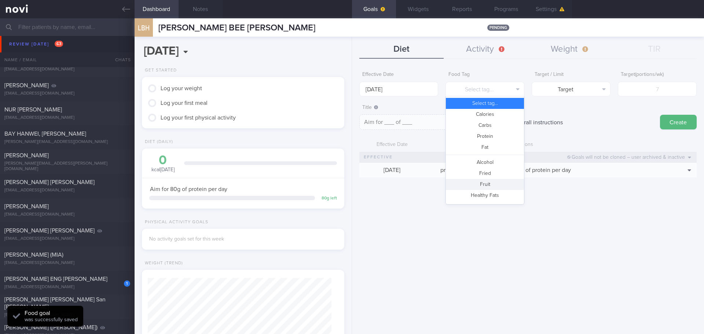
click at [490, 184] on button "Fruit" at bounding box center [485, 184] width 78 height 11
type textarea "Aim for __ portions of fruits per week"
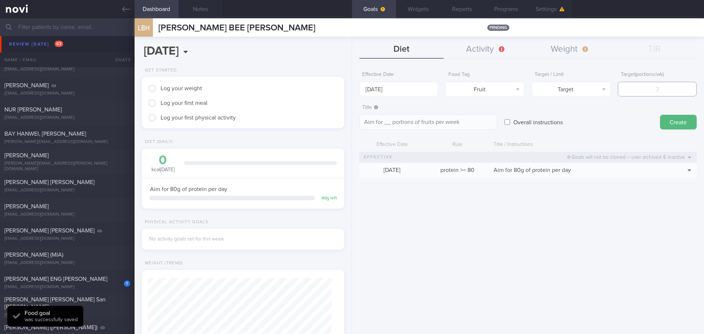
click at [657, 89] on input "number" at bounding box center [657, 89] width 79 height 15
type input "1"
type textarea "Aim for 1 portions of fruits per week"
type input "14"
type textarea "Aim for 14 portions of fruits per week"
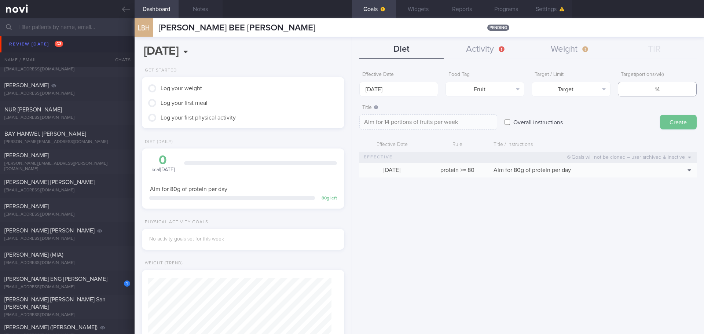
type input "14"
click at [678, 124] on button "Create" at bounding box center [678, 122] width 37 height 15
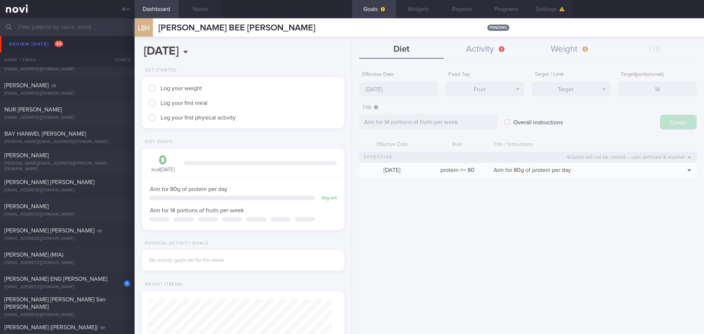
type input "[DATE]"
type textarea "Aim for ___ of ___"
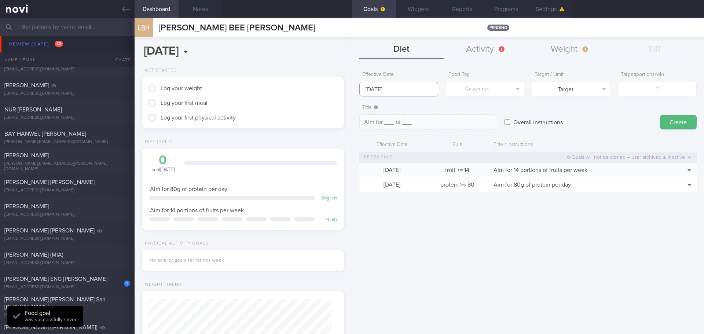
click at [371, 88] on input "[DATE]" at bounding box center [398, 89] width 79 height 15
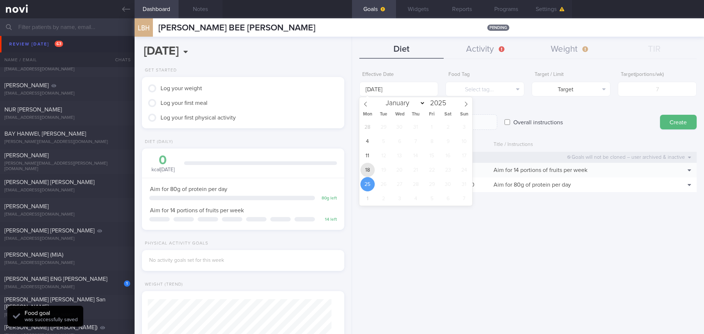
click at [368, 168] on span "18" at bounding box center [367, 170] width 14 height 14
type input "[DATE]"
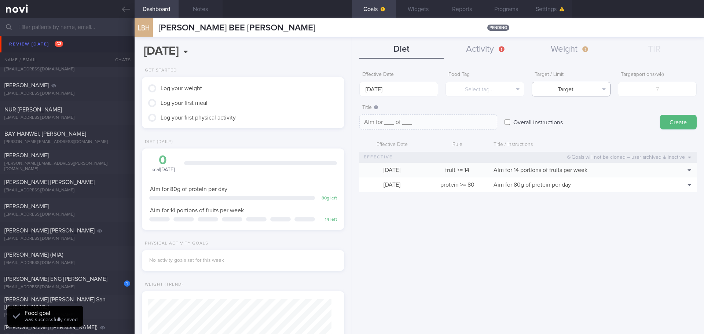
click at [533, 85] on button "Target" at bounding box center [571, 89] width 79 height 15
click at [522, 89] on button "Select tag..." at bounding box center [484, 89] width 79 height 15
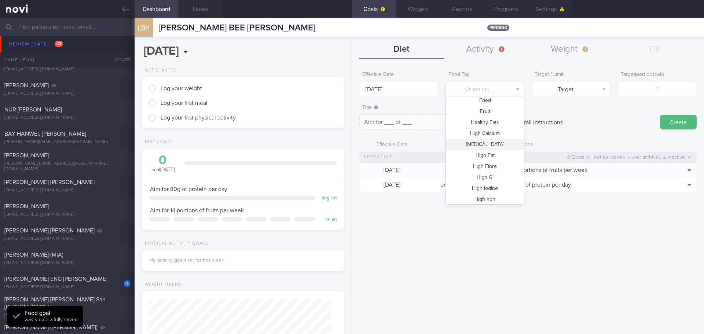
scroll to position [218, 0]
click at [495, 173] on button "Vegetable" at bounding box center [485, 175] width 78 height 11
type textarea "Aim for __ portions of vegetables per week"
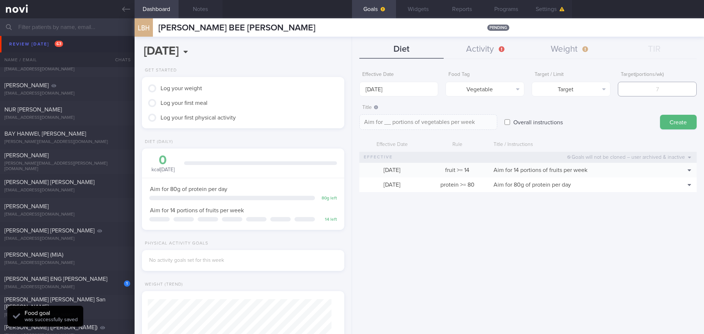
click at [637, 92] on input "number" at bounding box center [657, 89] width 79 height 15
type input "1"
type textarea "Aim for 1 portions of vegetables per week"
type input "14"
type textarea "Aim for 14 portions of vegetables per week"
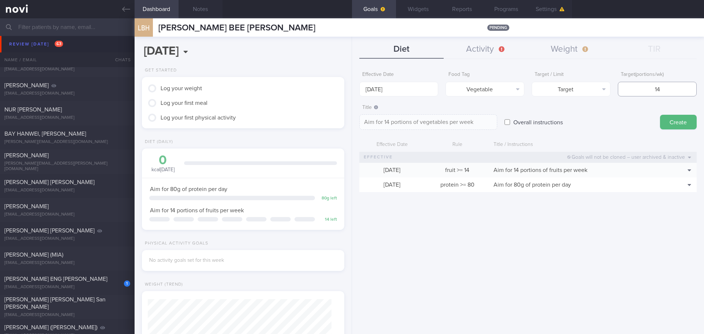
type input "14"
click at [672, 120] on button "Create" at bounding box center [678, 122] width 37 height 15
type input "[DATE]"
type textarea "Aim for ___ of ___"
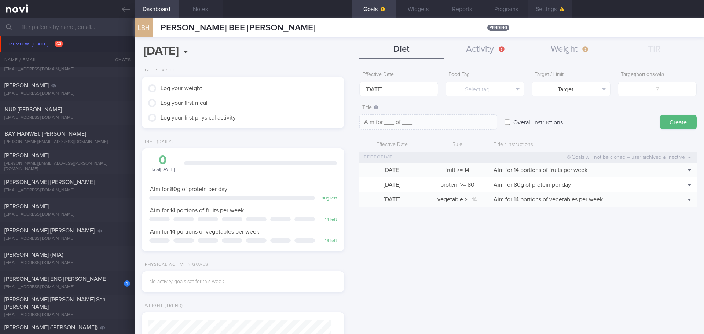
click at [546, 10] on button "Settings" at bounding box center [550, 9] width 44 height 18
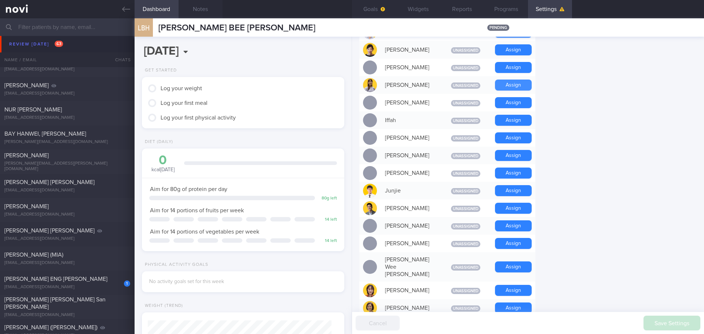
click at [504, 84] on button "Assign" at bounding box center [513, 85] width 37 height 11
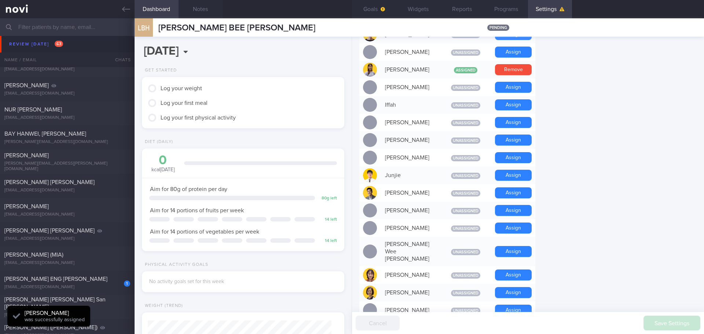
scroll to position [278, 0]
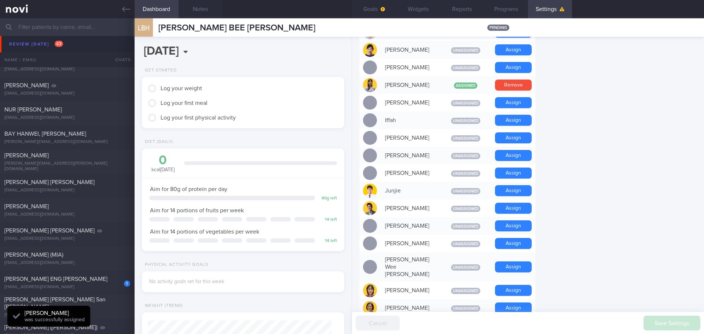
click at [558, 169] on form "Profile Display Name LEE BEE HOON, SHERLIN Email sherlinlee1@hotmail.com Login …" at bounding box center [527, 184] width 337 height 780
click at [520, 189] on button "Assign" at bounding box center [513, 190] width 37 height 11
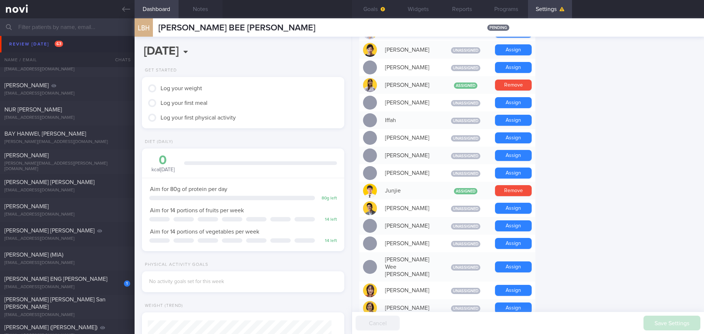
drag, startPoint x: 55, startPoint y: 277, endPoint x: 262, endPoint y: 213, distance: 216.2
click at [55, 277] on div "[PERSON_NAME] ENG [PERSON_NAME]" at bounding box center [66, 278] width 124 height 7
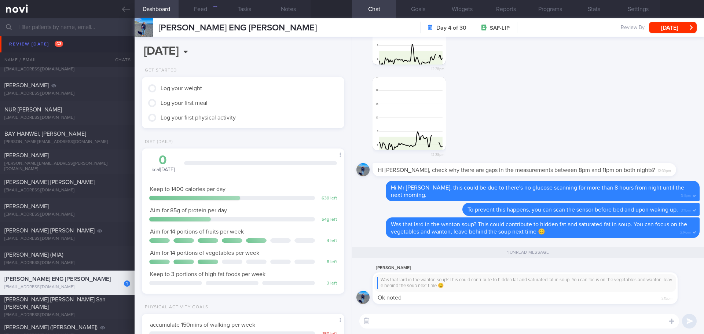
scroll to position [0, 0]
click at [426, 325] on textarea at bounding box center [519, 321] width 320 height 15
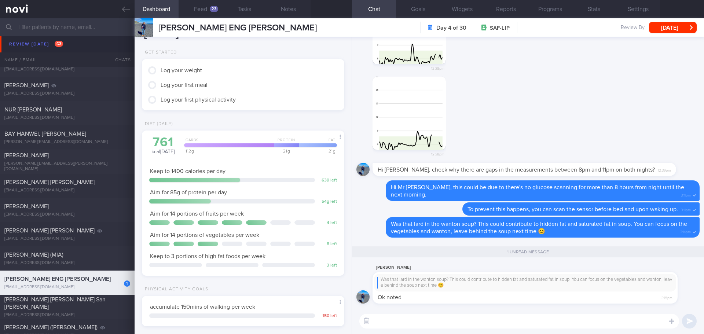
scroll to position [0, 0]
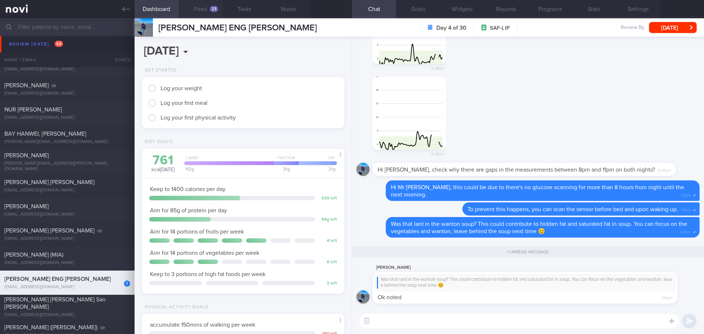
click at [203, 12] on button "Feed 23" at bounding box center [201, 9] width 44 height 18
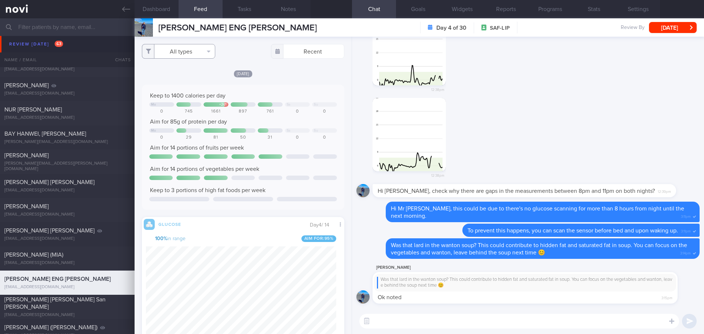
click at [208, 53] on button "All types" at bounding box center [178, 51] width 73 height 15
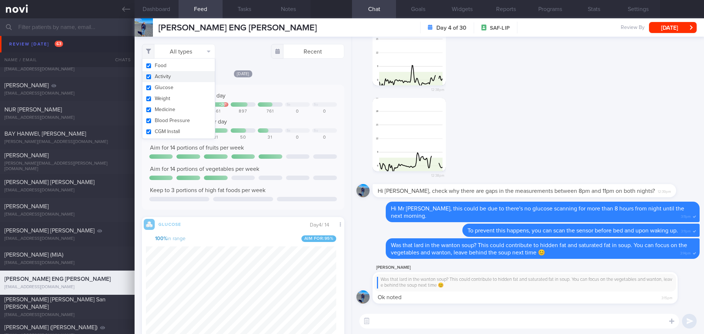
click at [182, 74] on button "Activity" at bounding box center [178, 76] width 73 height 11
checkbox input "false"
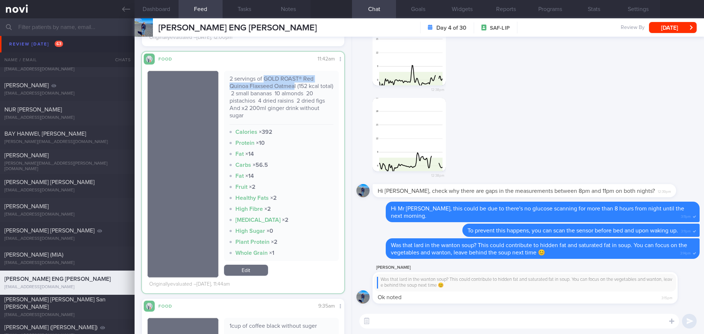
drag, startPoint x: 293, startPoint y: 92, endPoint x: 263, endPoint y: 84, distance: 31.3
click at [263, 84] on div "2 servings of GOLD ROAST® Red Quinoa Flaxseed Oatmeal (152 kcal total) ￼ 2 smal…" at bounding box center [282, 99] width 104 height 49
copy div "GOLD ROAST® Red Quinoa Flaxseed Oatmea"
click at [417, 322] on textarea at bounding box center [519, 321] width 320 height 15
paste textarea "https://shopee.sg/Bundle-2-pkts-Gold-Roast-Nutritious-Cereal-Original-Vanilla-3…"
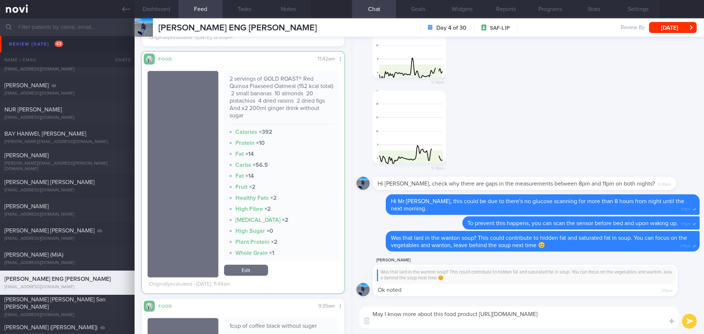
drag, startPoint x: 535, startPoint y: 322, endPoint x: 480, endPoint y: 312, distance: 56.0
click at [480, 312] on textarea "May I know more about this food product https://shopee.sg/Bundle-2-pkts-Gold-Ro…" at bounding box center [519, 318] width 320 height 22
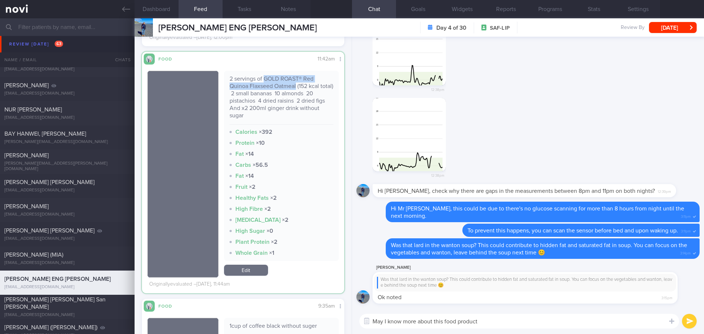
drag, startPoint x: 294, startPoint y: 93, endPoint x: 261, endPoint y: 84, distance: 33.9
click at [261, 84] on div "2 servings of GOLD ROAST® Red Quinoa Flaxseed Oatmeal (152 kcal total) ￼ 2 smal…" at bounding box center [282, 99] width 104 height 49
copy div "GOLD ROAST® Red Quinoa Flaxseed Oatmeal"
click at [519, 326] on textarea "May I know more about this food product" at bounding box center [519, 321] width 320 height 15
paste textarea "GOLD ROAST® Red Quinoa Flaxseed Oatmeal"
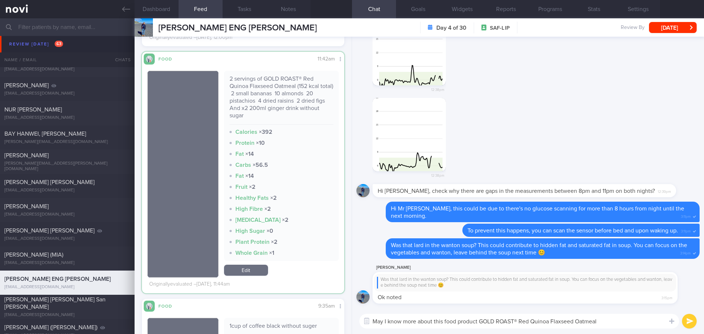
click at [616, 320] on textarea "May I know more about this food product GOLD ROAST® Red Quinoa Flaxseed Oatmeal" at bounding box center [519, 321] width 320 height 15
drag, startPoint x: 616, startPoint y: 320, endPoint x: 354, endPoint y: 319, distance: 261.8
click at [354, 319] on div "May I know more about this food product GOLD ROAST® Red Quinoa Flaxseed Oatmeal…" at bounding box center [528, 321] width 352 height 26
type textarea "D"
paste textarea "GOLD ROAST® Red Quinoa Flaxseed Oatmeal"
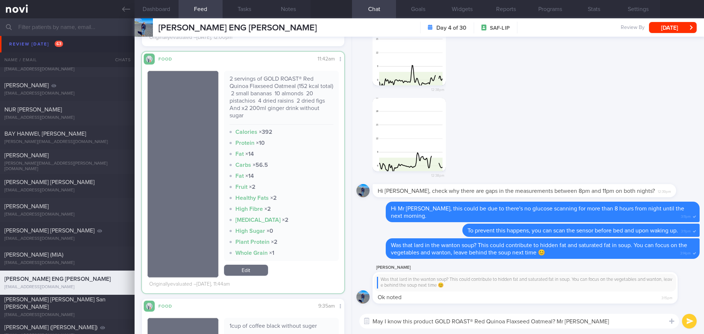
type textarea "May I know this product GOLD ROAST® Red Quinoa Flaxseed Oatmeal? Mr Eric"
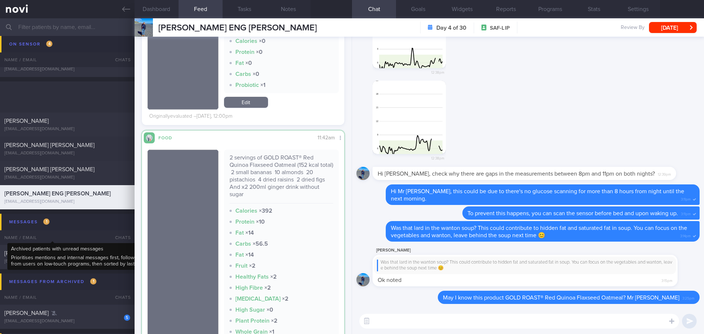
scroll to position [1650, 0]
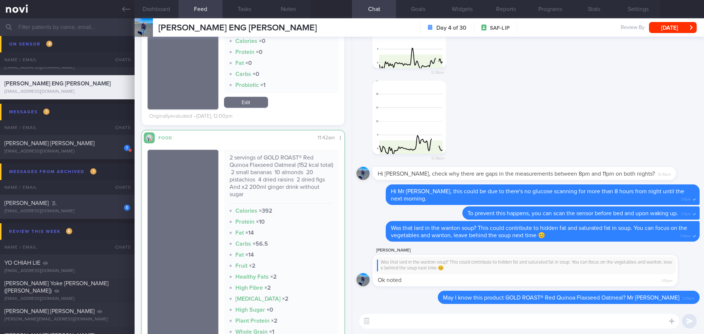
click at [104, 214] on div "5 RAJEEV KUMAR rajeevkumar91@gmail.com 19 days ago Sharon's patient" at bounding box center [352, 207] width 704 height 24
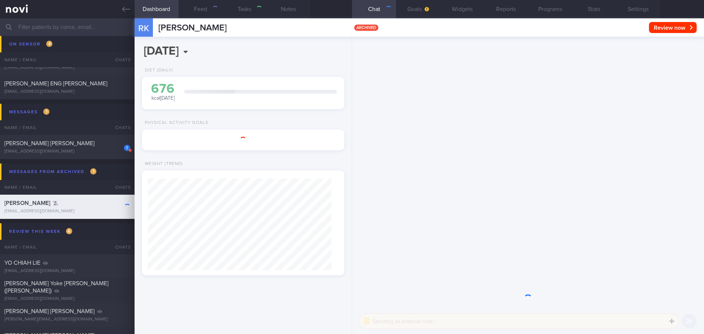
type input "Sharon's patient"
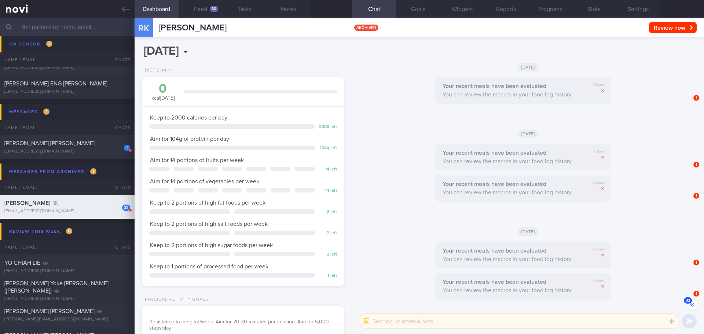
scroll to position [-3133, 0]
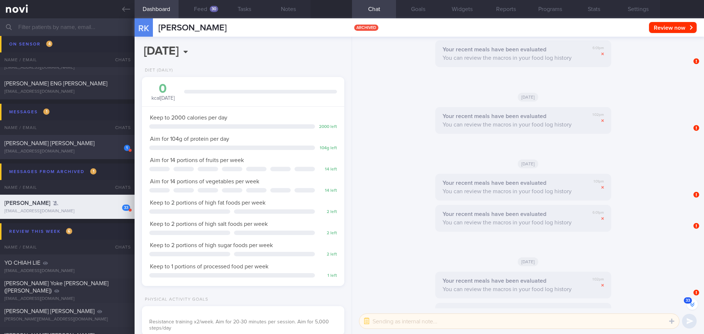
click at [107, 151] on div "[EMAIL_ADDRESS][DOMAIN_NAME]" at bounding box center [67, 151] width 126 height 5
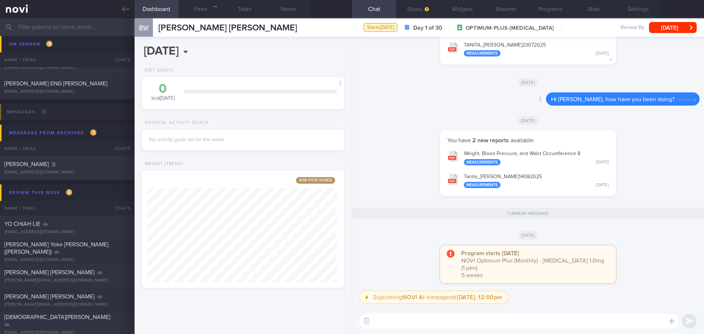
click at [437, 103] on div "Delete Hi Mr Warren, how have you been doing? 12:07pm" at bounding box center [527, 101] width 343 height 18
drag, startPoint x: 129, startPoint y: 4, endPoint x: 412, endPoint y: 39, distance: 285.1
click at [129, 4] on link at bounding box center [67, 9] width 135 height 18
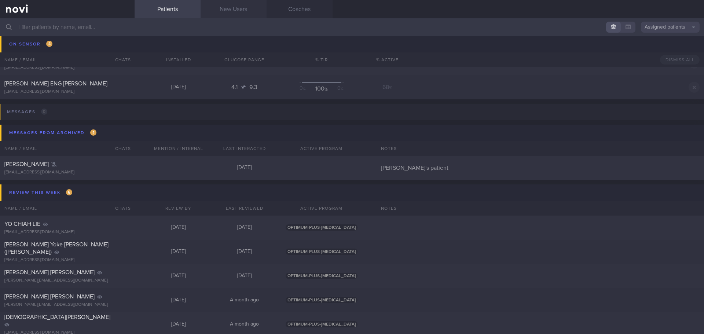
click at [240, 18] on link "New Users" at bounding box center [234, 9] width 66 height 18
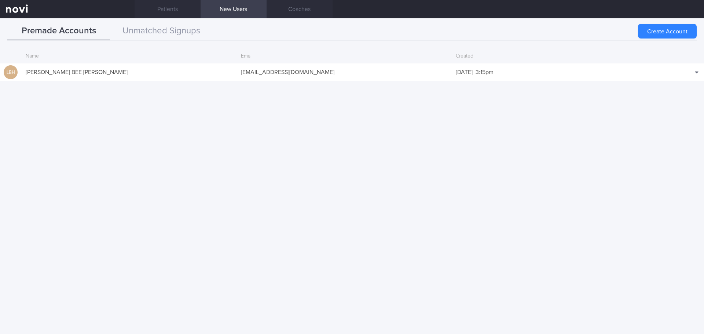
click at [352, 19] on div "Premade Accounts Unmatched Signups Create Account Name Email Created LBH LEE BE…" at bounding box center [352, 176] width 704 height 316
click at [165, 25] on button "Unmatched Signups" at bounding box center [161, 31] width 103 height 18
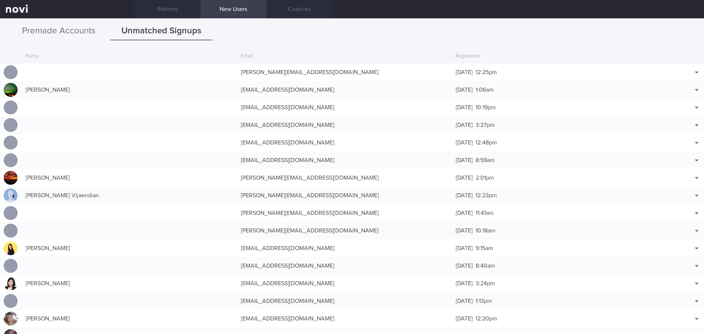
click at [67, 32] on button "Premade Accounts" at bounding box center [58, 31] width 103 height 18
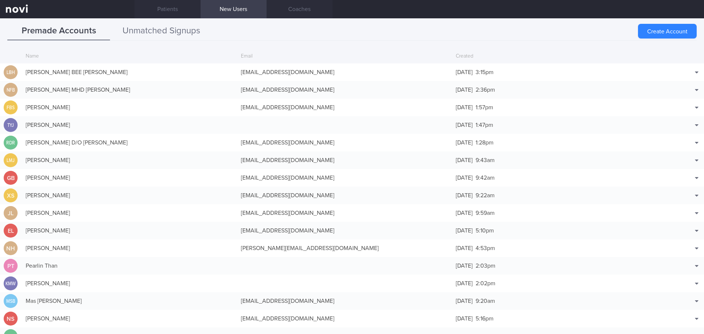
click at [145, 30] on button "Unmatched Signups" at bounding box center [161, 31] width 103 height 18
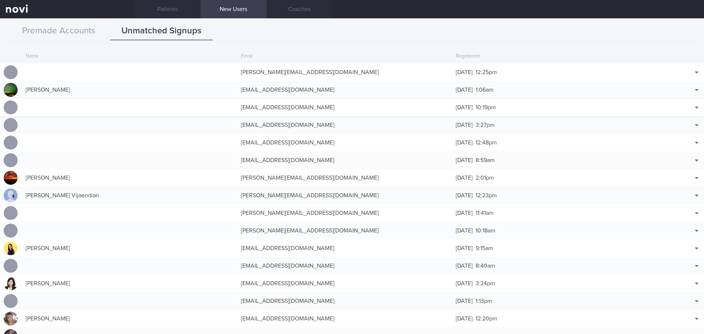
click at [187, 107] on div at bounding box center [129, 107] width 215 height 7
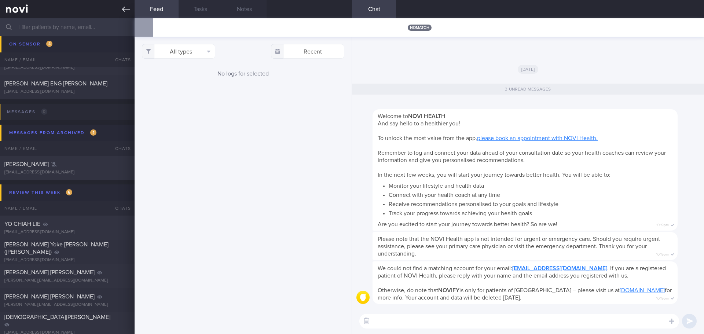
click at [122, 8] on icon at bounding box center [126, 9] width 8 height 8
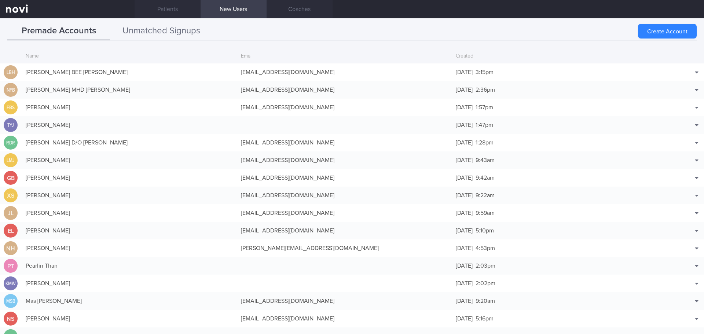
click at [180, 33] on button "Unmatched Signups" at bounding box center [161, 31] width 103 height 18
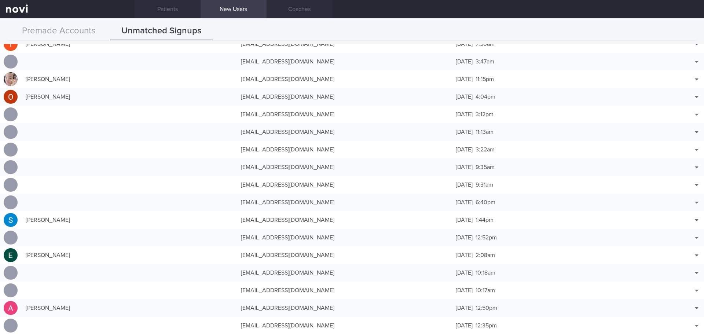
scroll to position [1320, 0]
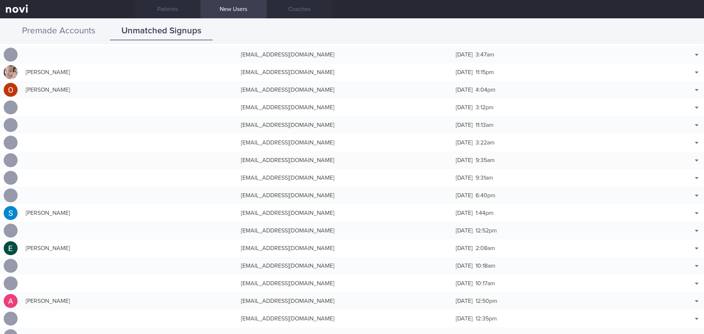
click at [86, 32] on button "Premade Accounts" at bounding box center [58, 31] width 103 height 18
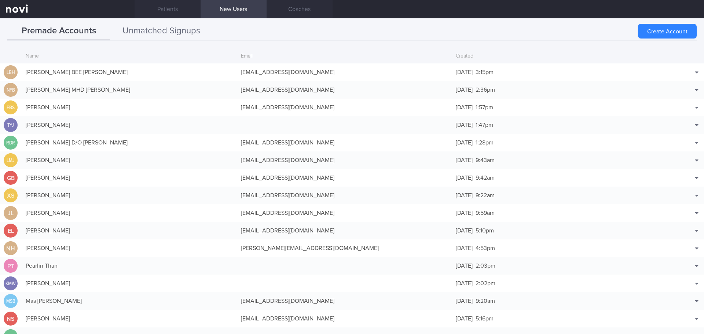
click at [188, 35] on button "Unmatched Signups" at bounding box center [161, 31] width 103 height 18
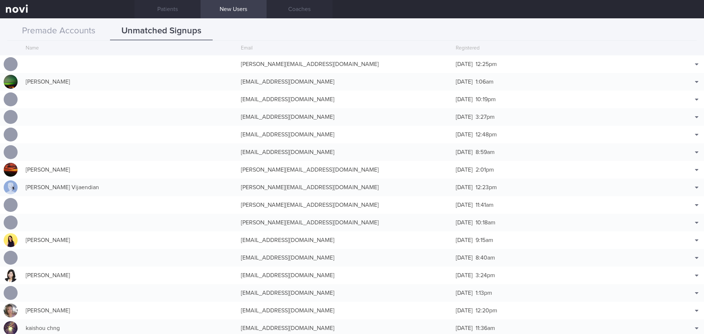
scroll to position [0, 0]
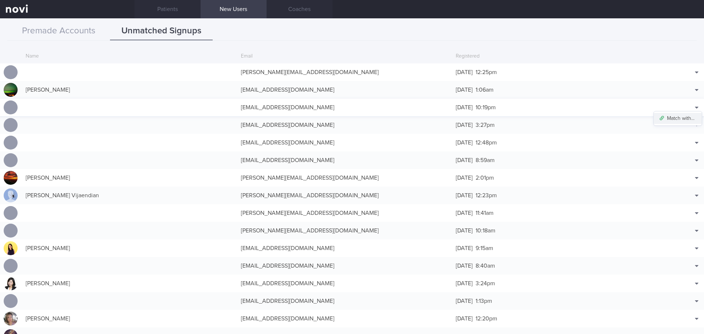
click at [683, 115] on button "Match with..." at bounding box center [678, 118] width 48 height 11
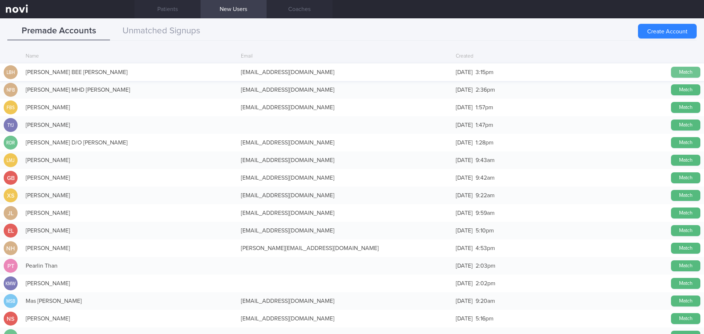
click at [675, 71] on button "Match" at bounding box center [685, 72] width 29 height 11
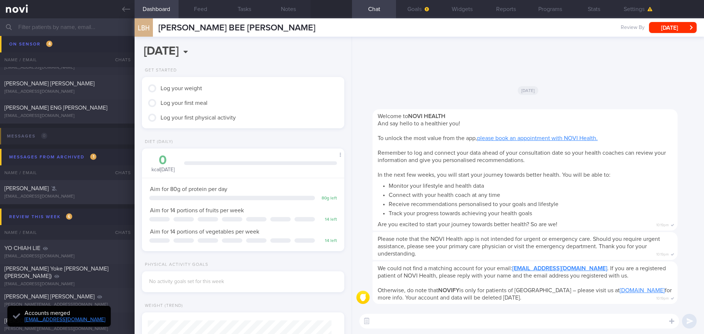
scroll to position [1674, 0]
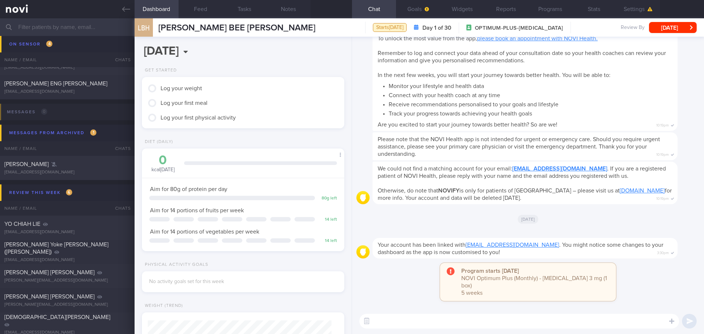
click at [461, 322] on textarea at bounding box center [519, 321] width 320 height 15
type textarea "Hi Sherlin"
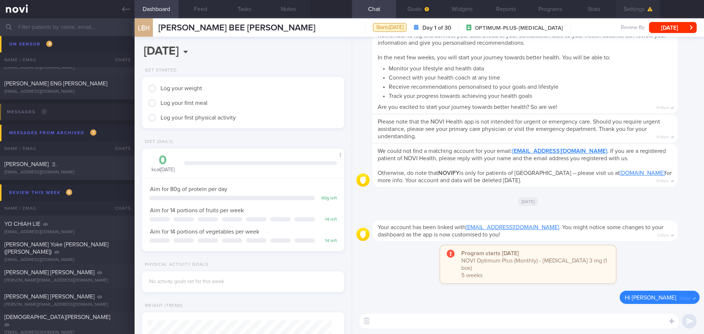
click at [634, 4] on button "Settings" at bounding box center [638, 9] width 44 height 18
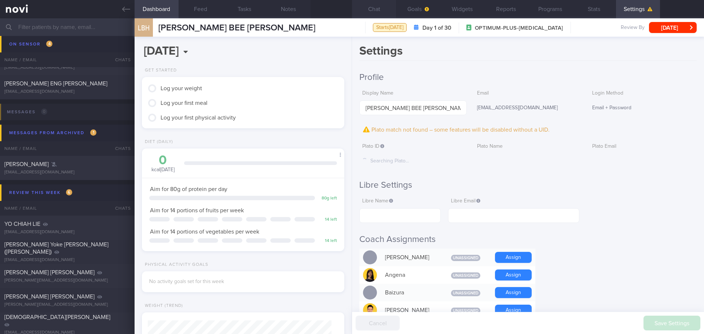
click at [378, 13] on button "Chat" at bounding box center [374, 9] width 44 height 18
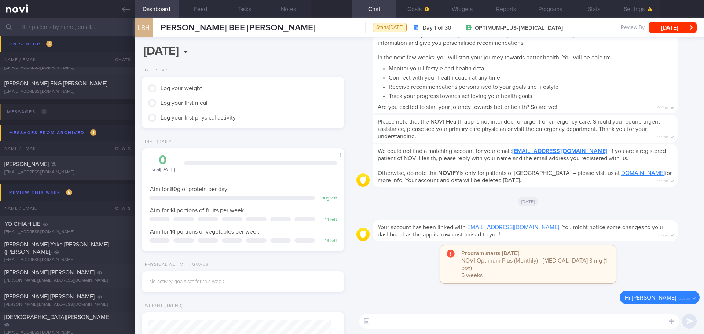
click at [555, 318] on textarea at bounding box center [519, 321] width 320 height 15
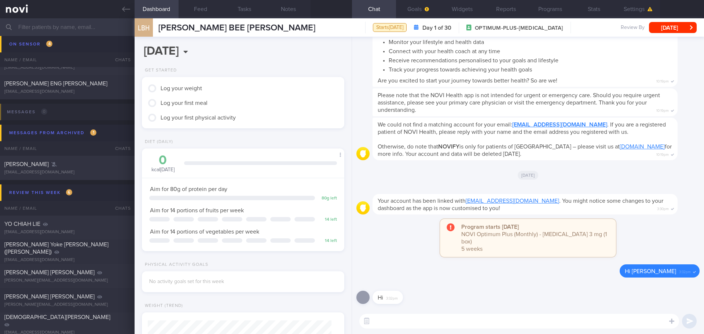
click at [406, 178] on div "[DATE]" at bounding box center [527, 175] width 343 height 21
click at [278, 138] on div "2025-08-22 Fri, 22 Aug Get Started Log your weight Log your first meal Log your…" at bounding box center [243, 185] width 217 height 297
click at [382, 185] on div "[DATE]" at bounding box center [527, 175] width 343 height 21
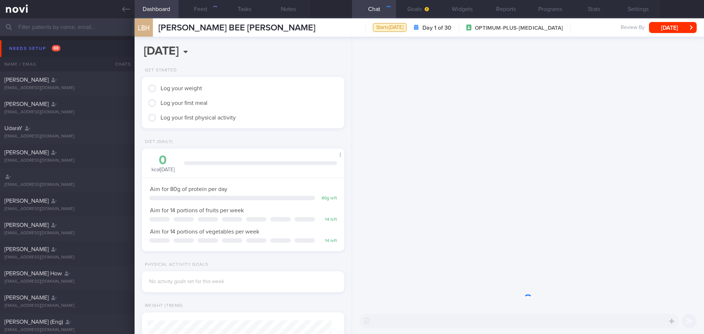
scroll to position [92, 184]
drag, startPoint x: 0, startPoint y: 0, endPoint x: 431, endPoint y: 179, distance: 466.4
click at [431, 179] on div at bounding box center [528, 173] width 352 height 272
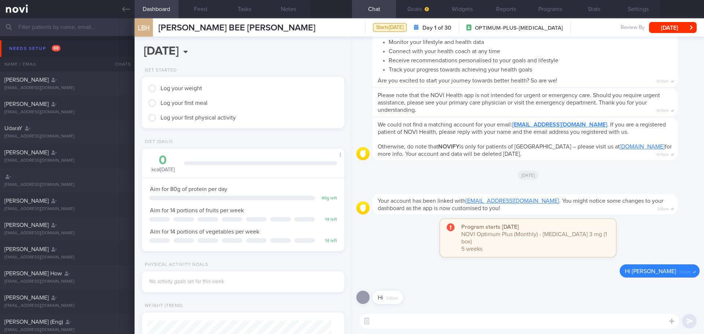
click at [431, 179] on div "[DATE]" at bounding box center [527, 175] width 343 height 21
click at [25, 47] on div "Needs setup 88" at bounding box center [34, 49] width 55 height 10
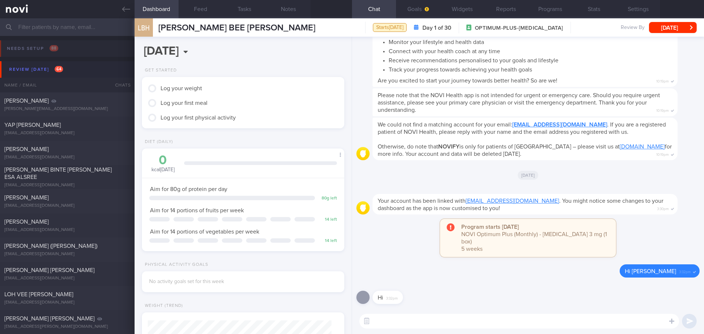
click at [402, 182] on div "[DATE]" at bounding box center [527, 175] width 343 height 21
